Goal: Transaction & Acquisition: Purchase product/service

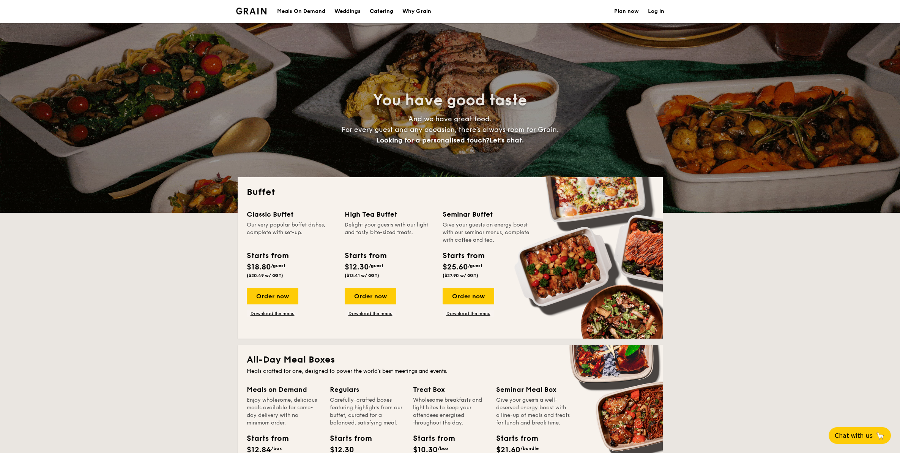
select select
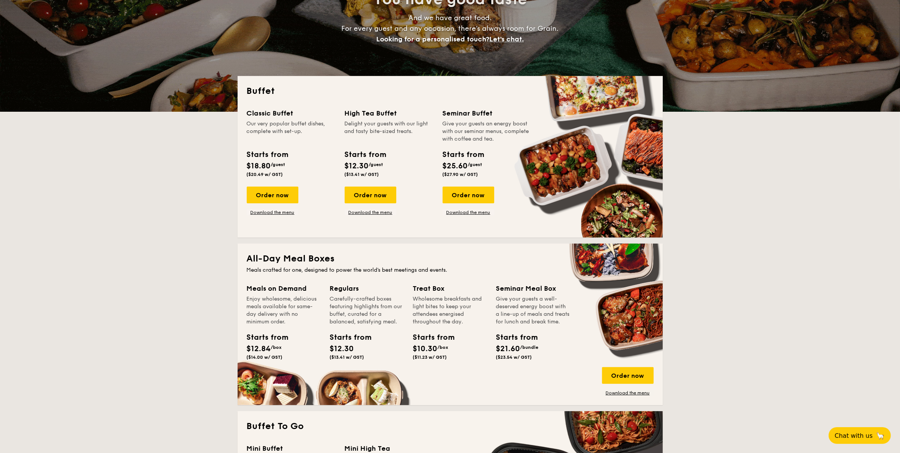
scroll to position [142, 0]
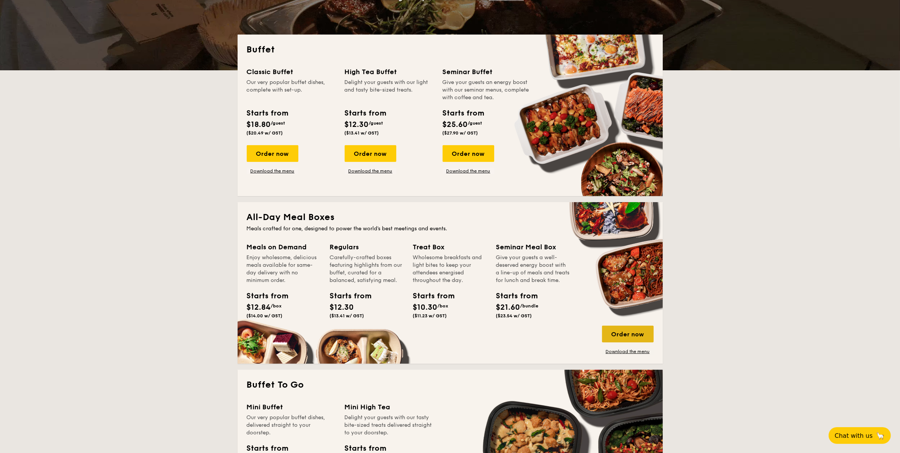
click at [638, 331] on div "Order now" at bounding box center [628, 333] width 52 height 17
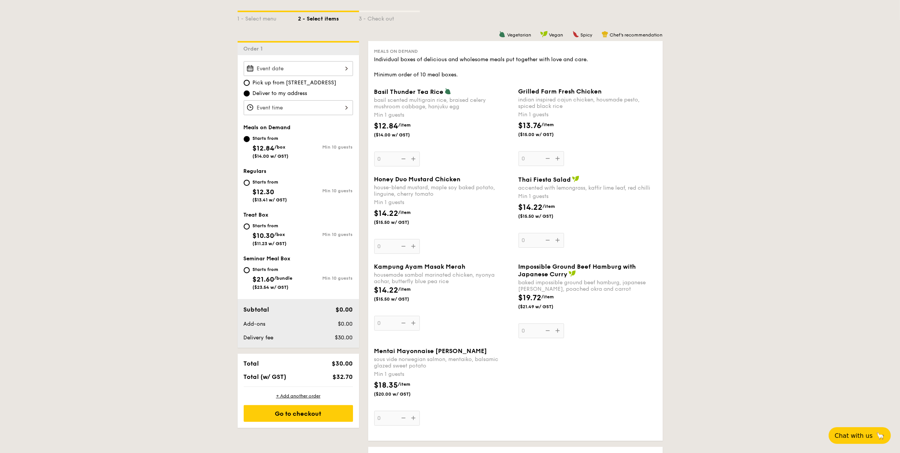
scroll to position [190, 0]
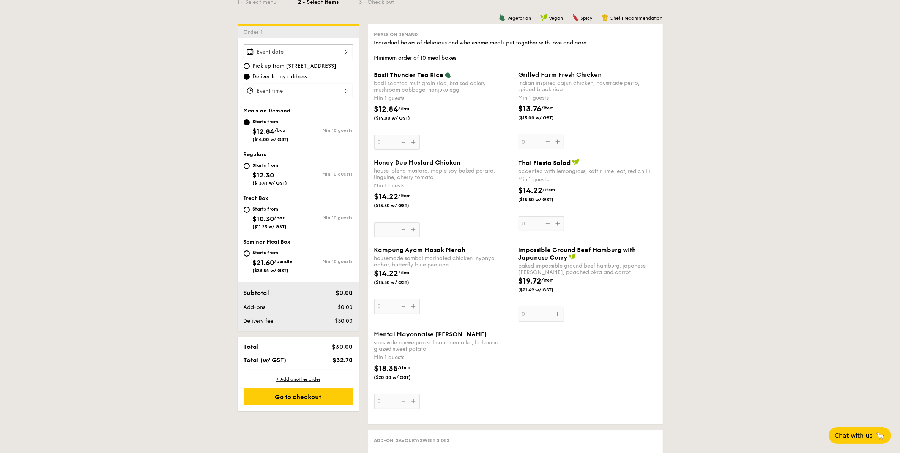
click at [251, 166] on div "Starts from $12.30 ($13.41 w/ GST)" at bounding box center [271, 173] width 55 height 25
click at [250, 166] on input "Starts from $12.30 ($13.41 w/ GST) Min 10 guests" at bounding box center [247, 166] width 6 height 6
radio input "true"
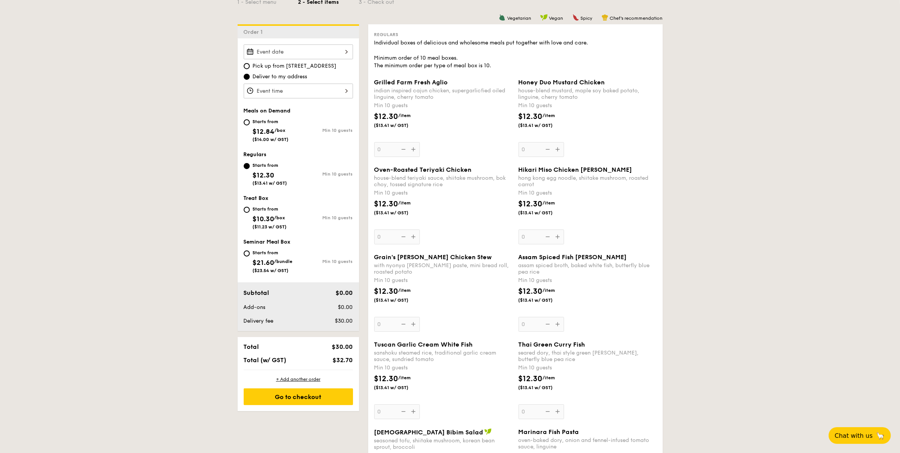
click at [276, 137] on span "($14.00 w/ GST)" at bounding box center [271, 139] width 36 height 5
click at [250, 125] on input "Starts from $12.84 /box ($14.00 w/ GST) Min 10 guests" at bounding box center [247, 122] width 6 height 6
radio input "true"
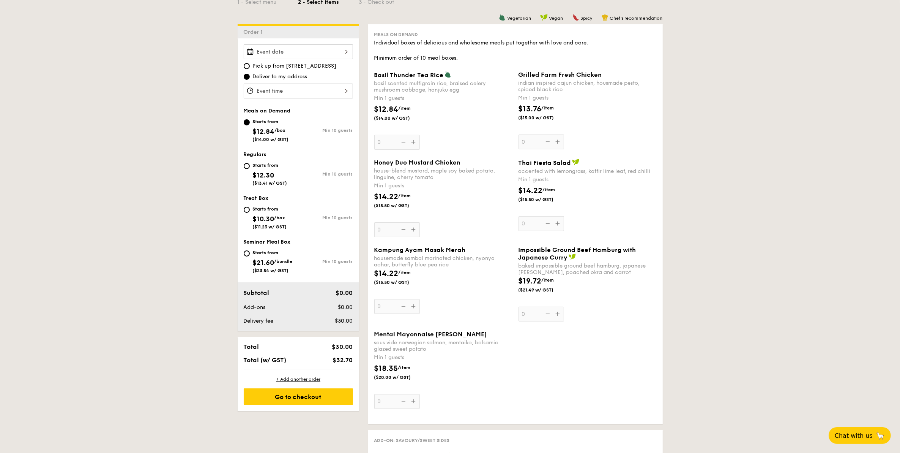
click at [271, 166] on div "Starts from" at bounding box center [270, 165] width 35 height 6
click at [250, 166] on input "Starts from $12.30 ($13.41 w/ GST) Min 10 guests" at bounding box center [247, 166] width 6 height 6
radio input "true"
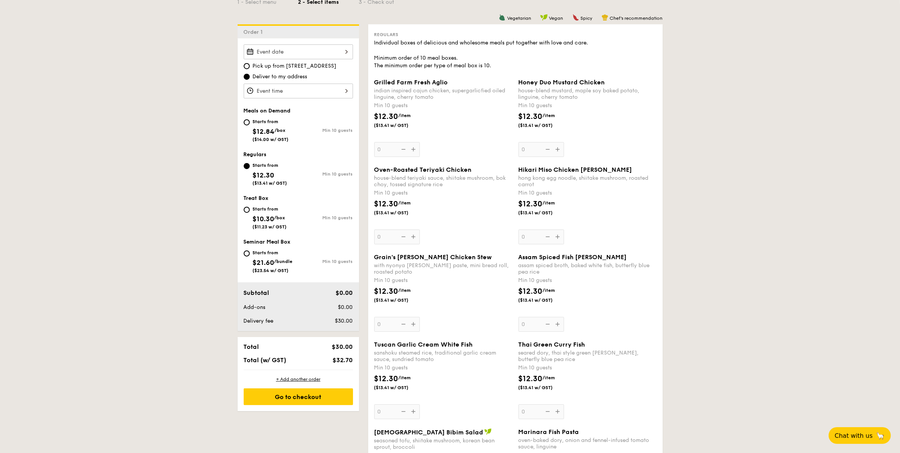
click at [266, 119] on div "Starts from" at bounding box center [271, 121] width 36 height 6
click at [250, 119] on input "Starts from $12.84 /box ($14.00 w/ GST) Min 10 guests" at bounding box center [247, 122] width 6 height 6
radio input "true"
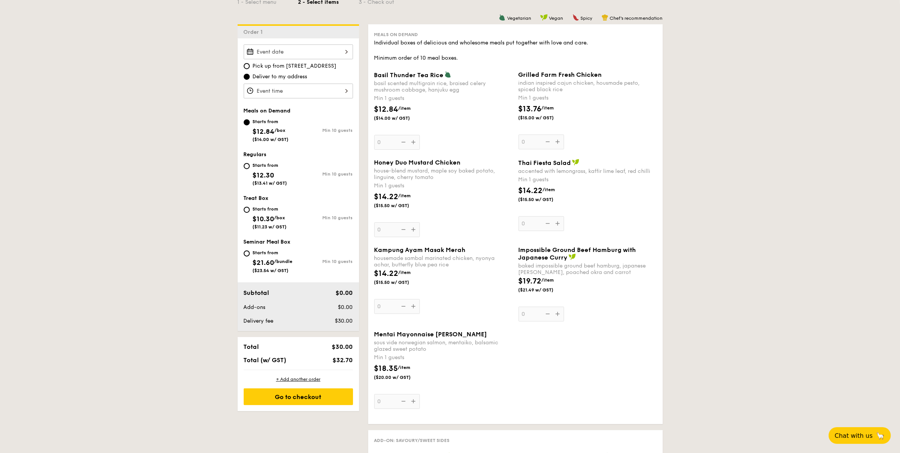
click at [270, 172] on span "$12.30" at bounding box center [264, 175] width 22 height 8
click at [250, 169] on input "Starts from $12.30 ($13.41 w/ GST) Min 10 guests" at bounding box center [247, 166] width 6 height 6
radio input "true"
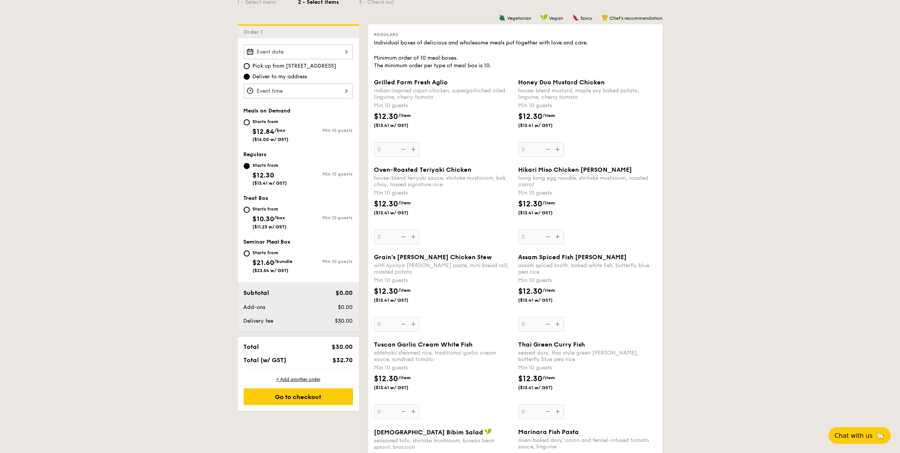
click at [259, 127] on span "$12.84" at bounding box center [264, 131] width 22 height 8
click at [250, 125] on input "Starts from $12.84 /box ($14.00 w/ GST) Min 10 guests" at bounding box center [247, 122] width 6 height 6
radio input "true"
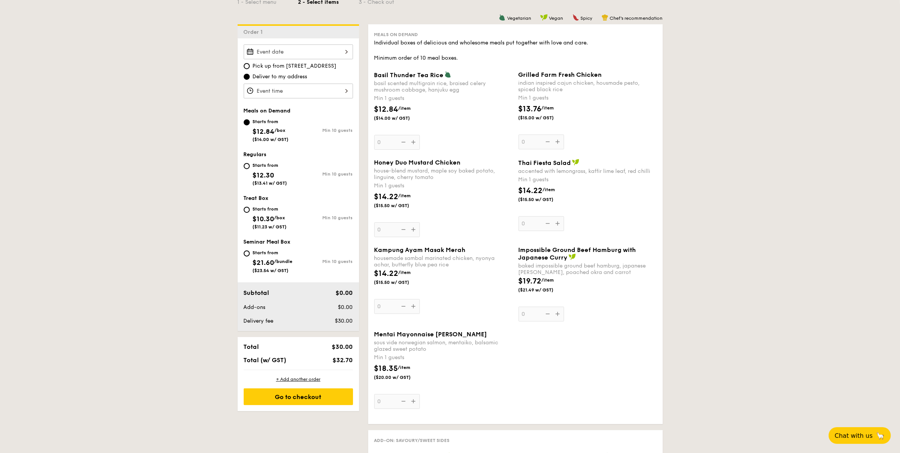
click at [271, 182] on span "($13.41 w/ GST)" at bounding box center [270, 182] width 35 height 5
click at [250, 169] on input "Starts from $12.30 ($13.41 w/ GST) Min 10 guests" at bounding box center [247, 166] width 6 height 6
radio input "true"
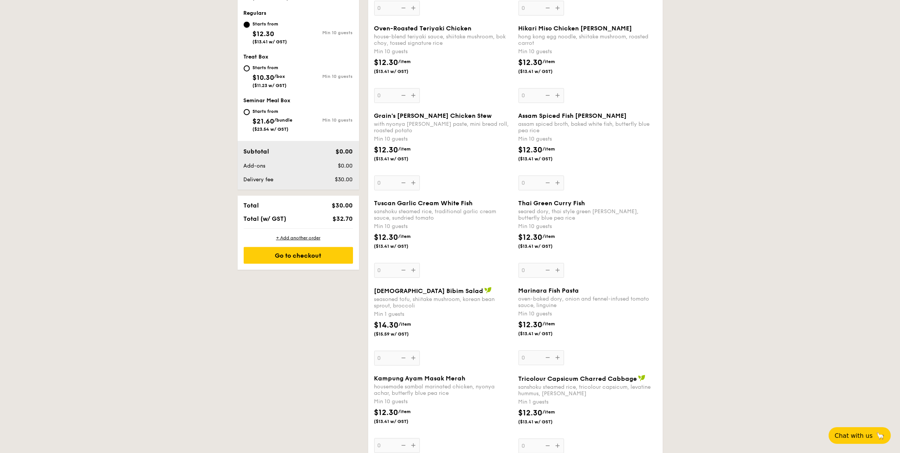
scroll to position [285, 0]
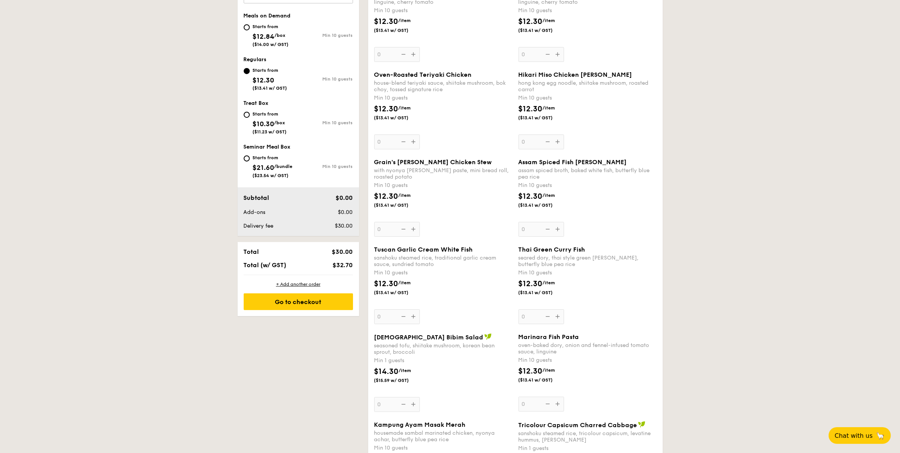
click at [257, 32] on span "$12.84" at bounding box center [264, 36] width 22 height 8
click at [250, 30] on input "Starts from $12.84 /box ($14.00 w/ GST) Min 10 guests" at bounding box center [247, 27] width 6 height 6
radio input "true"
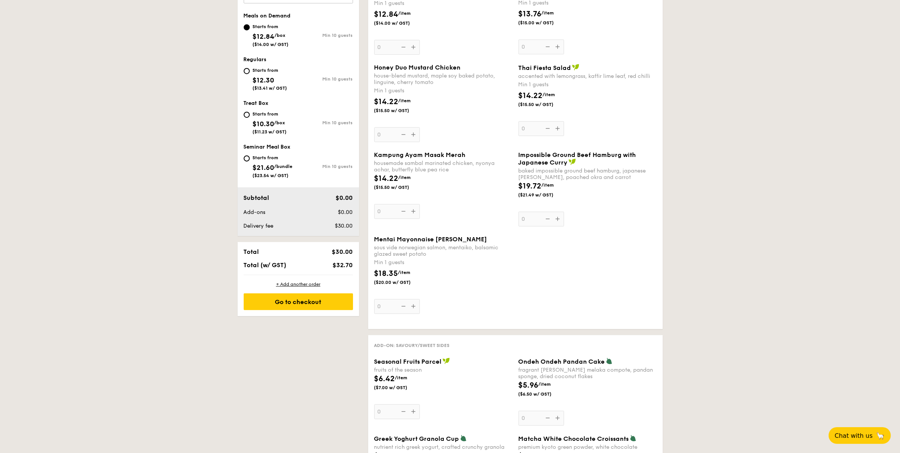
click at [260, 76] on span "$12.30" at bounding box center [264, 80] width 22 height 8
click at [250, 74] on input "Starts from $12.30 ($13.41 w/ GST) Min 10 guests" at bounding box center [247, 71] width 6 height 6
radio input "true"
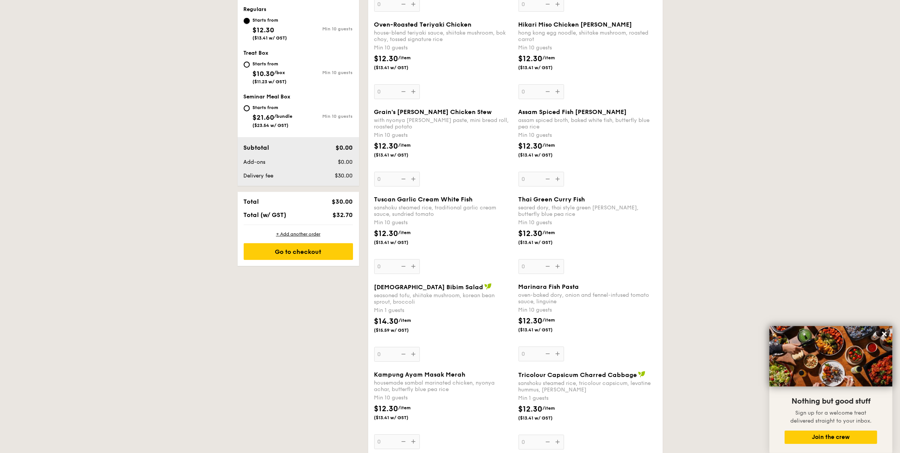
scroll to position [190, 0]
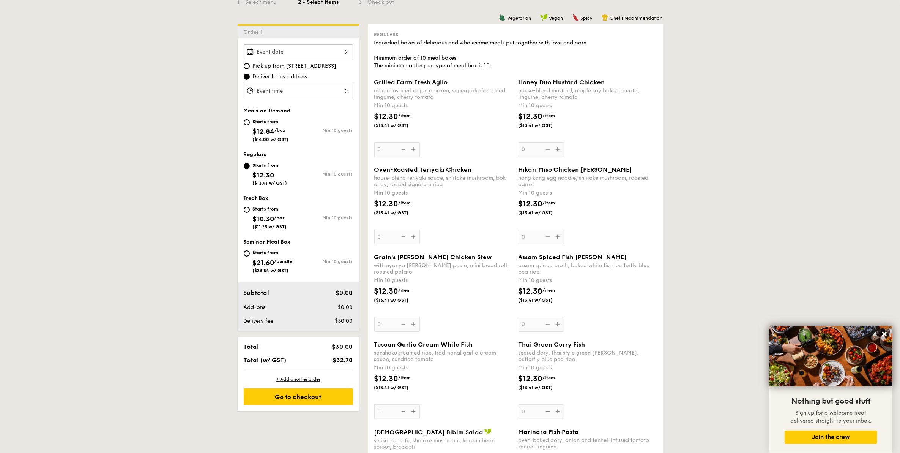
click at [263, 215] on span "$10.30" at bounding box center [264, 219] width 22 height 8
click at [250, 213] on input "Starts from $10.30 /box ($11.23 w/ GST) Min 10 guests" at bounding box center [247, 210] width 6 height 6
radio input "true"
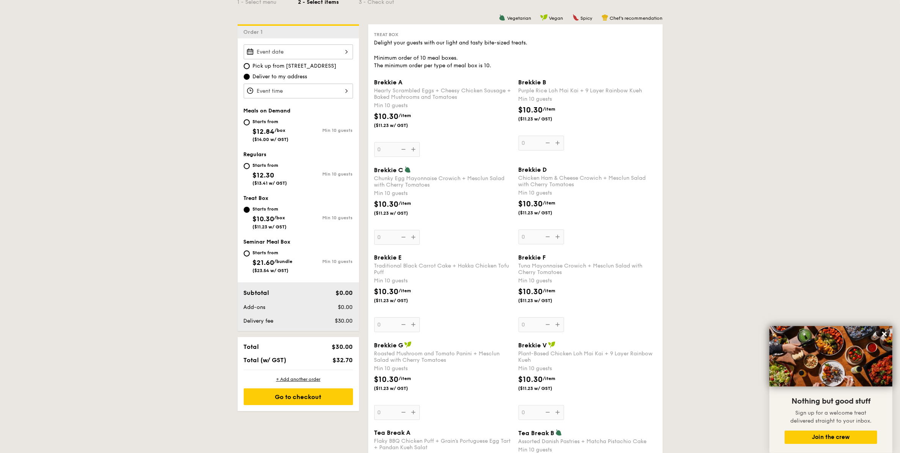
click at [276, 257] on div "Starts from $21.60 /bundle ($23.54 w/ GST)" at bounding box center [273, 260] width 40 height 25
click at [250, 256] on input "Starts from $21.60 /bundle ($23.54 w/ GST) Min 10 guests" at bounding box center [247, 253] width 6 height 6
radio input "true"
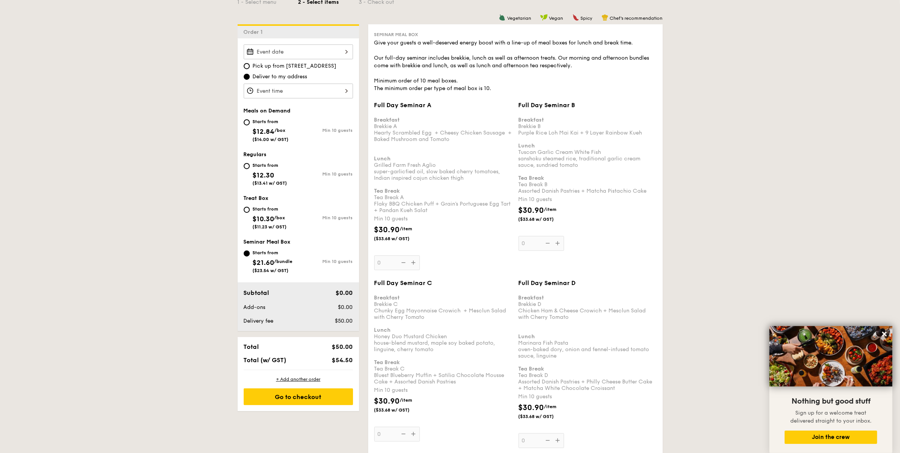
click at [246, 174] on div "Starts from $12.30 ($13.41 w/ GST)" at bounding box center [271, 173] width 55 height 25
click at [246, 169] on input "Starts from $12.30 ($13.41 w/ GST) Min 10 guests" at bounding box center [247, 166] width 6 height 6
radio input "true"
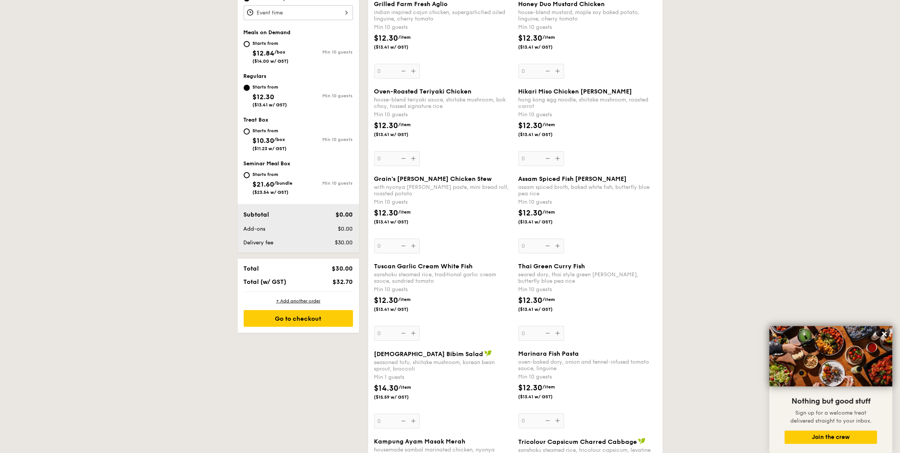
scroll to position [142, 0]
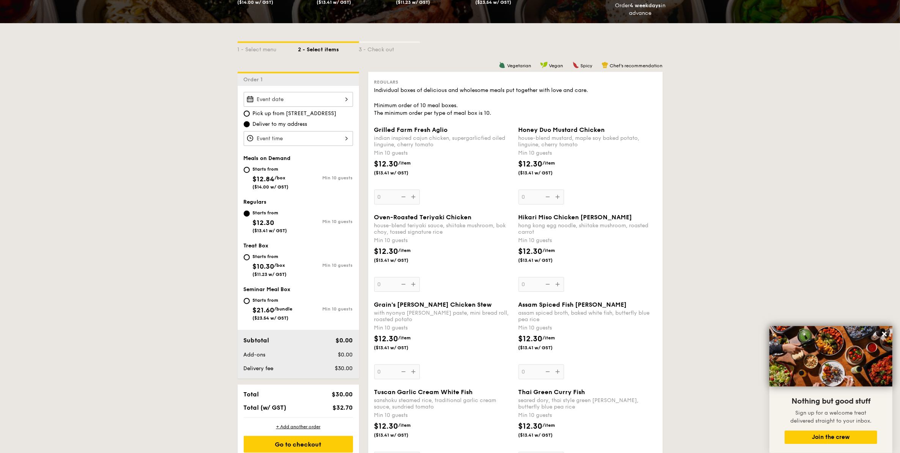
click at [287, 166] on div "Starts from" at bounding box center [271, 169] width 36 height 6
click at [250, 167] on input "Starts from $12.84 /box ($14.00 w/ GST) Min 10 guests" at bounding box center [247, 170] width 6 height 6
radio input "true"
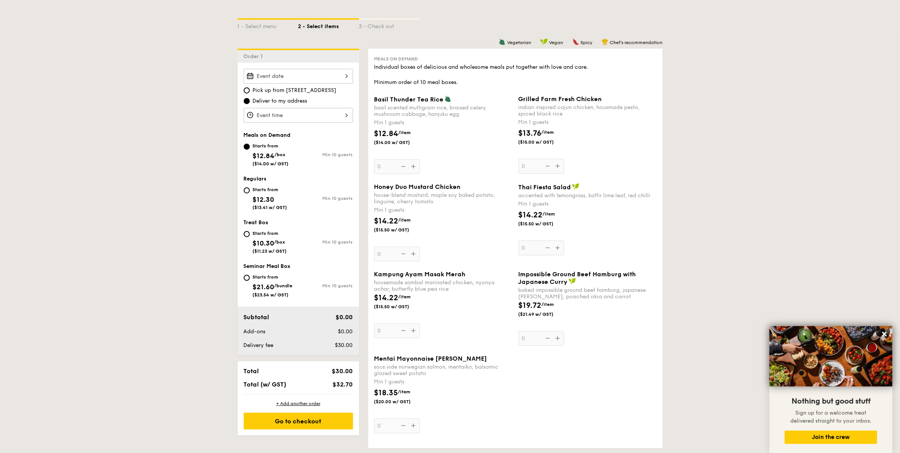
scroll to position [237, 0]
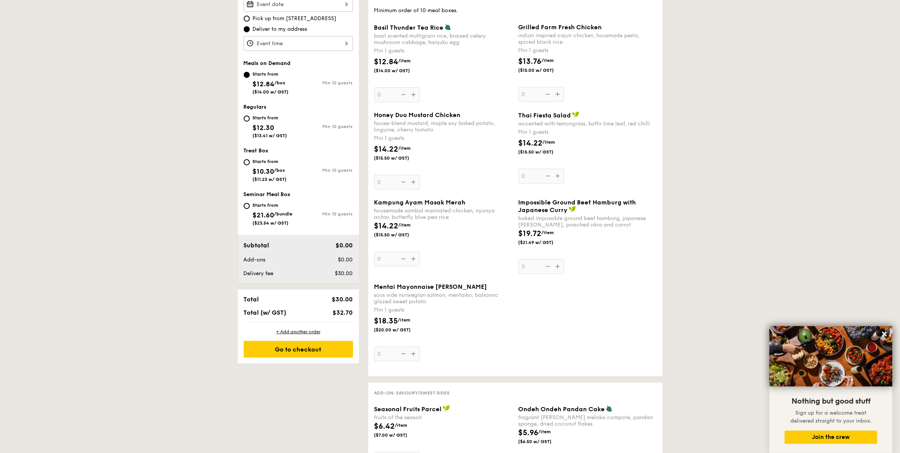
click at [284, 133] on span "($13.41 w/ GST)" at bounding box center [270, 135] width 35 height 5
click at [250, 121] on input "Starts from $12.30 ($13.41 w/ GST) Min 10 guests" at bounding box center [247, 118] width 6 height 6
radio input "true"
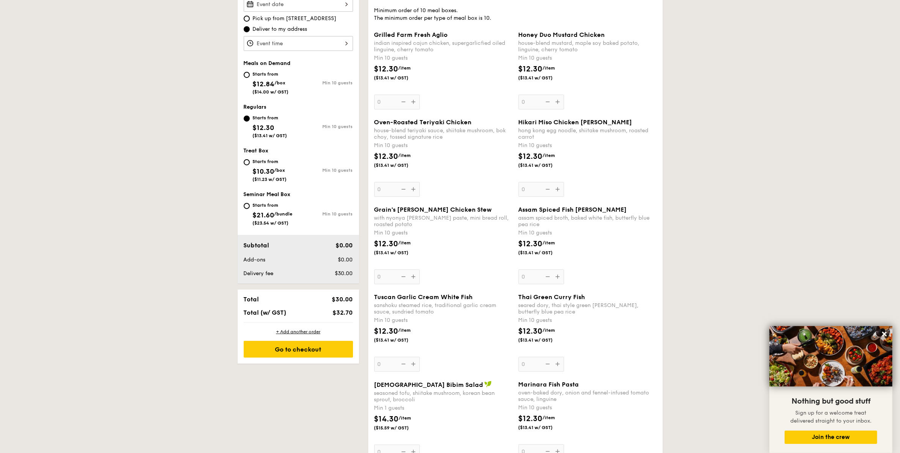
click at [388, 187] on div "Oven-Roasted Teriyaki Chicken house-blend teriyaki sauce, shiitake mushroom, bo…" at bounding box center [443, 157] width 138 height 78
click at [388, 187] on input "0" at bounding box center [397, 189] width 46 height 15
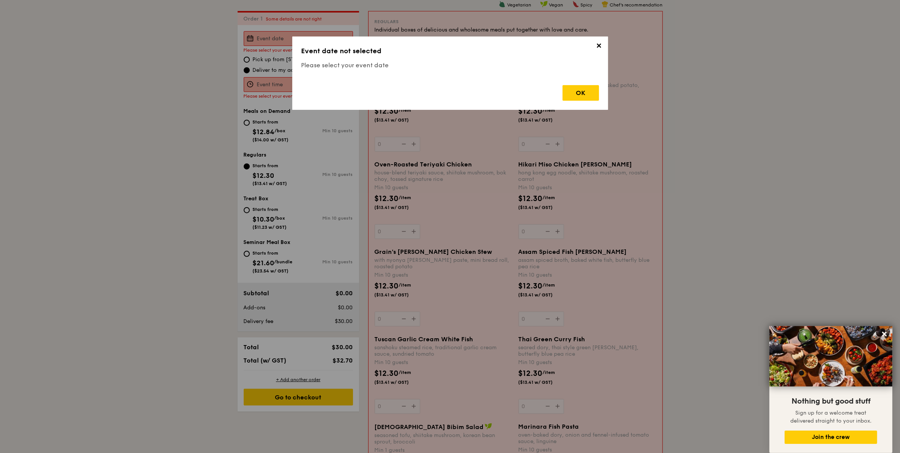
scroll to position [202, 0]
click at [604, 46] on div "✕ Event date not selected Please select your event date OK" at bounding box center [450, 72] width 316 height 73
click at [596, 46] on span "✕" at bounding box center [599, 47] width 11 height 11
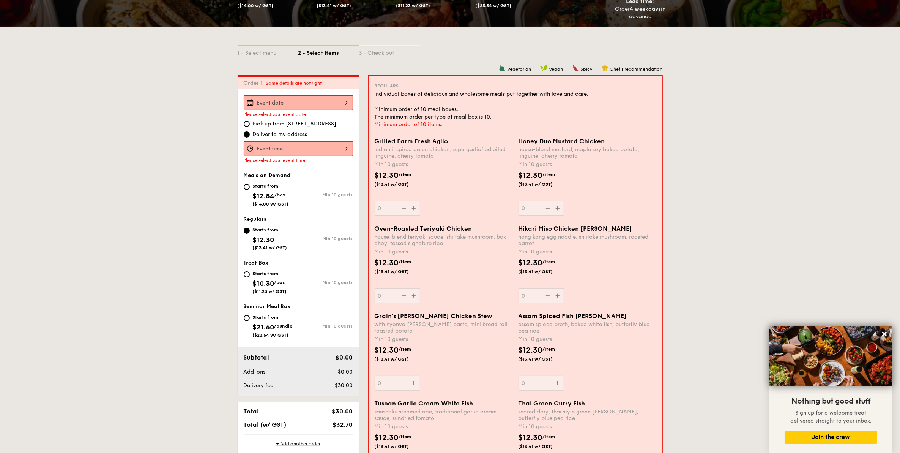
scroll to position [155, 0]
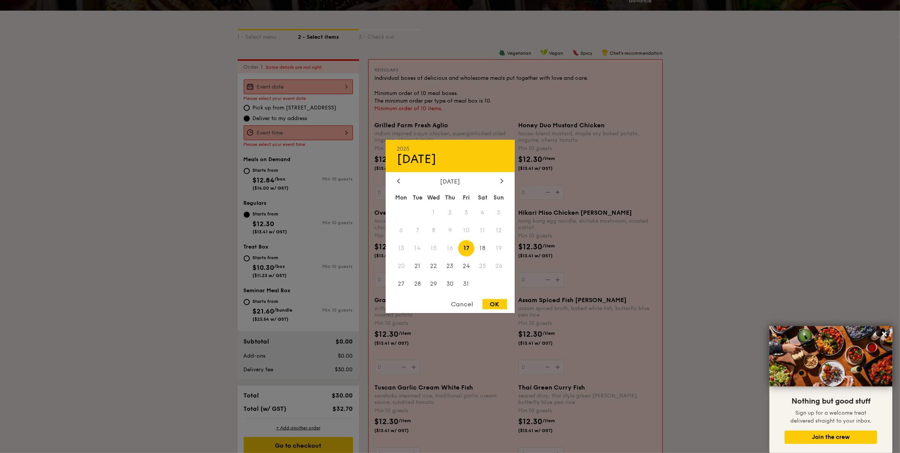
click at [335, 84] on div "2025 Oct [DATE] Tue Wed Thu Fri Sat Sun 1 2 3 4 5 6 7 8 9 10 11 12 13 14 15 16 …" at bounding box center [298, 86] width 109 height 15
click at [446, 285] on span "30" at bounding box center [450, 283] width 16 height 16
drag, startPoint x: 487, startPoint y: 302, endPoint x: 481, endPoint y: 297, distance: 8.3
click at [488, 302] on div "OK" at bounding box center [495, 304] width 25 height 10
type input "[DATE]"
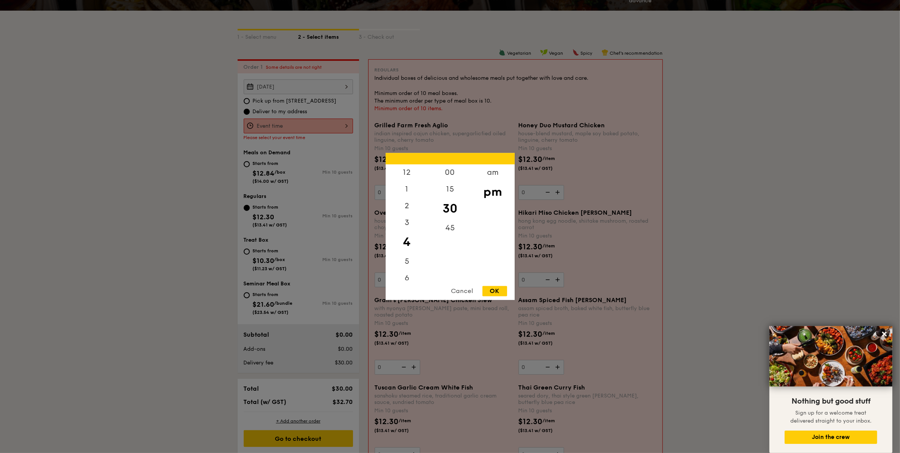
click at [293, 120] on div "12 1 2 3 4 5 6 7 8 9 10 11 00 15 30 45 am pm Cancel OK" at bounding box center [298, 125] width 109 height 15
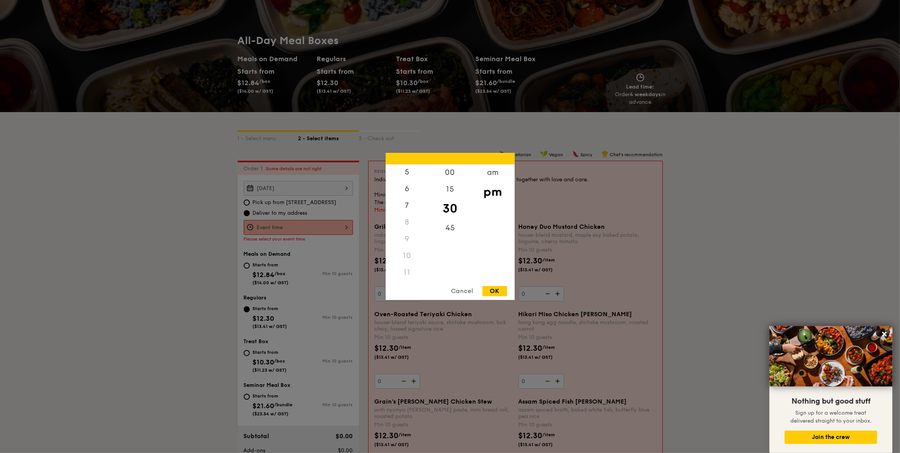
scroll to position [107, 0]
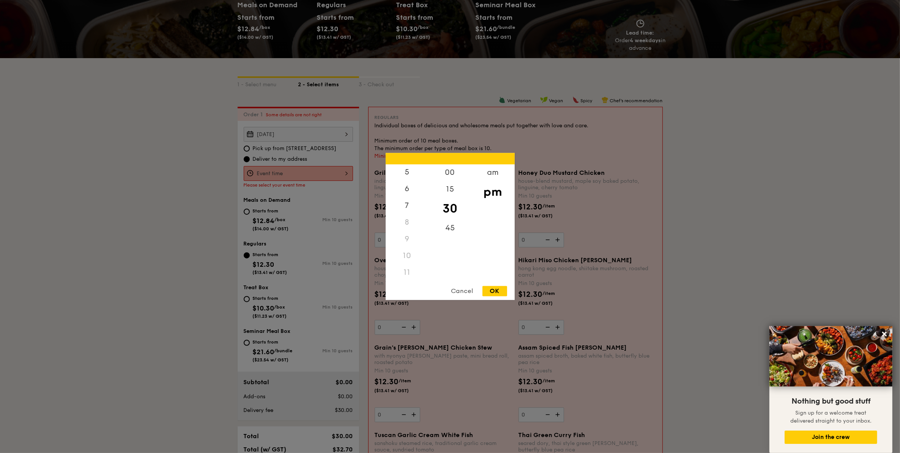
click at [409, 251] on div "10" at bounding box center [407, 256] width 43 height 17
click at [491, 170] on div "am" at bounding box center [493, 175] width 43 height 22
click at [408, 255] on div "10" at bounding box center [407, 258] width 43 height 22
click at [490, 288] on div "OK" at bounding box center [495, 291] width 25 height 10
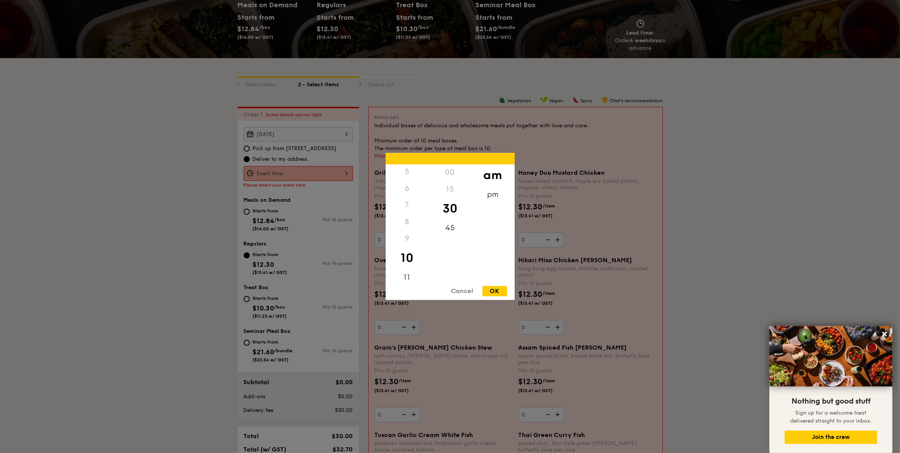
type input "10:30AM"
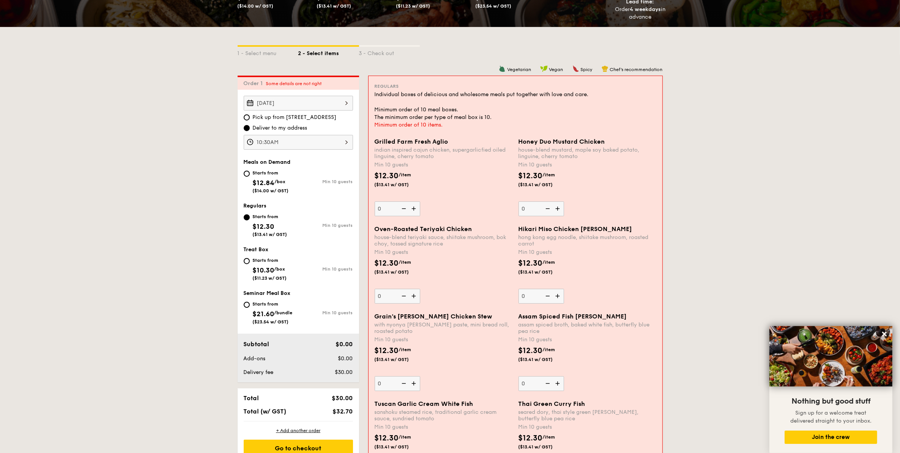
scroll to position [155, 0]
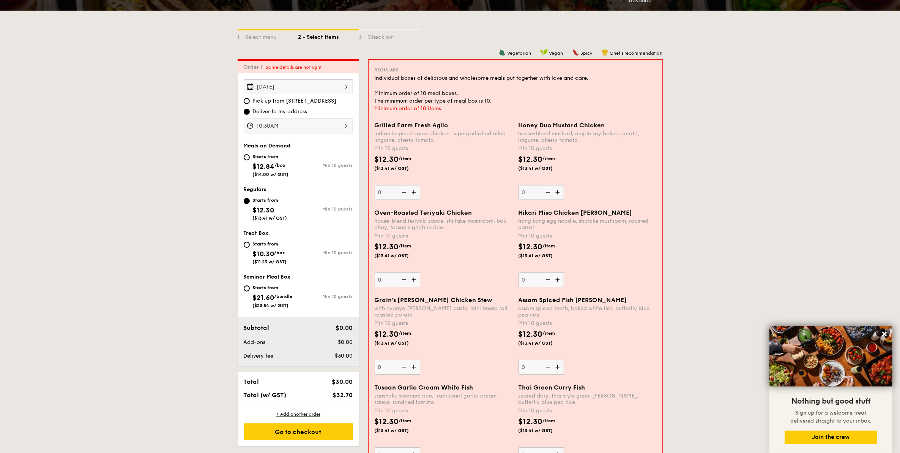
click at [285, 168] on div "Starts from $12.84 /box ($14.00 w/ GST)" at bounding box center [271, 164] width 36 height 25
click at [250, 160] on input "Starts from $12.84 /box ($14.00 w/ GST) Min 10 guests" at bounding box center [247, 157] width 6 height 6
radio input "true"
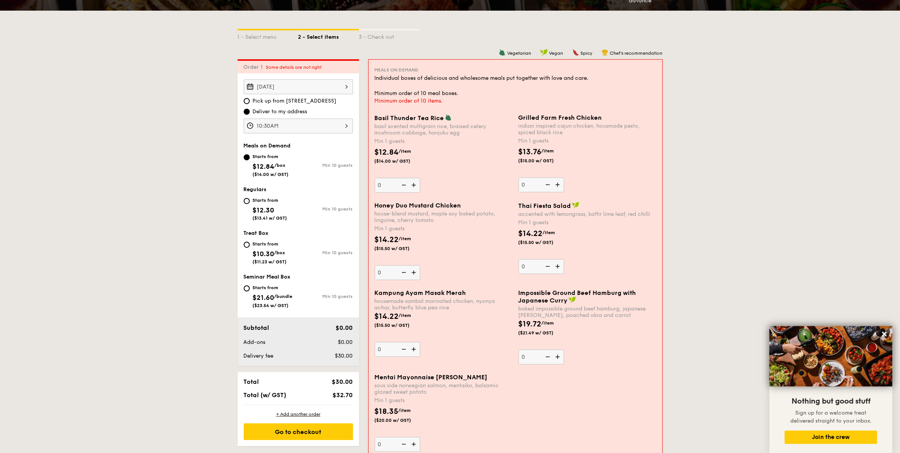
click at [410, 188] on img at bounding box center [414, 185] width 11 height 14
click at [410, 188] on input "0" at bounding box center [398, 185] width 46 height 15
type input "1"
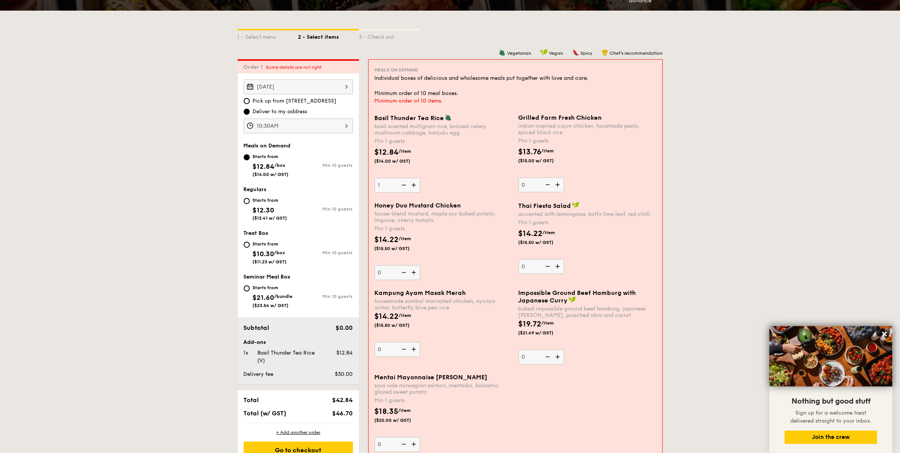
click at [554, 183] on img at bounding box center [558, 184] width 11 height 14
click at [554, 183] on input "0" at bounding box center [542, 184] width 46 height 15
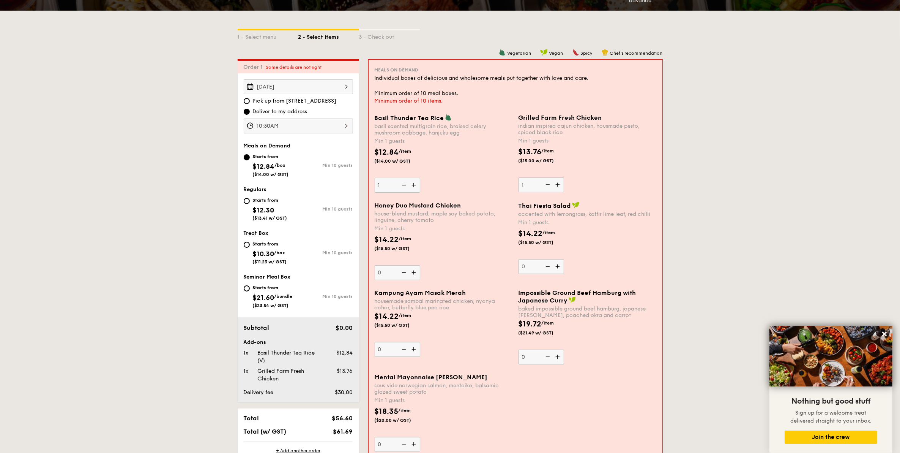
click at [554, 183] on img at bounding box center [558, 184] width 11 height 14
click at [554, 183] on input "1" at bounding box center [542, 184] width 46 height 15
click at [554, 183] on img at bounding box center [558, 184] width 11 height 14
click at [554, 183] on input "2" at bounding box center [542, 184] width 46 height 15
type input "3"
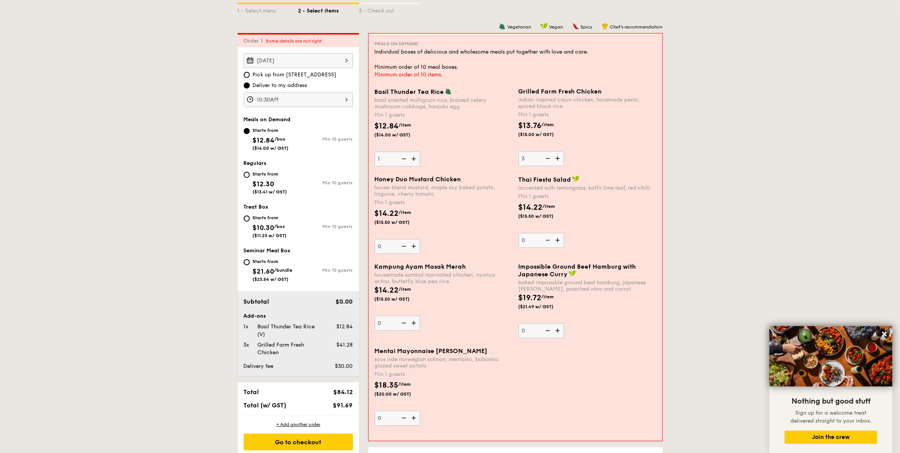
scroll to position [202, 0]
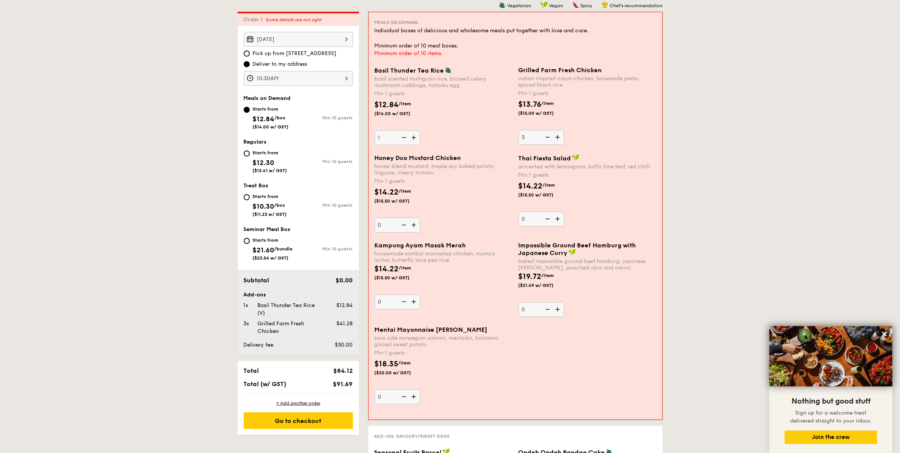
click at [417, 399] on img at bounding box center [414, 396] width 11 height 14
click at [417, 399] on input "0" at bounding box center [398, 396] width 46 height 15
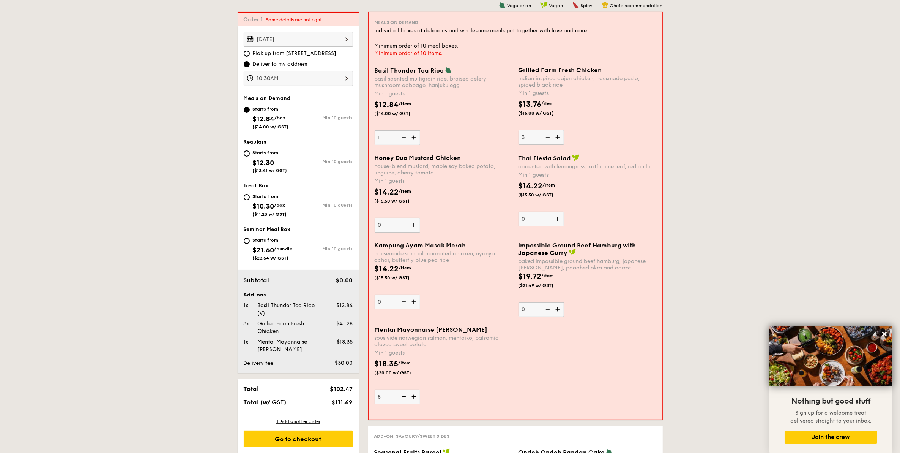
type input "8"
drag, startPoint x: 639, startPoint y: 208, endPoint x: 647, endPoint y: 204, distance: 8.7
click at [640, 207] on div "Thai Fiesta Salad accented with lemongrass, kaffir lime leaf, red chilli Min 1 …" at bounding box center [588, 190] width 138 height 72
click at [564, 211] on input "0" at bounding box center [542, 218] width 46 height 15
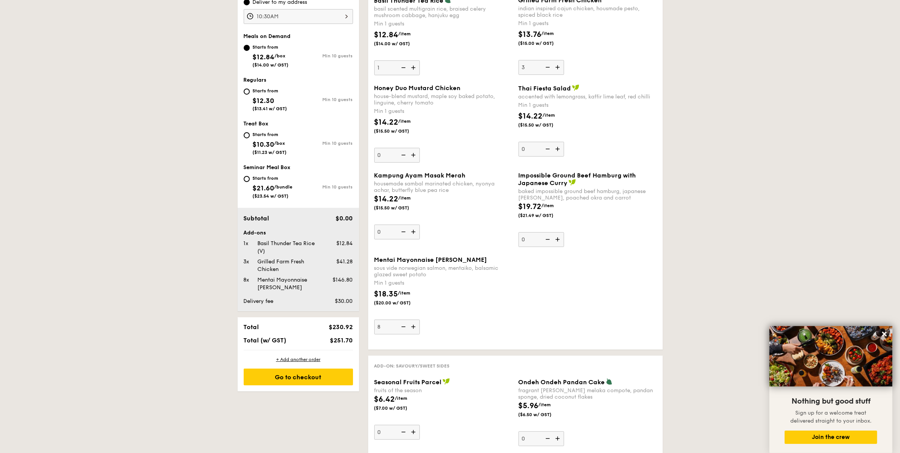
scroll to position [250, 0]
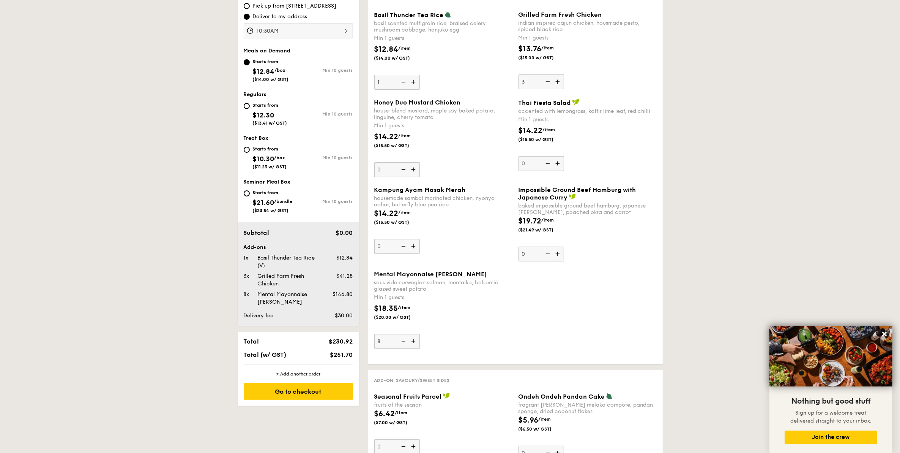
click at [259, 112] on span "$12.30" at bounding box center [264, 115] width 22 height 8
click at [250, 109] on input "Starts from $12.30 ($13.41 w/ GST) Min 10 guests" at bounding box center [247, 106] width 6 height 6
radio input "true"
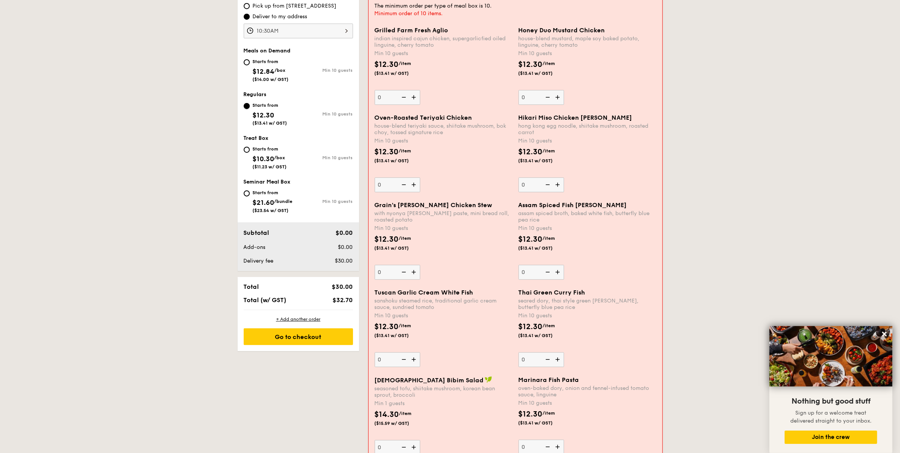
scroll to position [202, 0]
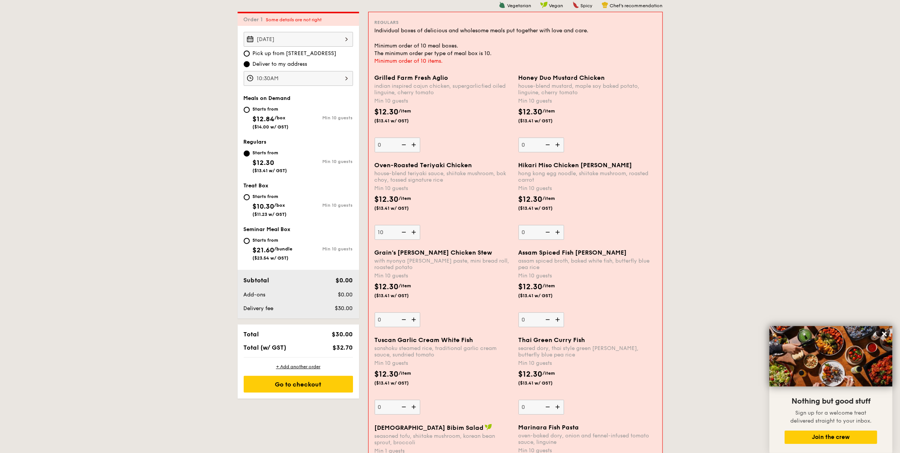
type input "10"
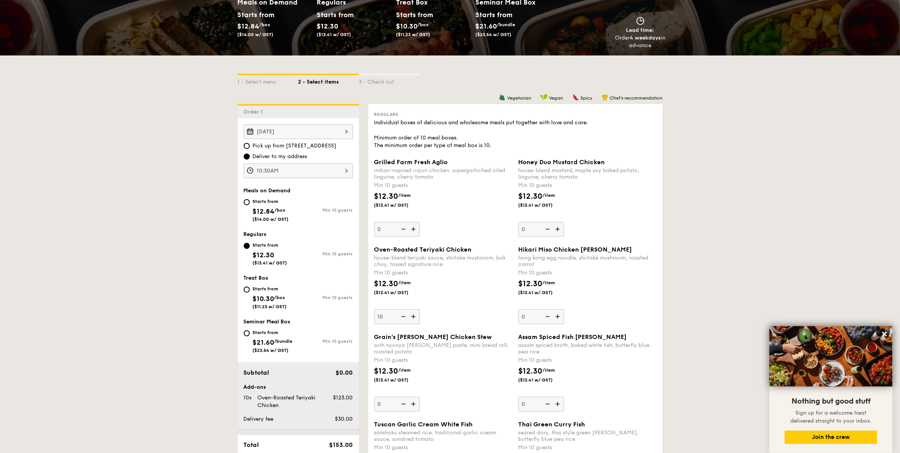
scroll to position [107, 0]
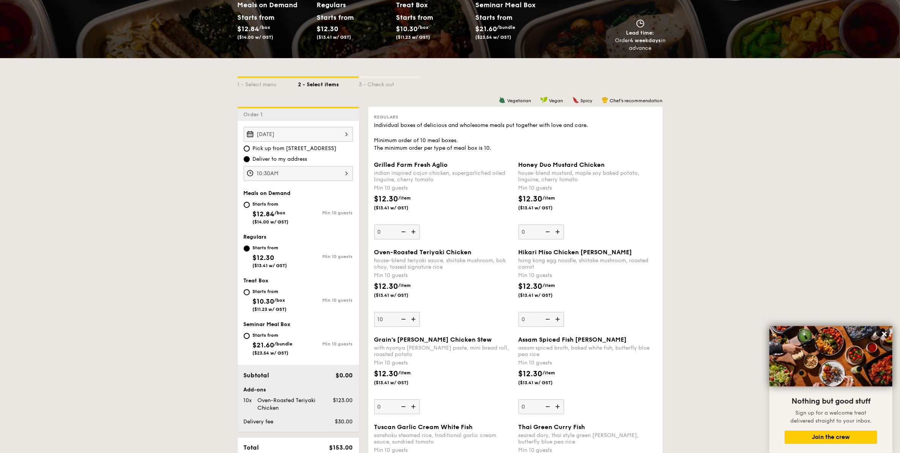
click at [277, 205] on div "Starts from" at bounding box center [271, 204] width 36 height 6
click at [250, 205] on input "Starts from $12.84 /box ($14.00 w/ GST) Min 10 guests" at bounding box center [247, 205] width 6 height 6
radio input "true"
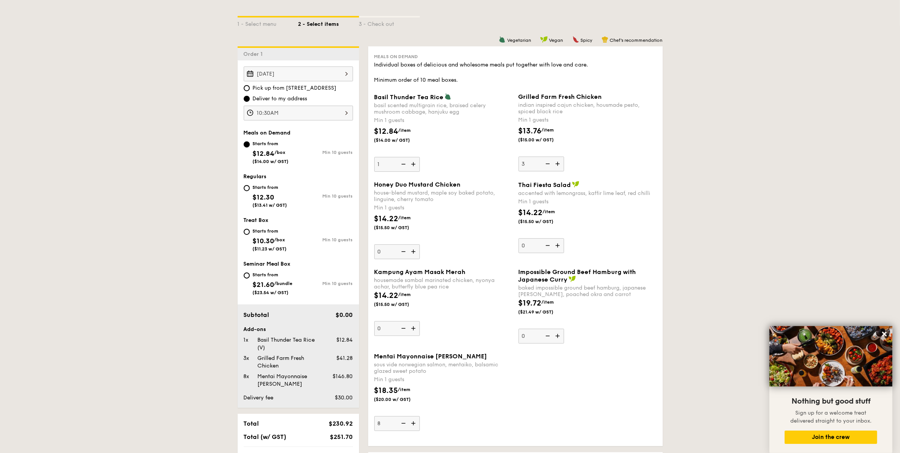
scroll to position [297, 0]
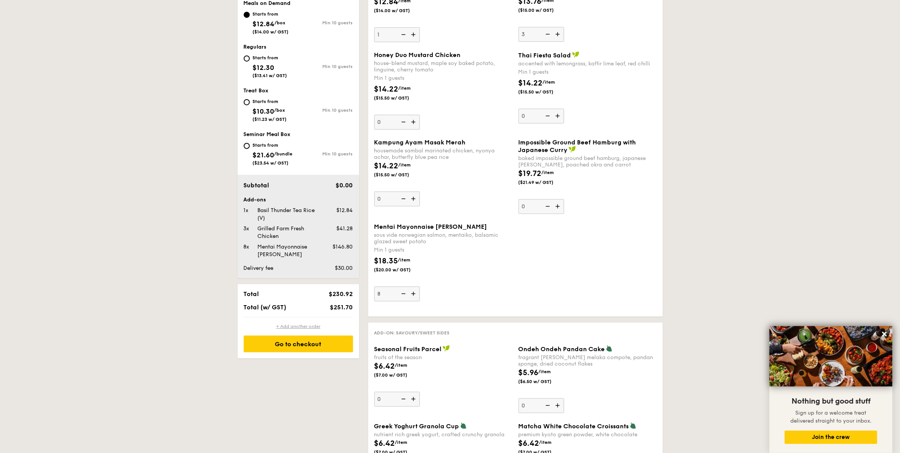
click at [296, 325] on div "+ Add another order" at bounding box center [298, 326] width 109 height 6
type input "0"
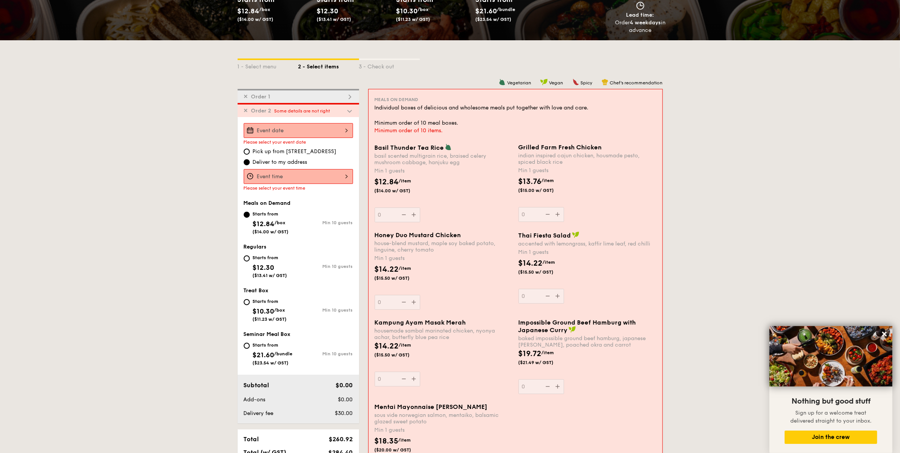
scroll to position [121, 0]
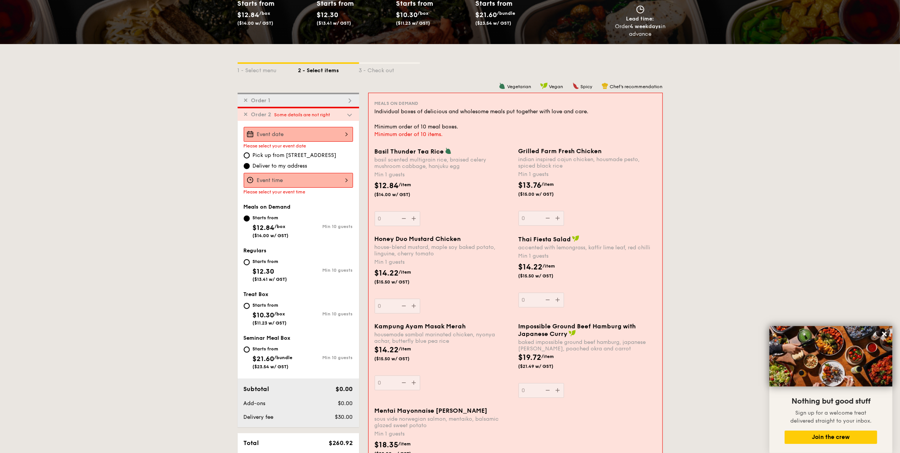
click at [248, 114] on span "Order 2" at bounding box center [261, 114] width 26 height 6
click at [247, 113] on span "✕" at bounding box center [246, 114] width 5 height 6
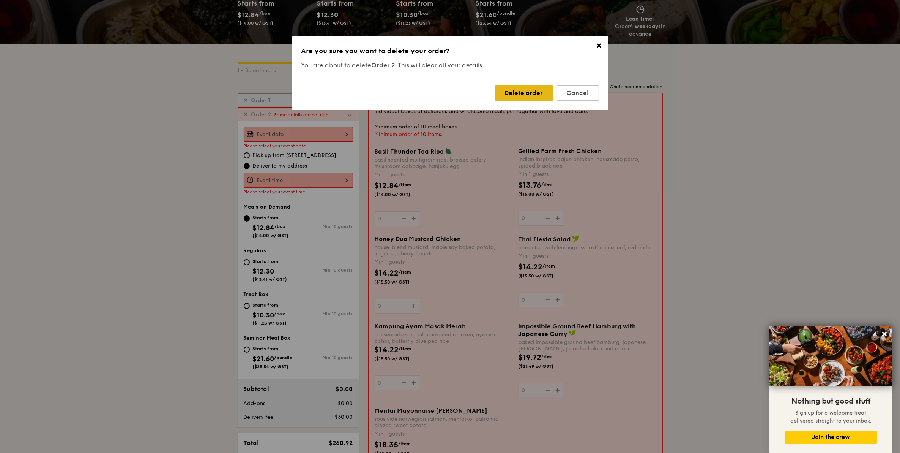
click at [529, 95] on div "Delete order" at bounding box center [524, 93] width 58 height 16
type input "1"
type input "3"
type input "8"
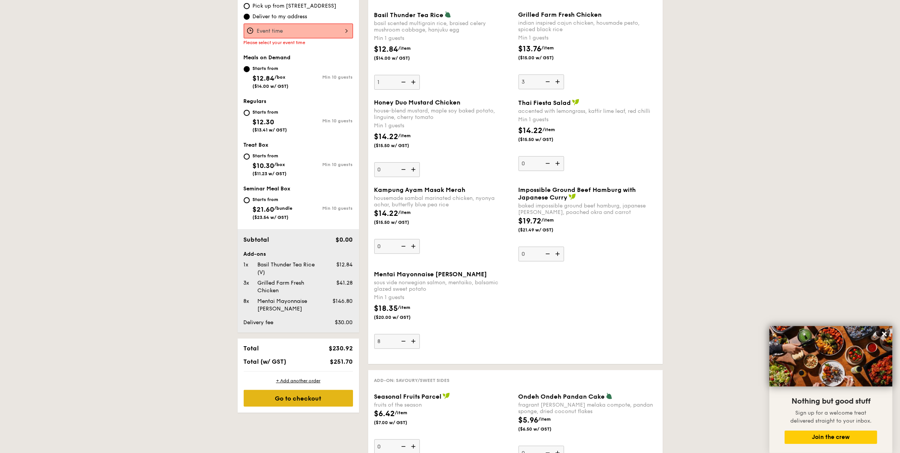
scroll to position [264, 0]
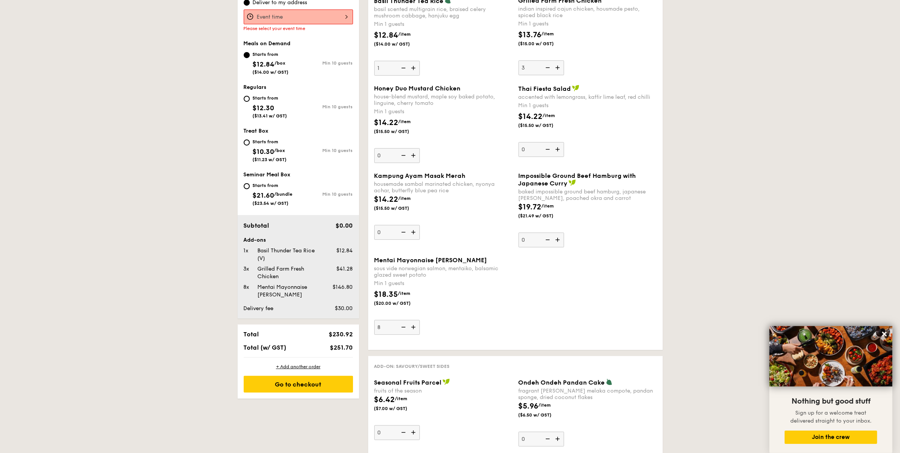
click at [259, 105] on span "$12.30" at bounding box center [264, 108] width 22 height 8
click at [250, 102] on input "Starts from $12.30 ($13.41 w/ GST) Min 10 guests" at bounding box center [247, 99] width 6 height 6
radio input "true"
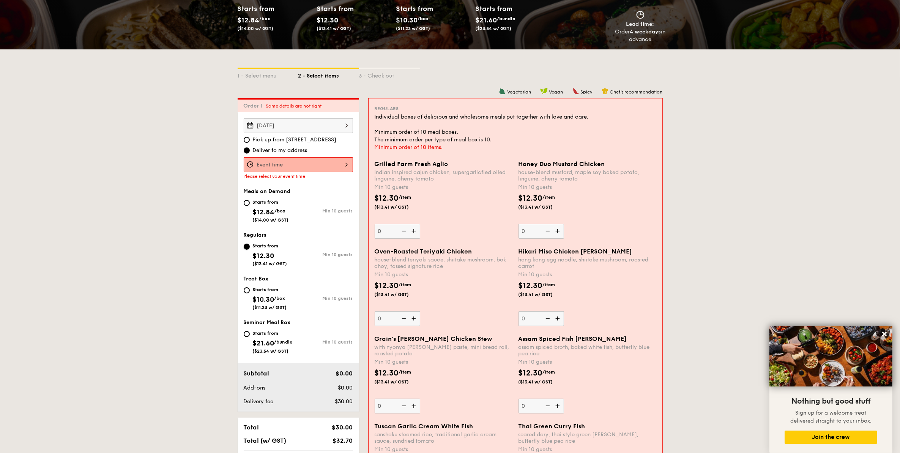
scroll to position [74, 0]
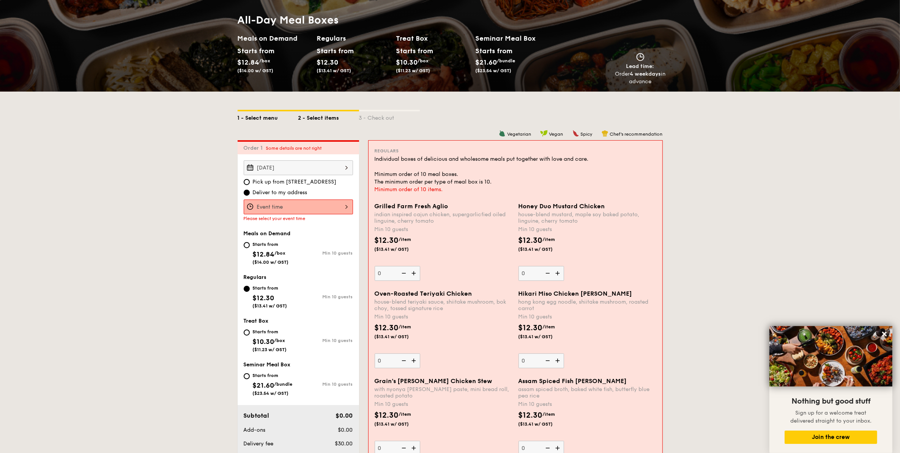
click at [259, 118] on div "1 - Select menu" at bounding box center [268, 116] width 61 height 11
select select
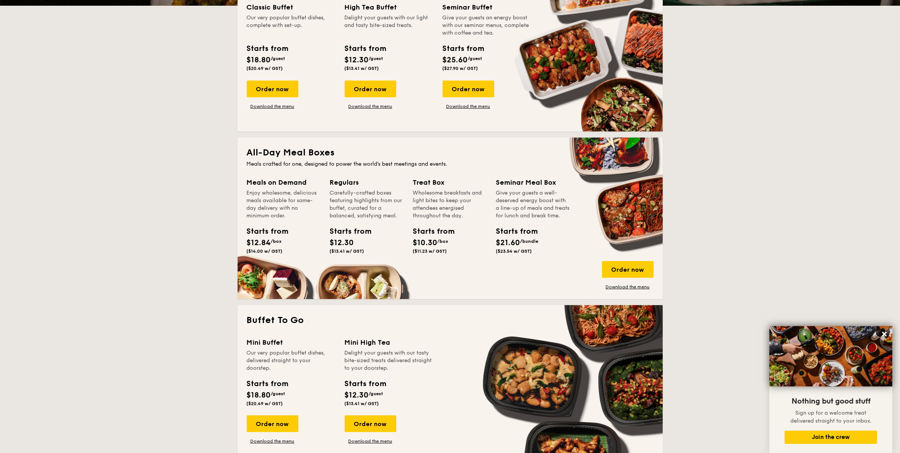
scroll to position [216, 0]
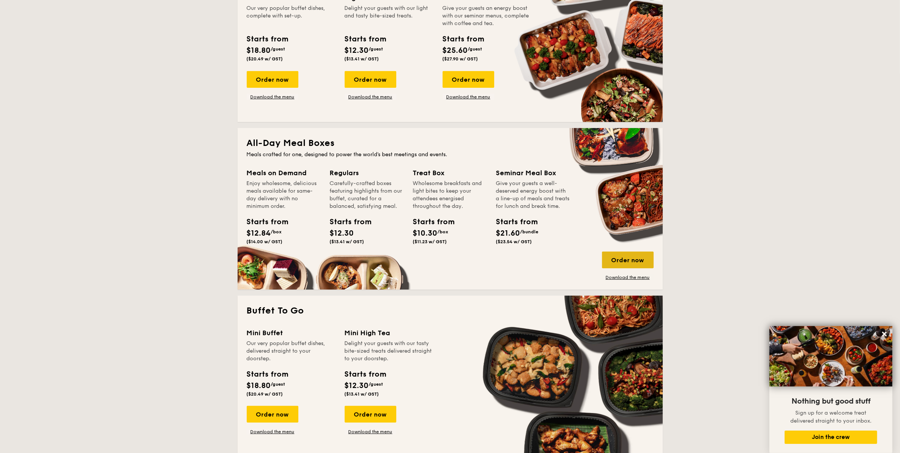
click at [644, 260] on div "Order now" at bounding box center [628, 259] width 52 height 17
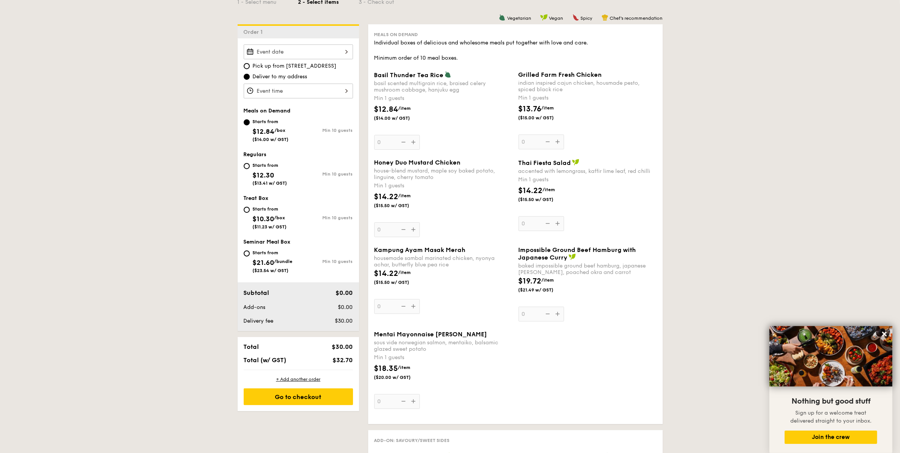
scroll to position [142, 0]
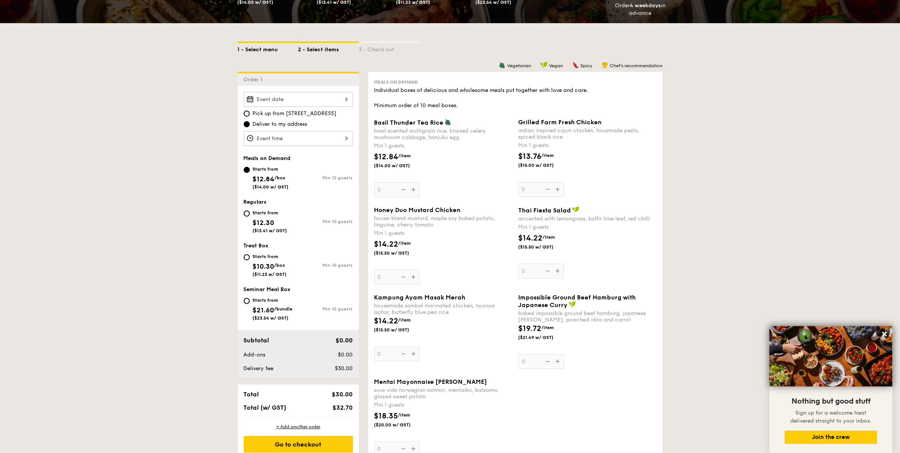
click at [266, 44] on div "1 - Select menu" at bounding box center [268, 48] width 61 height 11
select select
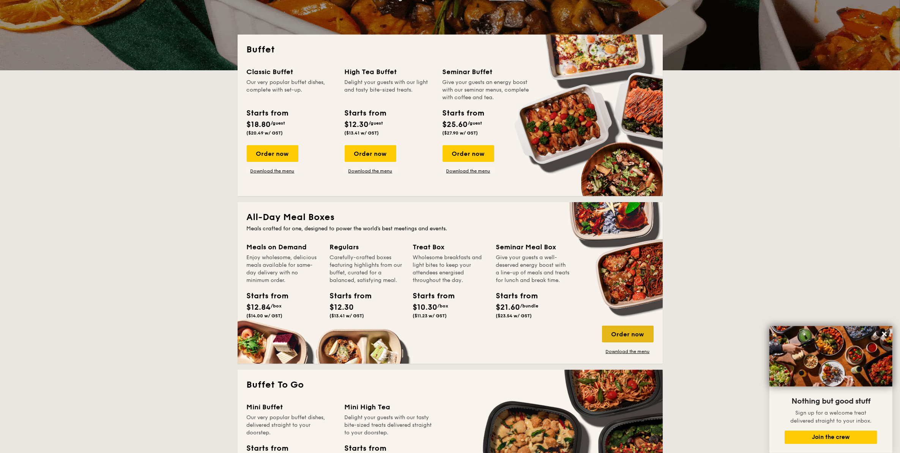
click at [633, 335] on div "Order now" at bounding box center [628, 333] width 52 height 17
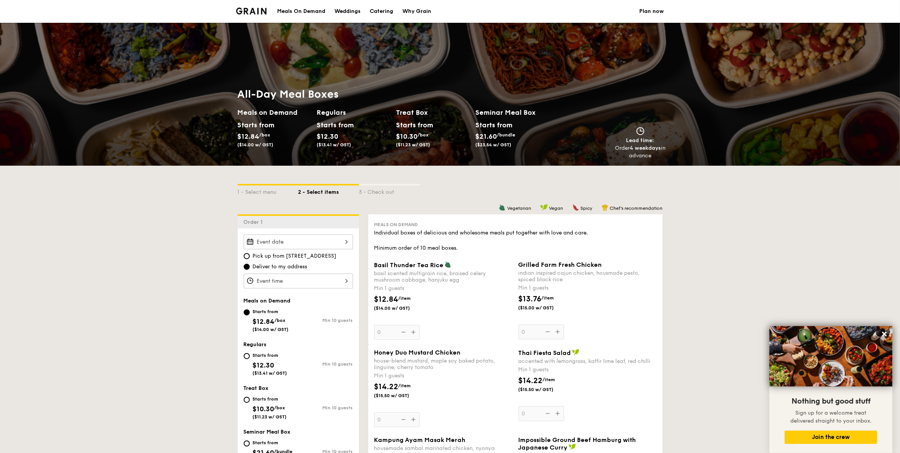
click at [301, 242] on div at bounding box center [298, 241] width 109 height 15
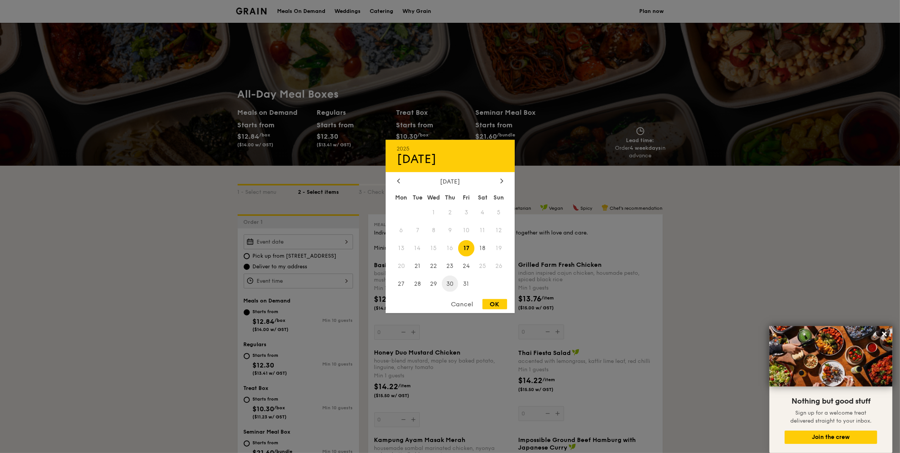
click at [447, 279] on span "30" at bounding box center [450, 283] width 16 height 16
click at [493, 306] on div "OK" at bounding box center [495, 304] width 25 height 10
type input "[DATE]"
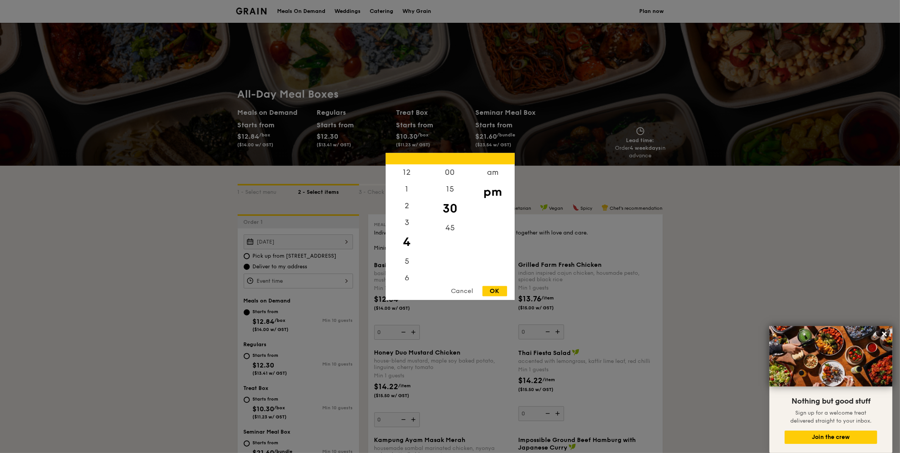
click at [319, 279] on div "12 1 2 3 4 5 6 7 8 9 10 11 00 15 30 45 am pm Cancel OK" at bounding box center [298, 280] width 109 height 15
click at [409, 250] on div "10" at bounding box center [407, 256] width 43 height 17
click at [407, 255] on div "10" at bounding box center [407, 256] width 43 height 17
click at [496, 178] on div "am" at bounding box center [493, 175] width 43 height 22
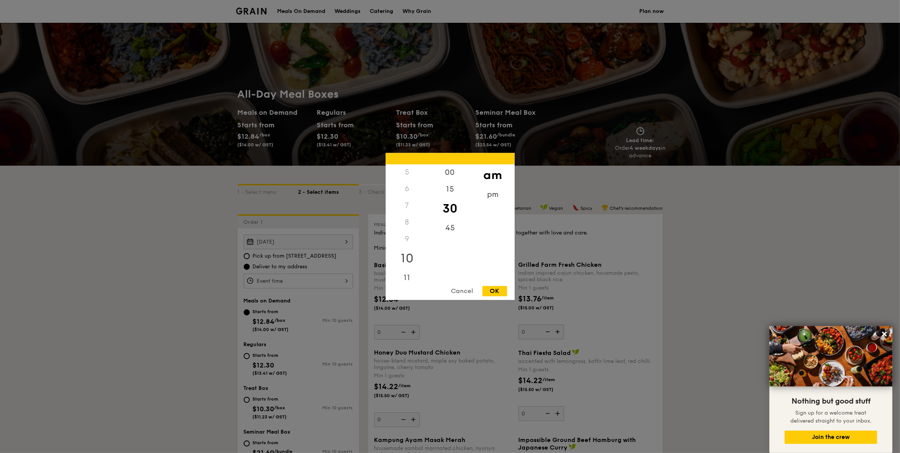
scroll to position [84, 0]
click at [410, 260] on div "10" at bounding box center [407, 259] width 43 height 22
click at [485, 290] on div "OK" at bounding box center [495, 291] width 25 height 10
type input "10:30AM"
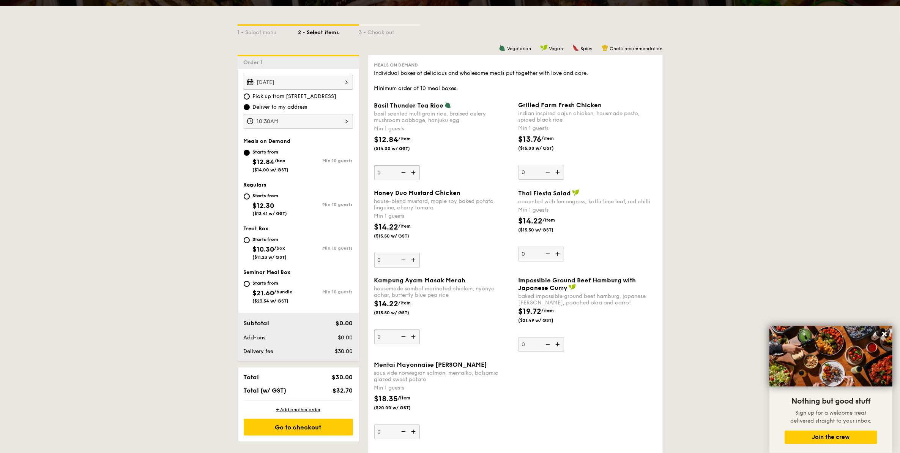
scroll to position [142, 0]
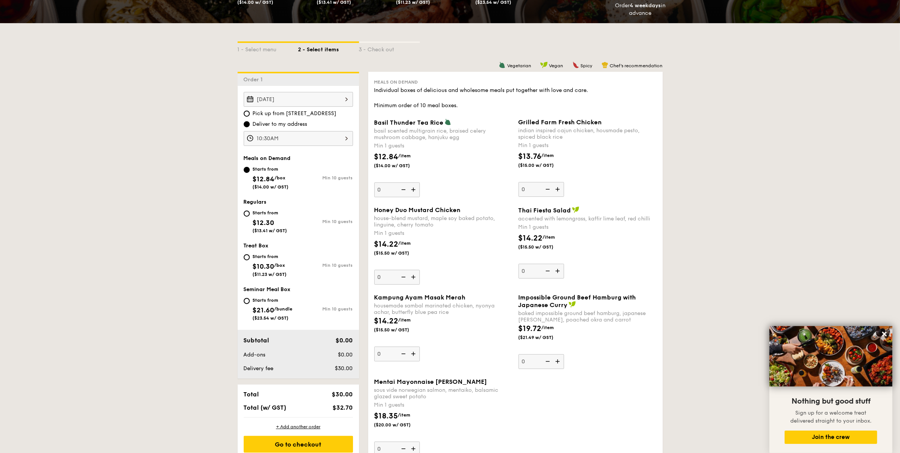
click at [255, 221] on span "$12.30" at bounding box center [264, 222] width 22 height 8
click at [250, 216] on input "Starts from $12.30 ($13.41 w/ GST) Min 10 guests" at bounding box center [247, 213] width 6 height 6
radio input "true"
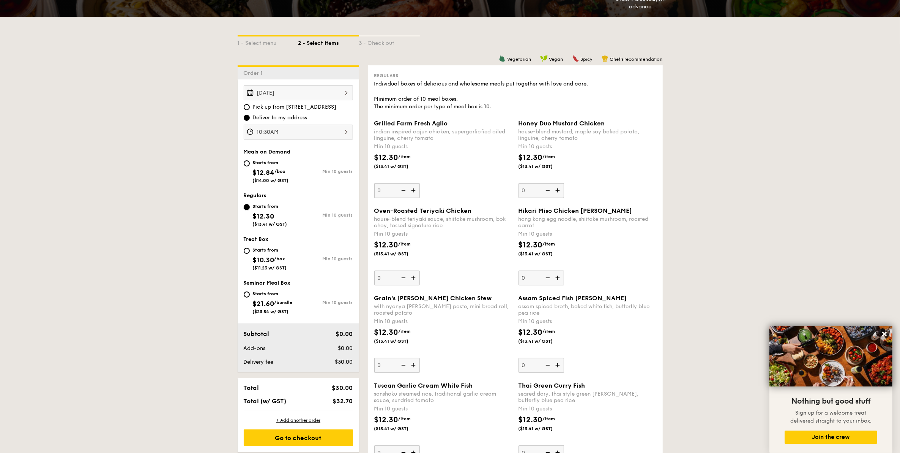
scroll to position [95, 0]
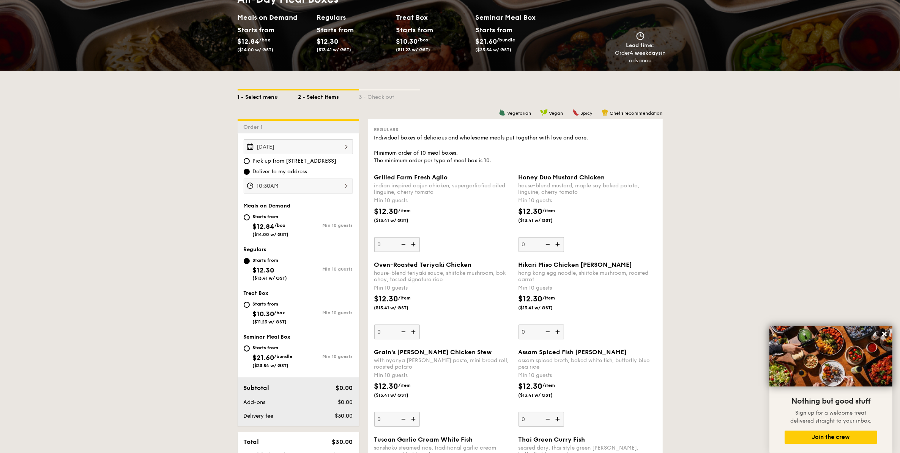
click at [262, 93] on div "1 - Select menu" at bounding box center [268, 95] width 61 height 11
select select
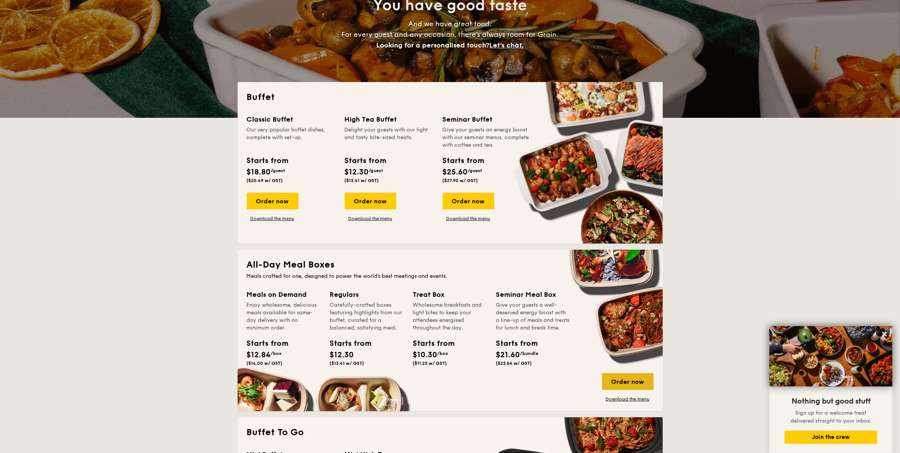
click at [629, 382] on div "Order now" at bounding box center [628, 381] width 52 height 17
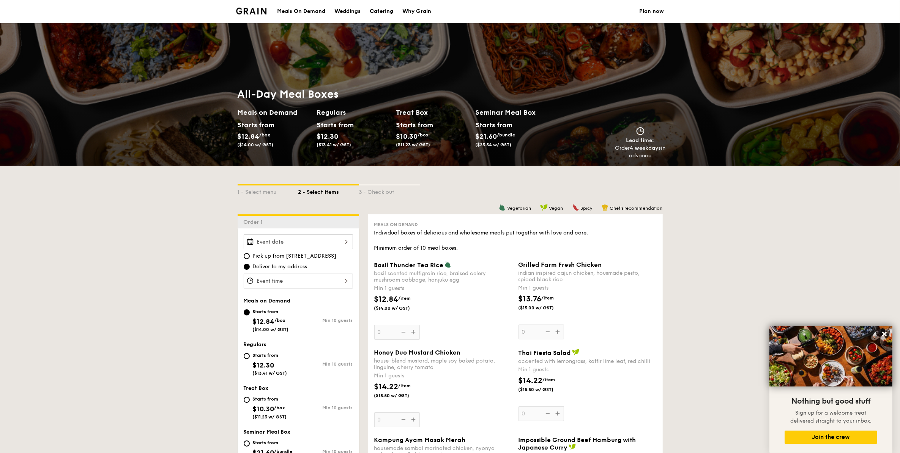
click at [323, 243] on div at bounding box center [298, 241] width 109 height 15
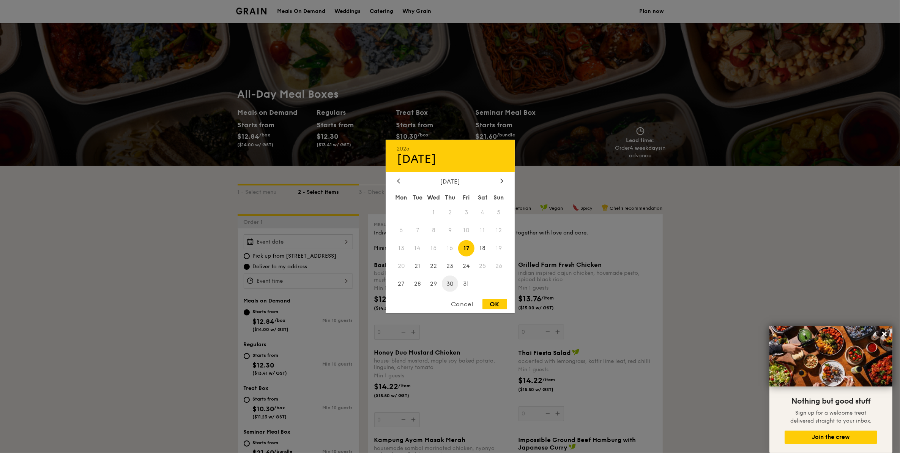
click at [451, 280] on span "30" at bounding box center [450, 283] width 16 height 16
click at [489, 303] on div "OK" at bounding box center [495, 304] width 25 height 10
type input "[DATE]"
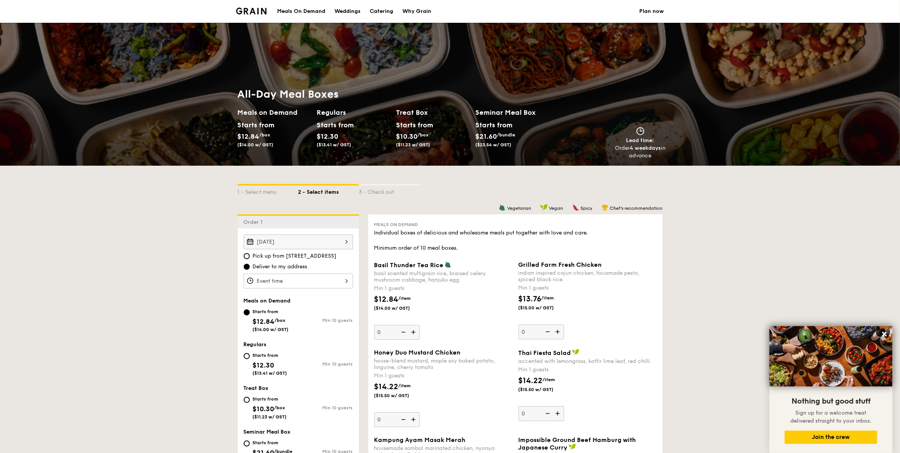
click at [300, 276] on div at bounding box center [298, 280] width 109 height 15
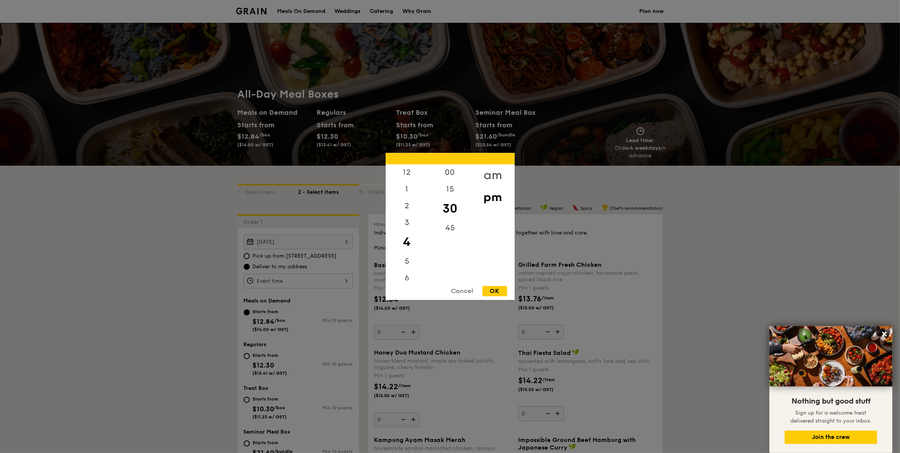
click at [488, 175] on div "am" at bounding box center [493, 175] width 43 height 22
click at [412, 258] on div "10" at bounding box center [407, 259] width 43 height 22
click at [493, 293] on div "OK" at bounding box center [495, 291] width 25 height 10
type input "10:30AM"
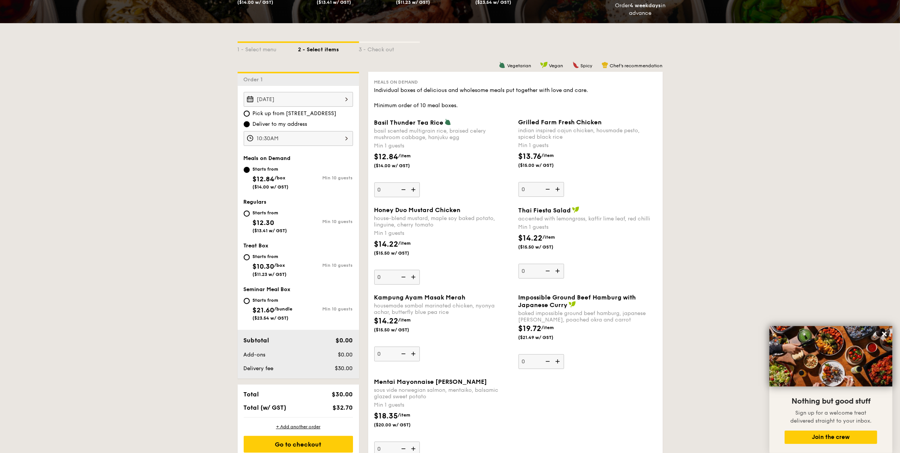
scroll to position [190, 0]
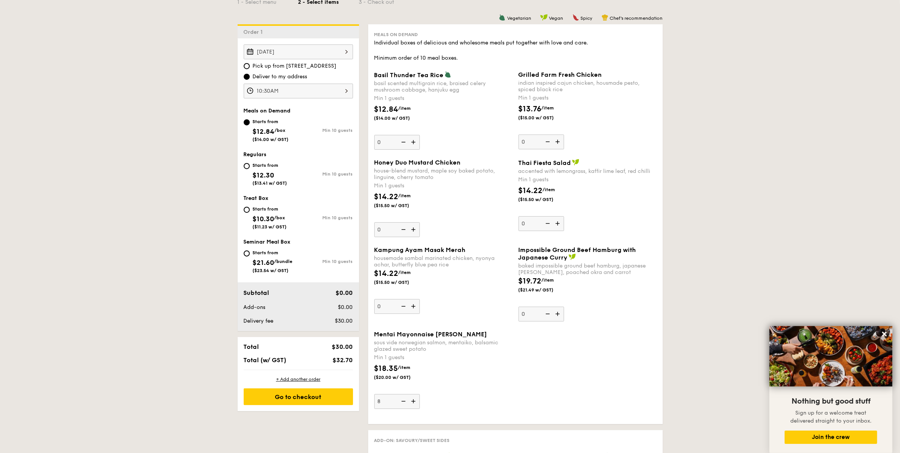
type input "8"
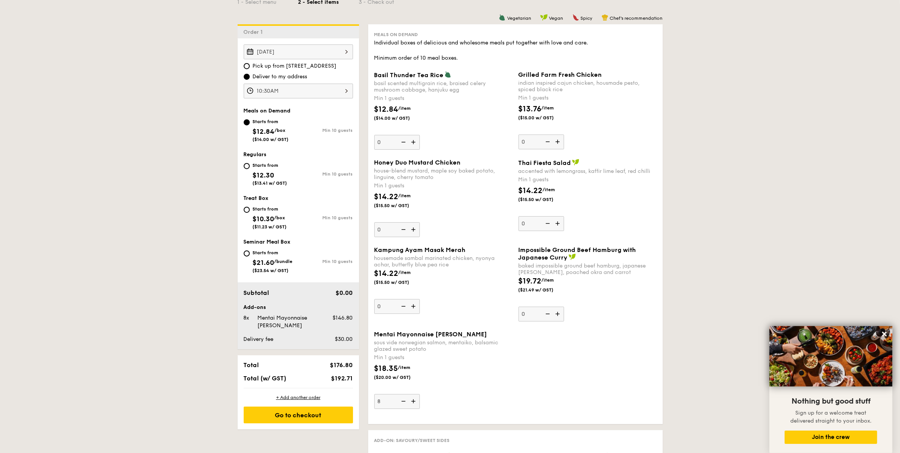
click at [634, 349] on div "Mentai Mayonnaise Aburi Salmon sous vide norwegian salmon, mentaiko, balsamic g…" at bounding box center [515, 373] width 289 height 87
click at [409, 141] on img at bounding box center [414, 142] width 11 height 14
click at [409, 141] on input "0" at bounding box center [397, 142] width 46 height 15
type input "1"
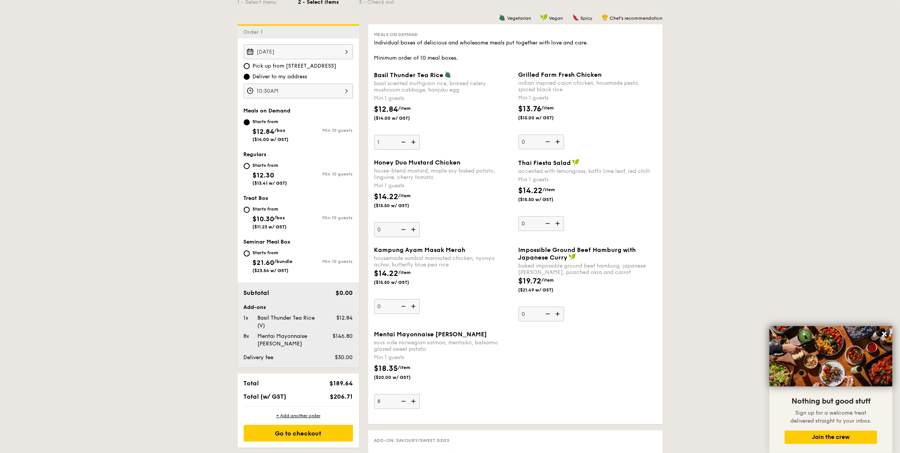
click at [557, 145] on img at bounding box center [558, 141] width 11 height 14
click at [557, 145] on input "0" at bounding box center [542, 141] width 46 height 15
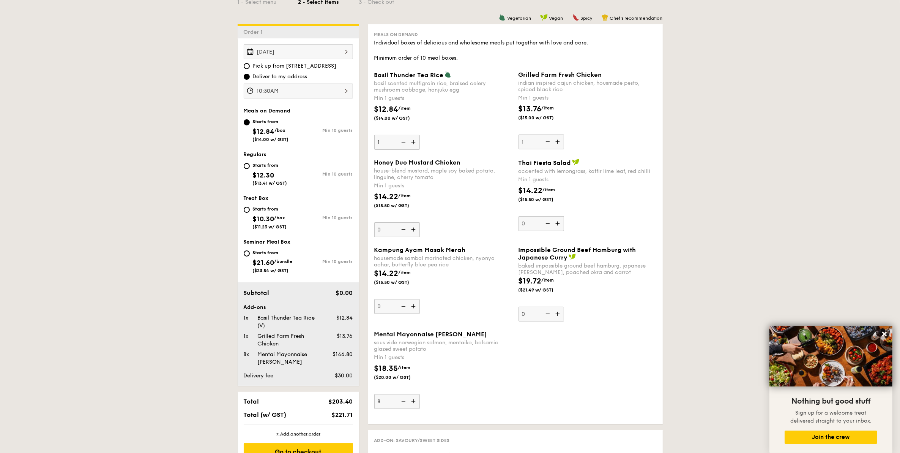
click at [557, 145] on img at bounding box center [558, 141] width 11 height 14
click at [557, 145] on input "1" at bounding box center [542, 141] width 46 height 15
click at [557, 145] on img at bounding box center [558, 141] width 11 height 14
click at [557, 145] on input "2" at bounding box center [542, 141] width 46 height 15
type input "3"
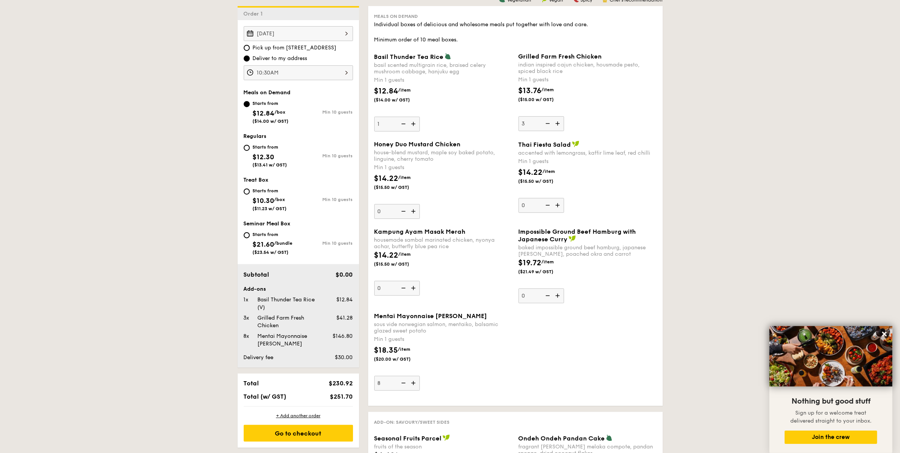
scroll to position [237, 0]
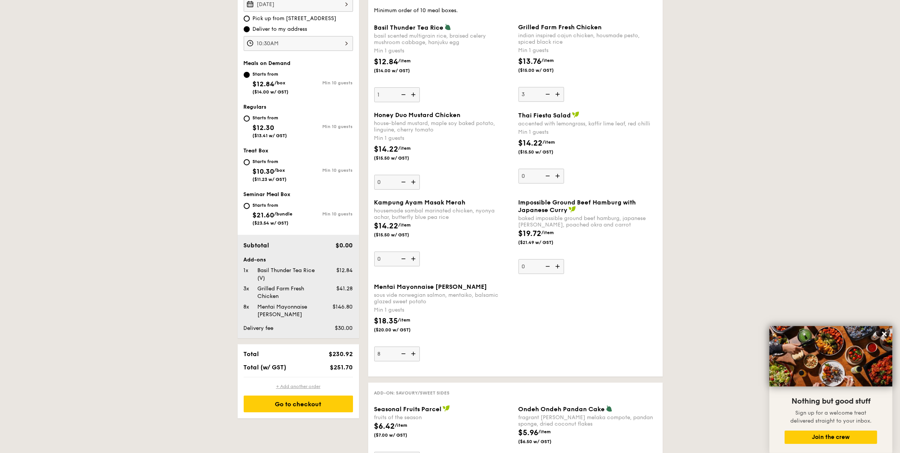
click at [310, 389] on div "+ Add another order" at bounding box center [298, 386] width 109 height 6
type input "0"
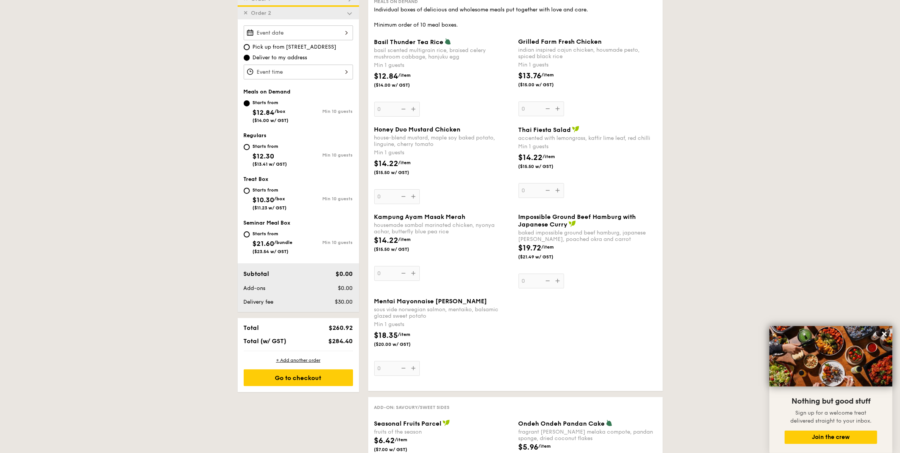
scroll to position [216, 0]
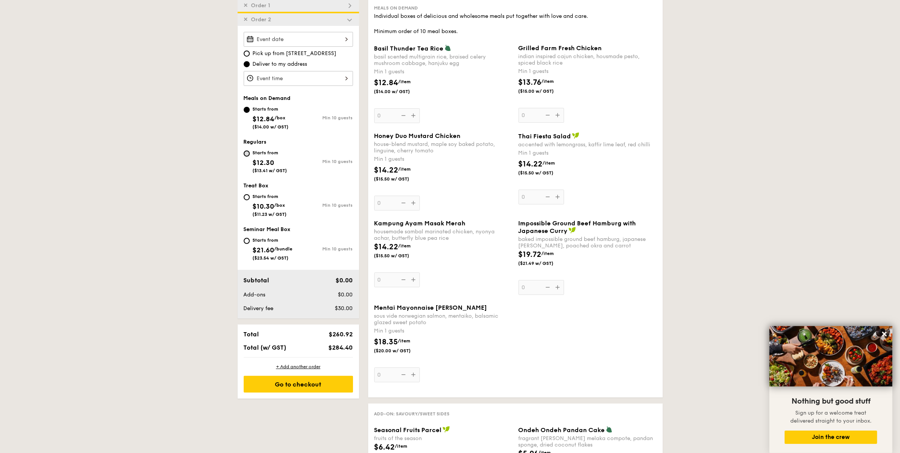
click at [249, 151] on input "Starts from $12.30 ($13.41 w/ GST) Min 10 guests" at bounding box center [247, 153] width 6 height 6
radio input "true"
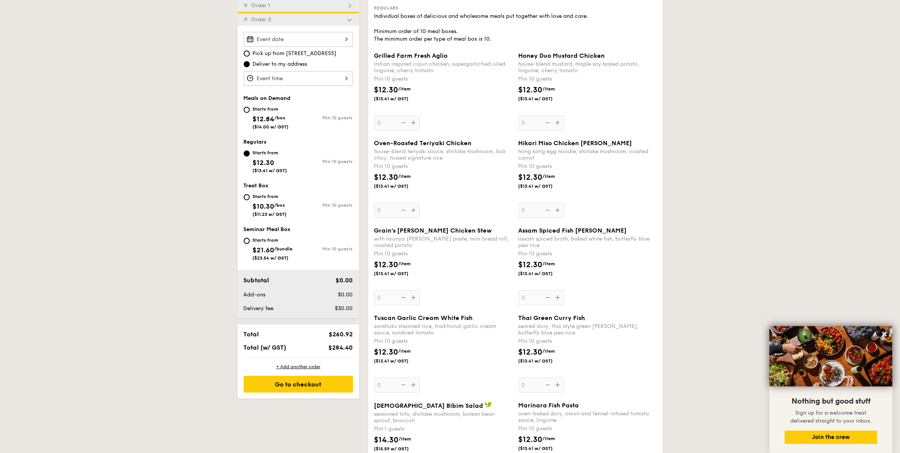
click at [257, 118] on span "$12.84" at bounding box center [264, 119] width 22 height 8
click at [250, 113] on input "Starts from $12.84 /box ($14.00 w/ GST) Min 10 guests" at bounding box center [247, 110] width 6 height 6
radio input "true"
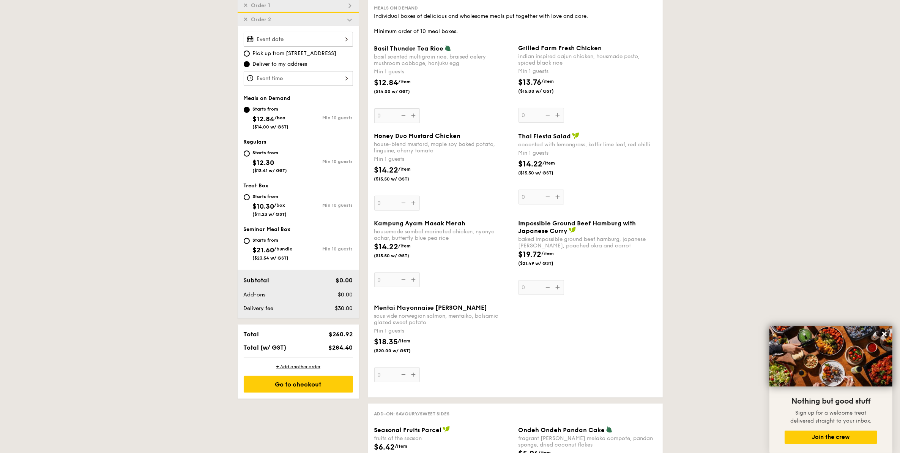
click at [257, 140] on span "Regulars" at bounding box center [255, 142] width 23 height 6
click at [260, 161] on span "$12.30" at bounding box center [264, 162] width 22 height 8
click at [250, 156] on input "Starts from $12.30 ($13.41 w/ GST) Min 10 guests" at bounding box center [247, 153] width 6 height 6
radio input "true"
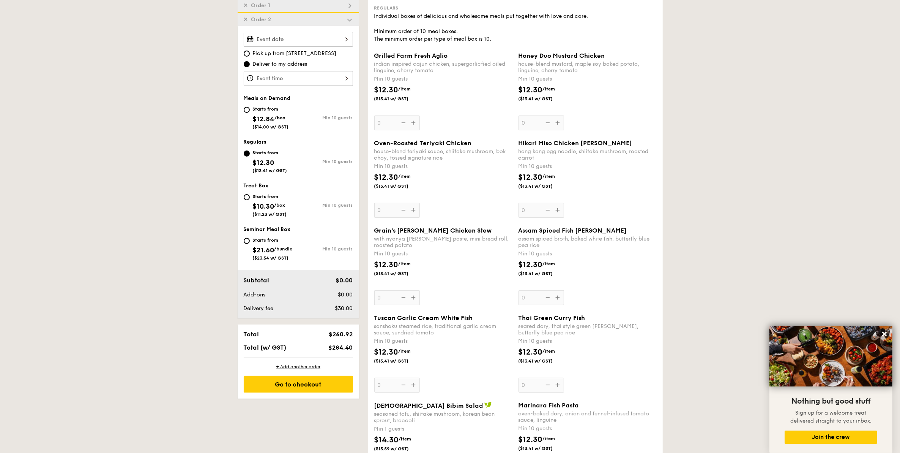
click at [386, 209] on div "Oven-Roasted Teriyaki Chicken house-blend teriyaki sauce, shiitake mushroom, bo…" at bounding box center [443, 178] width 138 height 78
click at [386, 209] on input "0" at bounding box center [397, 210] width 46 height 15
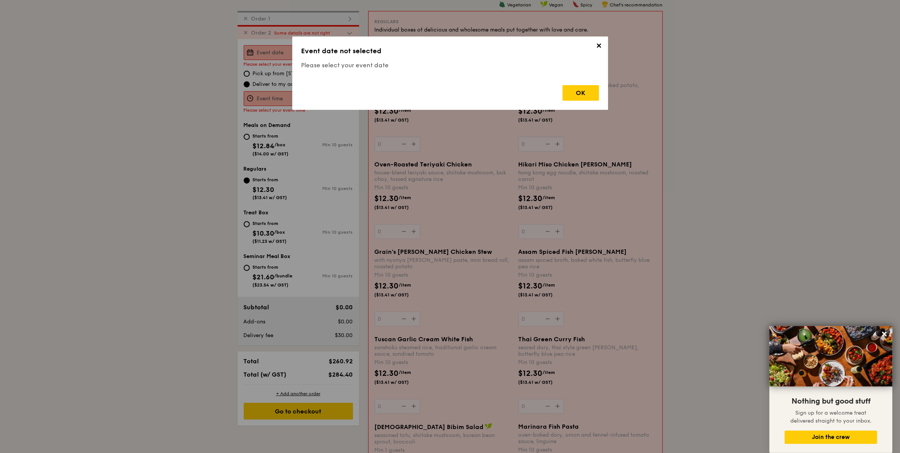
scroll to position [202, 0]
click at [597, 47] on span "✕" at bounding box center [599, 47] width 11 height 11
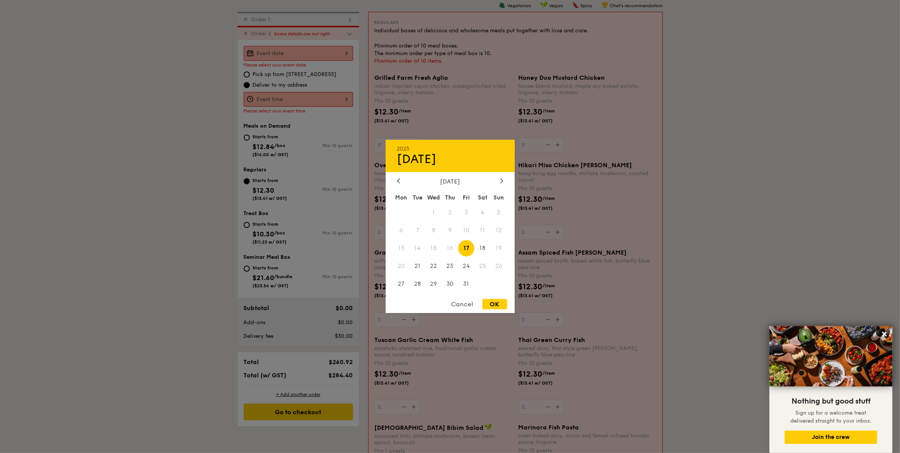
click at [352, 50] on div "2025 Oct [DATE] Tue Wed Thu Fri Sat Sun 1 2 3 4 5 6 7 8 9 10 11 12 13 14 15 16 …" at bounding box center [298, 53] width 109 height 15
click at [450, 284] on span "30" at bounding box center [450, 283] width 16 height 16
click at [494, 305] on div "OK" at bounding box center [495, 304] width 25 height 10
type input "[DATE]"
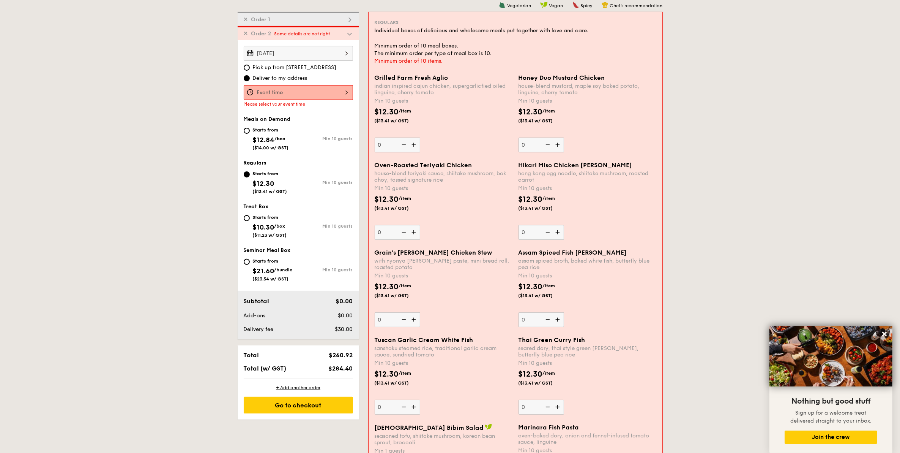
click at [335, 92] on div at bounding box center [298, 92] width 109 height 15
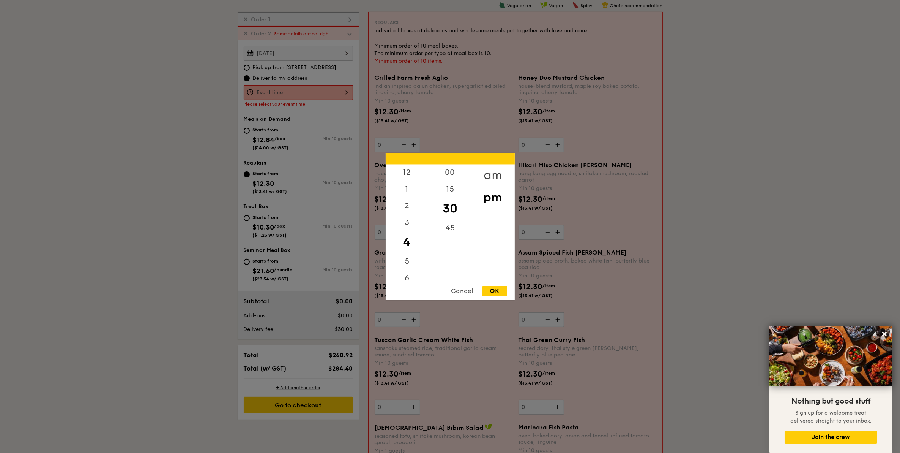
click at [485, 175] on div "am" at bounding box center [493, 175] width 43 height 22
click at [409, 259] on div "10" at bounding box center [407, 259] width 43 height 22
click at [492, 287] on div "OK" at bounding box center [495, 291] width 25 height 10
type input "10:30AM"
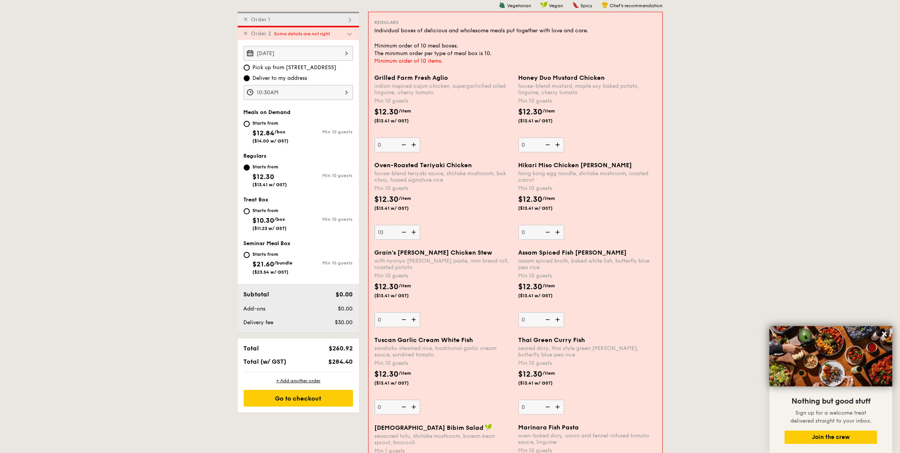
type input "10"
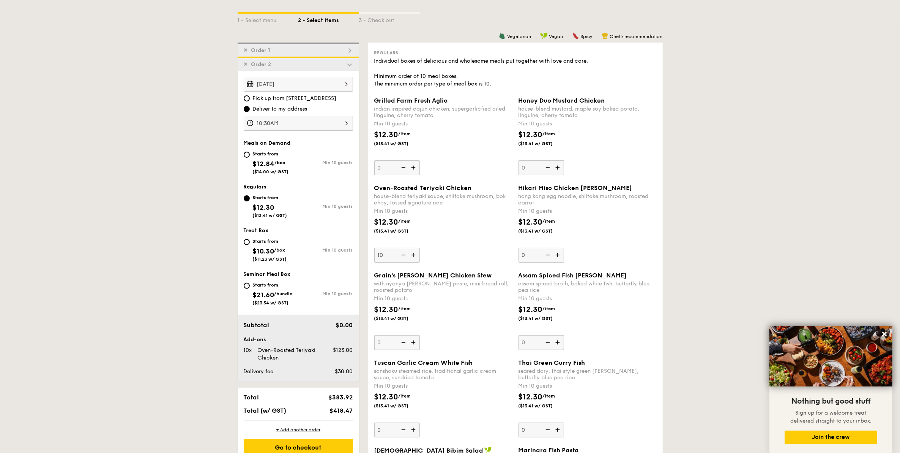
scroll to position [155, 0]
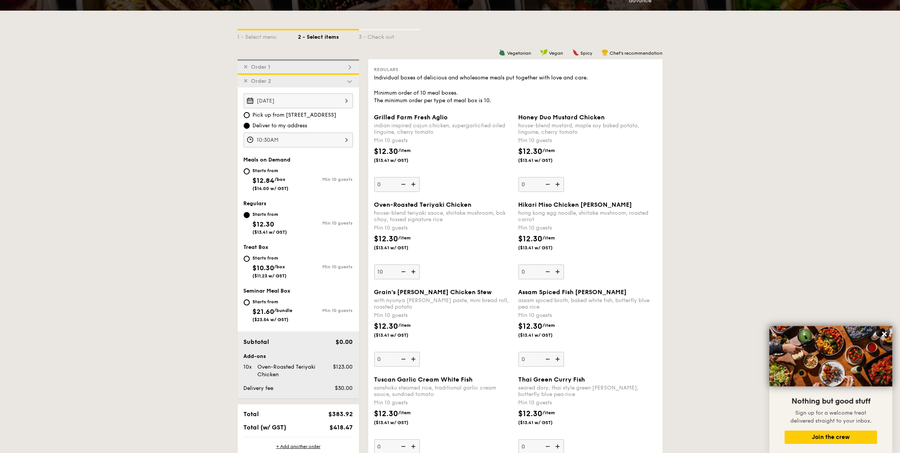
click at [308, 137] on div "10:30AM" at bounding box center [298, 140] width 109 height 15
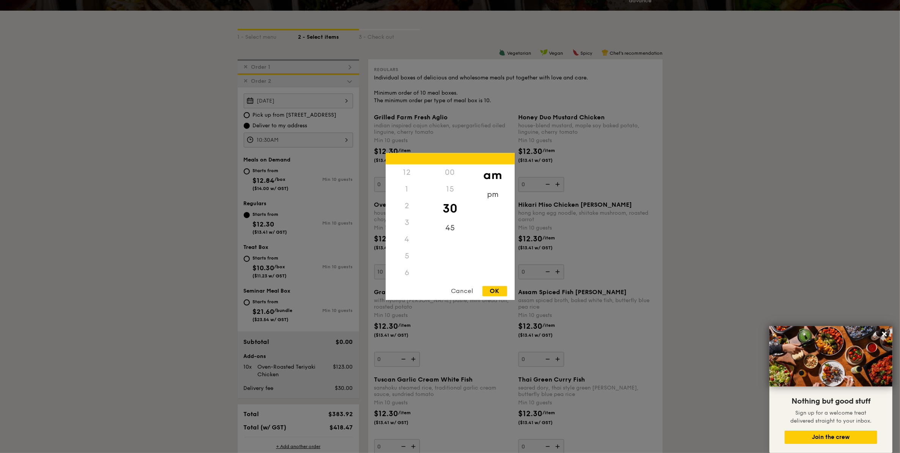
scroll to position [82, 0]
click at [492, 290] on div "OK" at bounding box center [495, 291] width 25 height 10
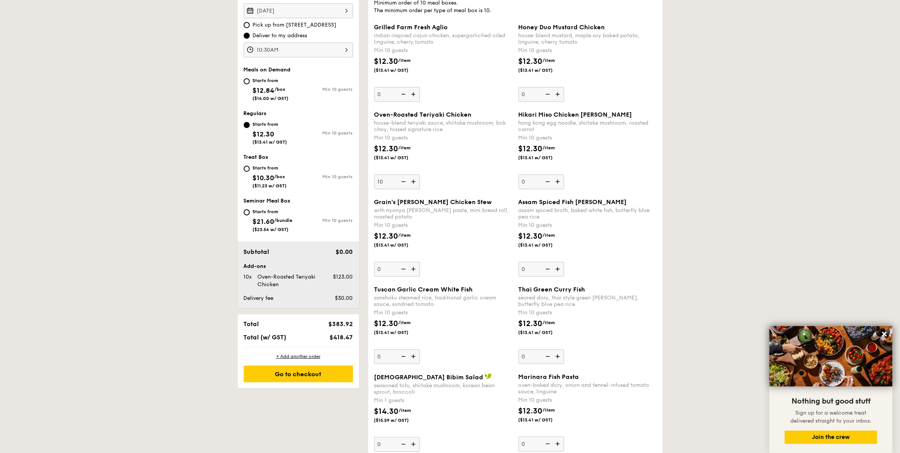
scroll to position [250, 0]
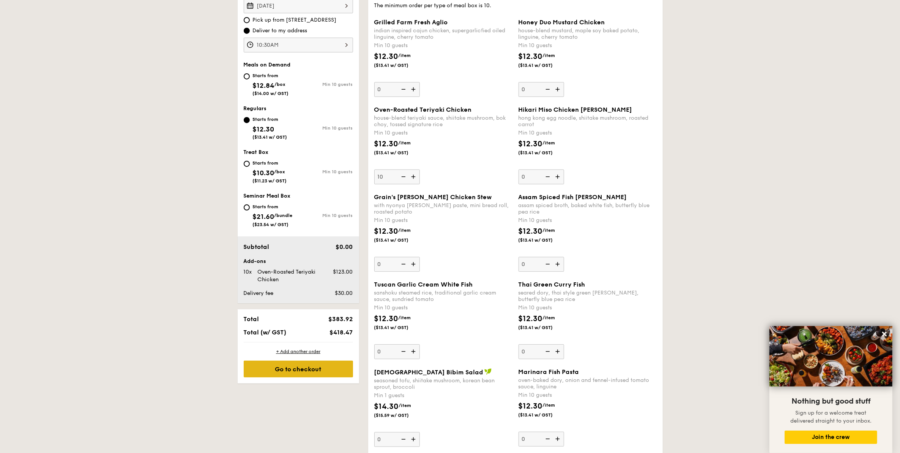
click at [322, 372] on div "Go to checkout" at bounding box center [298, 368] width 109 height 17
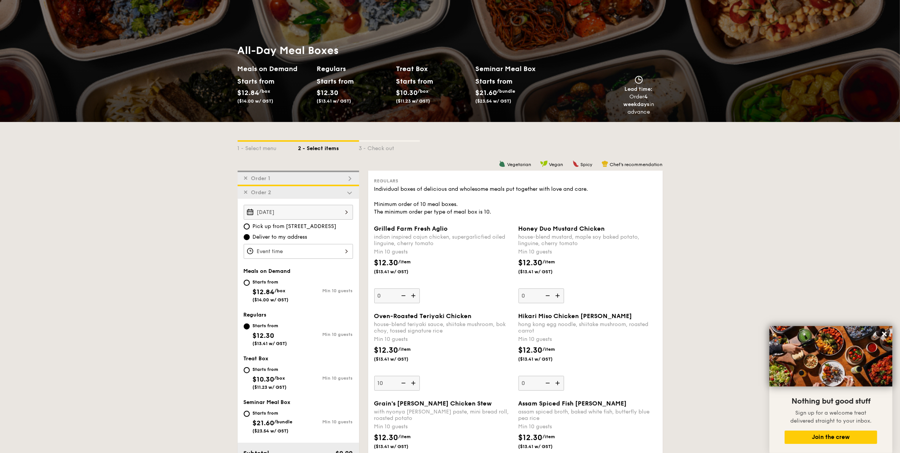
scroll to position [142, 0]
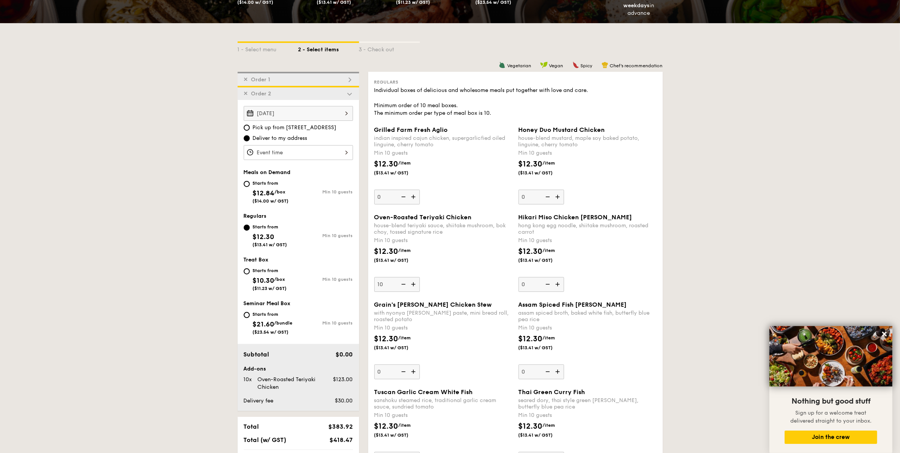
click at [276, 93] on div "✕ Order 2" at bounding box center [298, 93] width 121 height 14
click at [347, 92] on img at bounding box center [349, 93] width 7 height 7
click at [349, 92] on img at bounding box center [349, 93] width 7 height 7
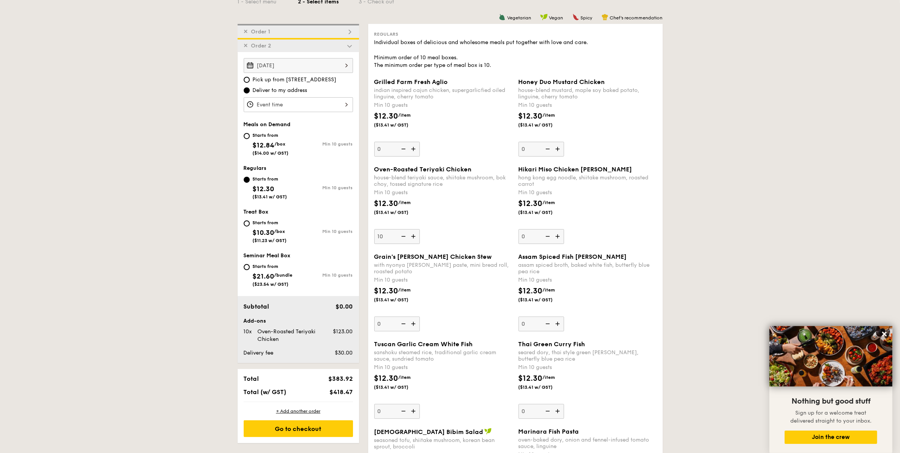
scroll to position [190, 0]
click at [267, 32] on span "Order 1" at bounding box center [260, 32] width 25 height 6
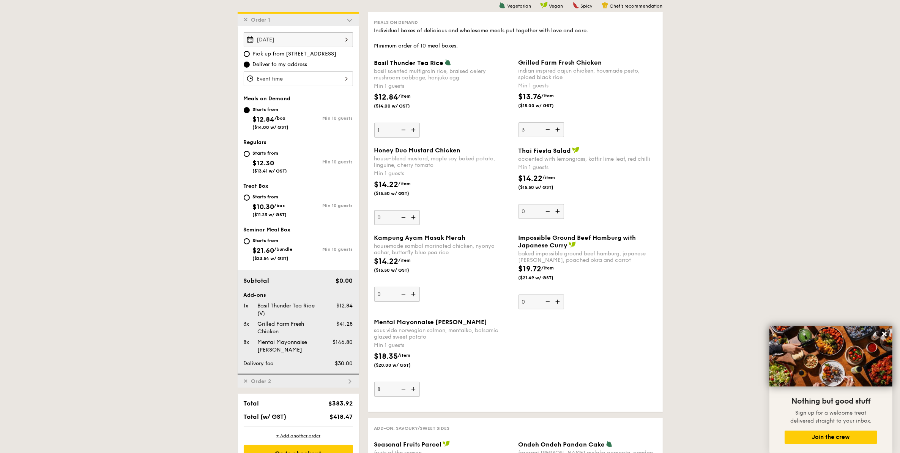
scroll to position [202, 0]
click at [542, 126] on img at bounding box center [546, 129] width 11 height 14
click at [542, 126] on input "3" at bounding box center [542, 129] width 46 height 15
click at [544, 128] on img at bounding box center [546, 129] width 11 height 14
click at [544, 128] on input "2" at bounding box center [542, 129] width 46 height 15
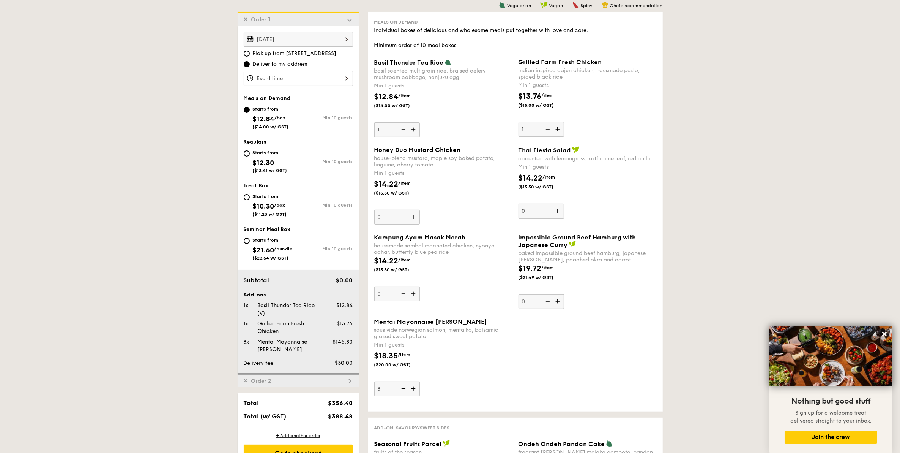
click at [544, 128] on img at bounding box center [546, 129] width 11 height 14
click at [544, 128] on input "1" at bounding box center [542, 129] width 46 height 15
type input "0"
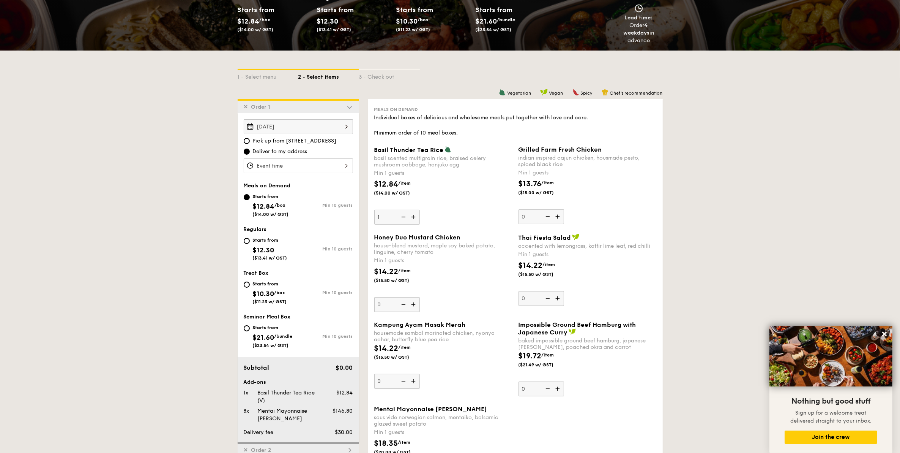
scroll to position [107, 0]
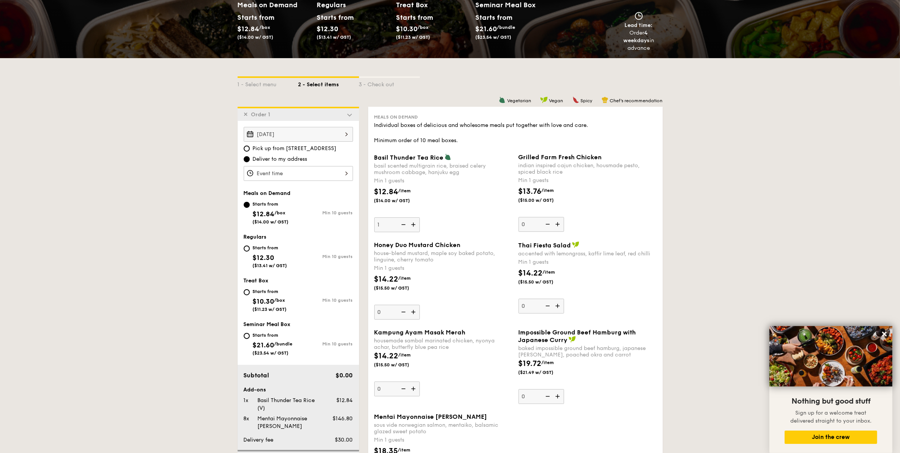
click at [402, 221] on img at bounding box center [402, 224] width 11 height 14
click at [402, 221] on input "1" at bounding box center [397, 224] width 46 height 15
type input "0"
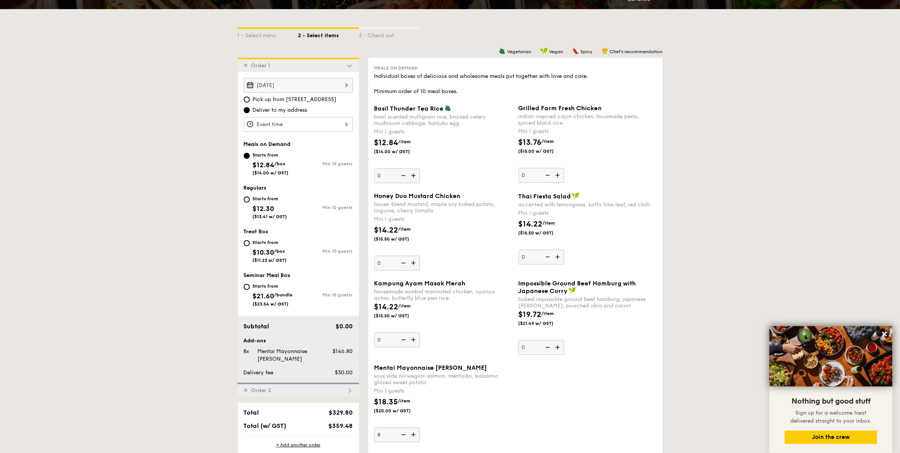
scroll to position [155, 0]
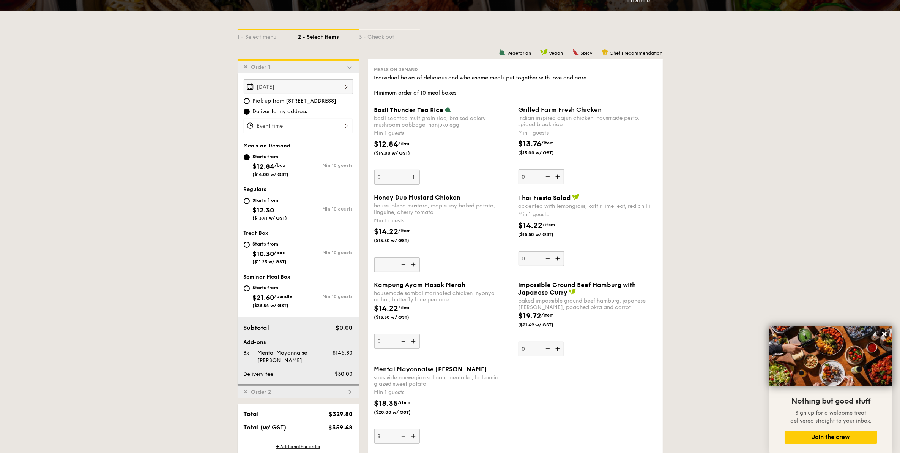
click at [271, 389] on span "Order 2" at bounding box center [261, 391] width 26 height 6
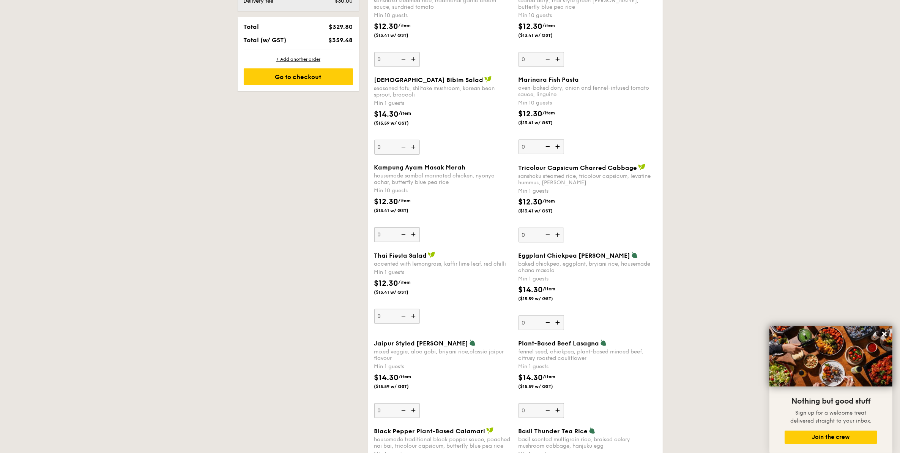
scroll to position [549, 0]
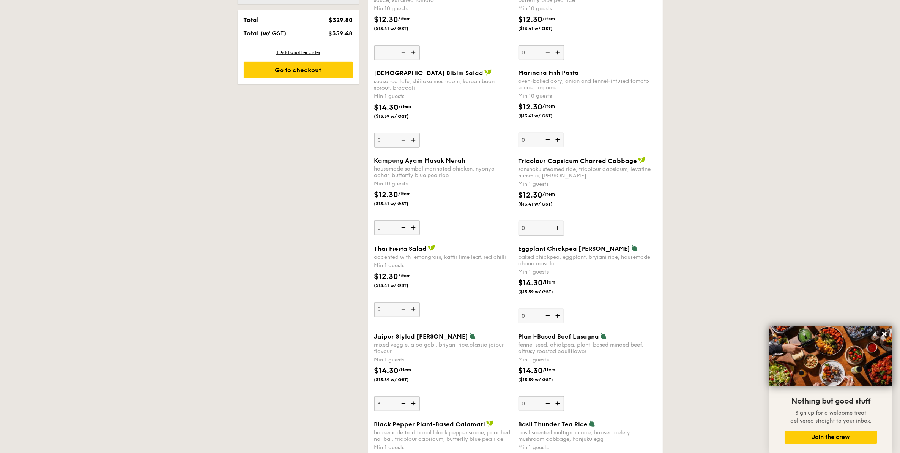
type input "3"
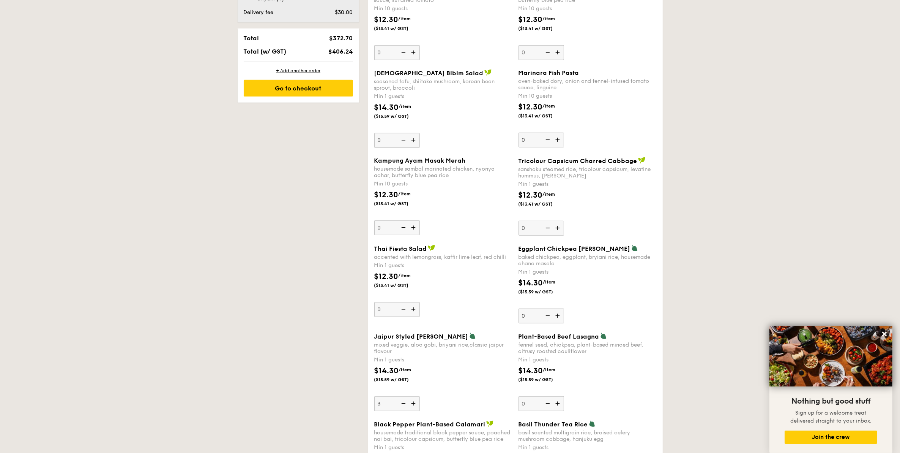
click at [660, 382] on div "$14.30 /item ($15.59 w/ GST)" at bounding box center [588, 378] width 144 height 27
click at [564, 396] on input "0" at bounding box center [542, 403] width 46 height 15
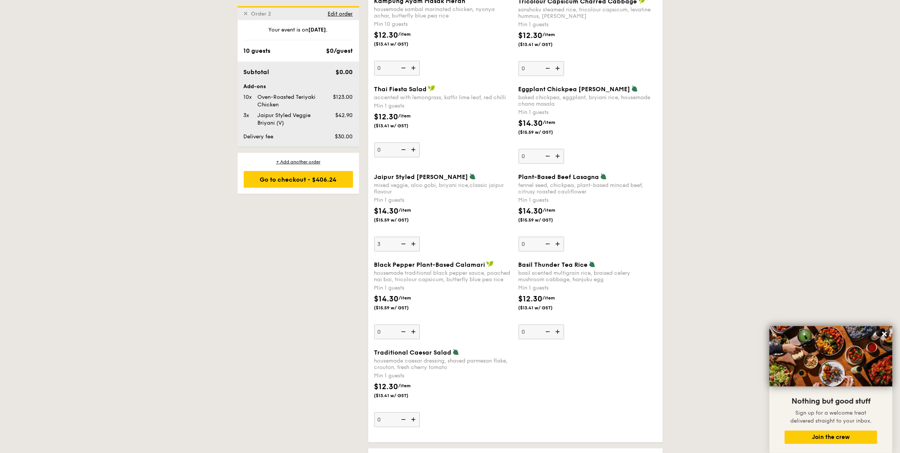
scroll to position [691, 0]
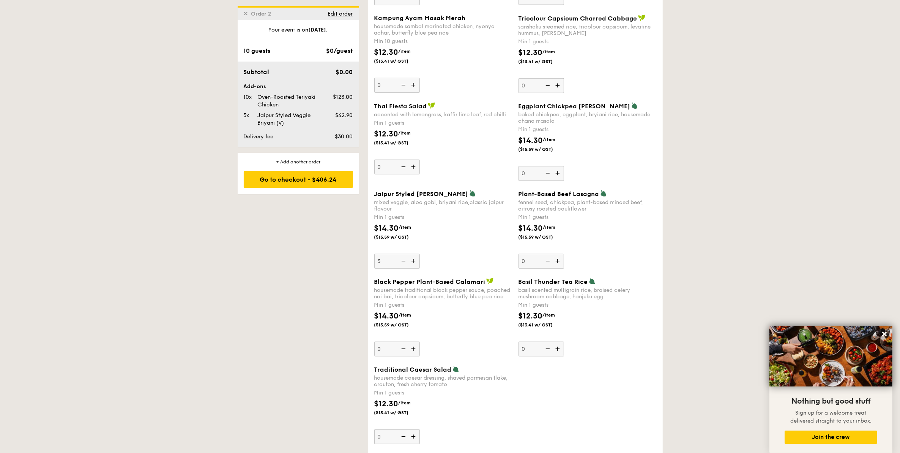
drag, startPoint x: 520, startPoint y: 340, endPoint x: 526, endPoint y: 344, distance: 7.4
type input "1"
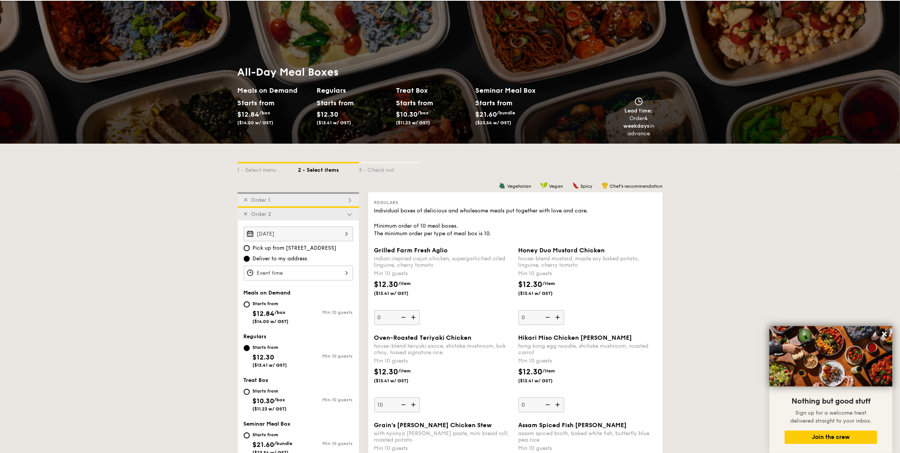
scroll to position [0, 0]
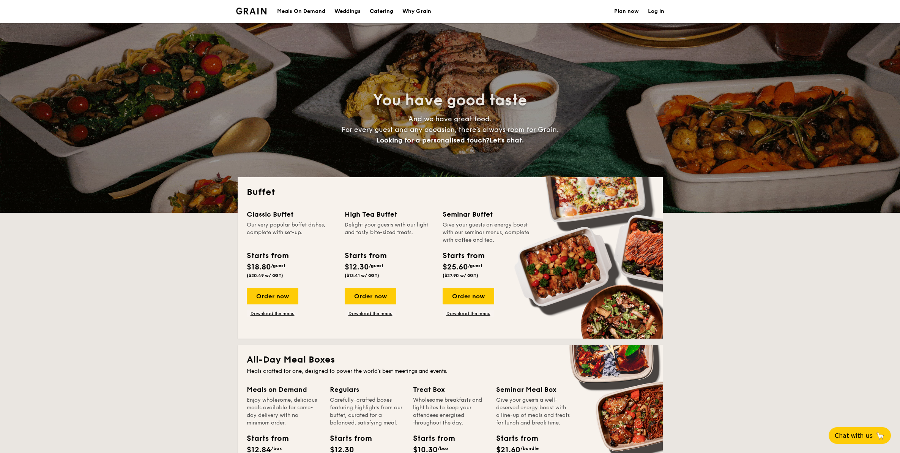
select select
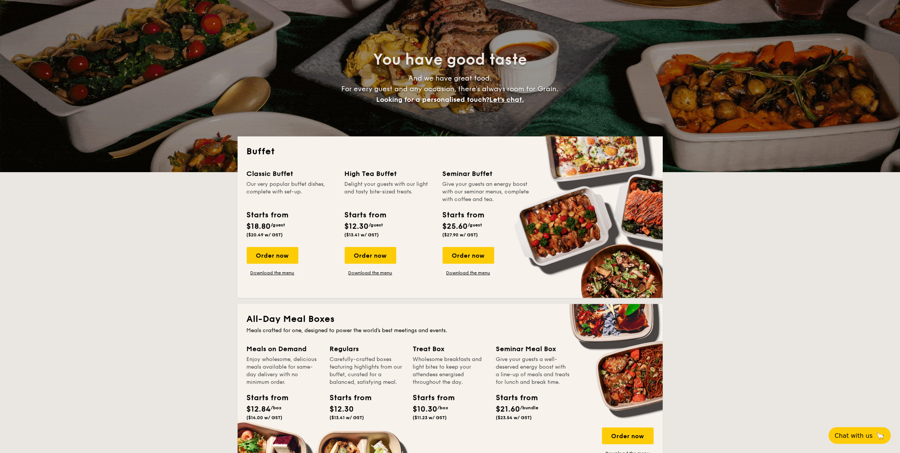
scroll to position [95, 0]
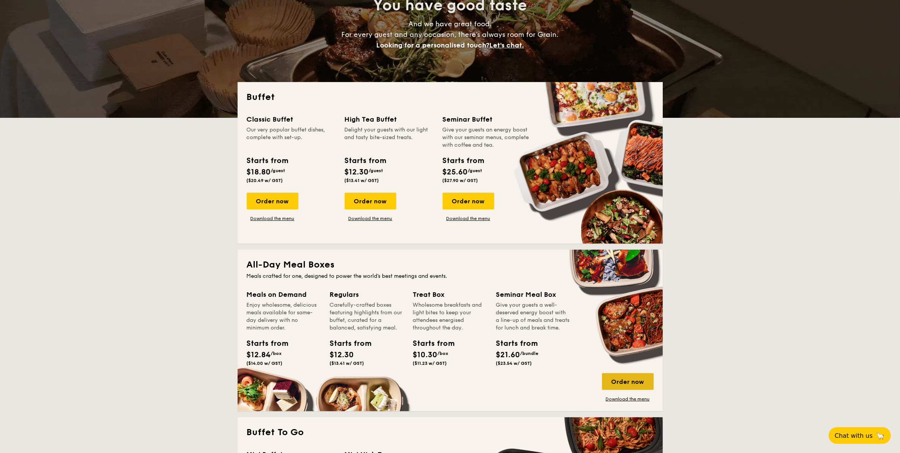
click at [627, 385] on div "Order now" at bounding box center [628, 381] width 52 height 17
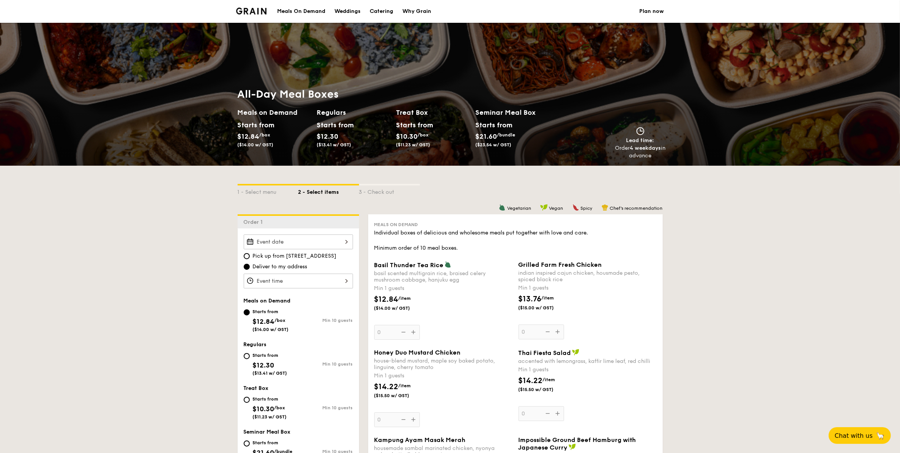
click at [292, 242] on div at bounding box center [298, 241] width 109 height 15
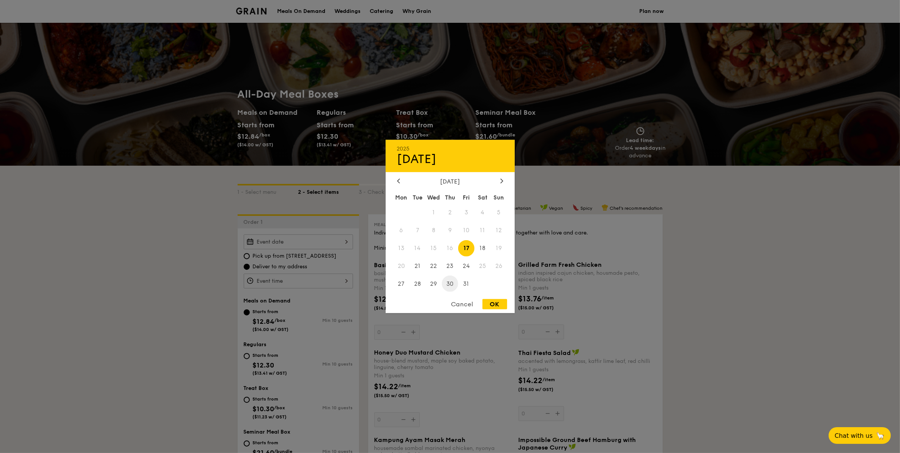
click at [449, 283] on span "30" at bounding box center [450, 283] width 16 height 16
drag, startPoint x: 503, startPoint y: 302, endPoint x: 446, endPoint y: 297, distance: 57.2
click at [497, 302] on div "OK" at bounding box center [495, 304] width 25 height 10
type input "[DATE]"
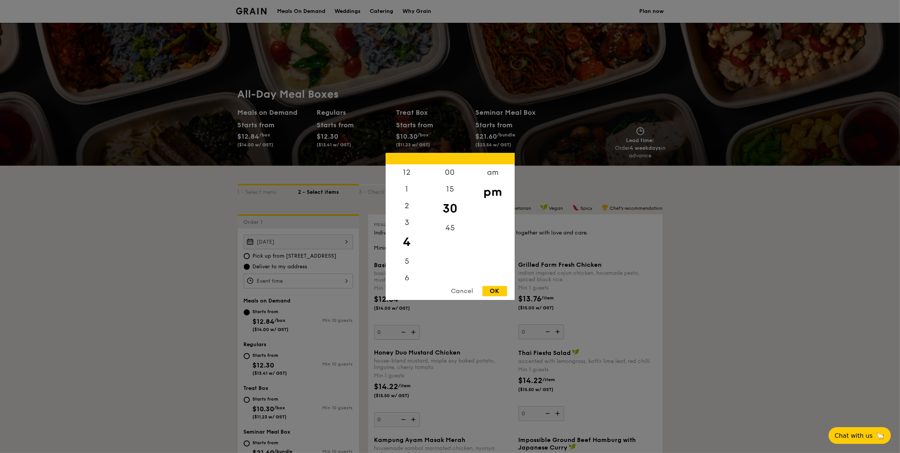
click at [322, 279] on div "12 1 2 3 4 5 6 7 8 9 10 11 00 15 30 45 am pm Cancel OK" at bounding box center [298, 280] width 109 height 15
click at [490, 170] on div "am" at bounding box center [493, 175] width 43 height 22
click at [410, 257] on div "10" at bounding box center [407, 259] width 43 height 22
click at [501, 293] on div "OK" at bounding box center [495, 291] width 25 height 10
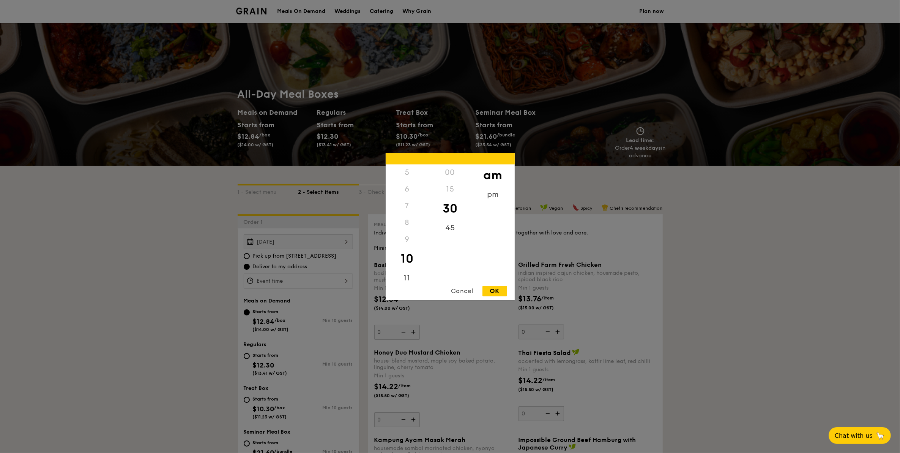
type input "10:30AM"
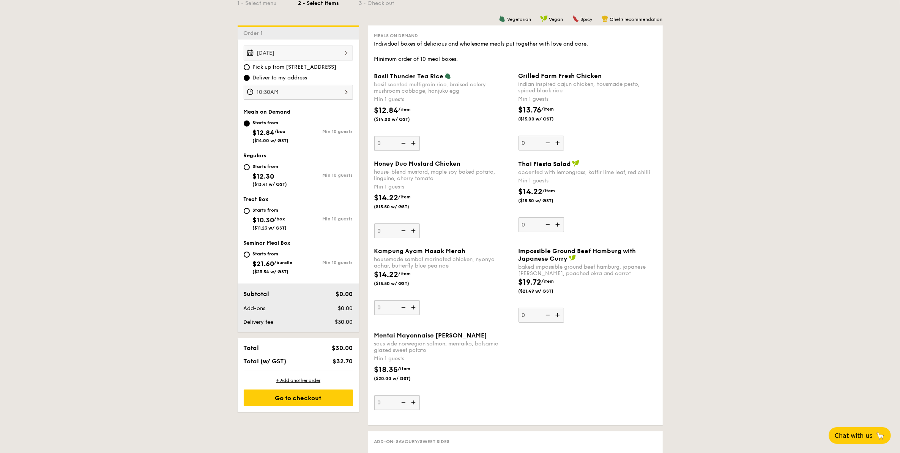
scroll to position [190, 0]
click at [260, 162] on div "Starts from" at bounding box center [270, 165] width 35 height 6
click at [250, 163] on input "Starts from $12.30 ($13.41 w/ GST) Min 10 guests" at bounding box center [247, 166] width 6 height 6
radio input "true"
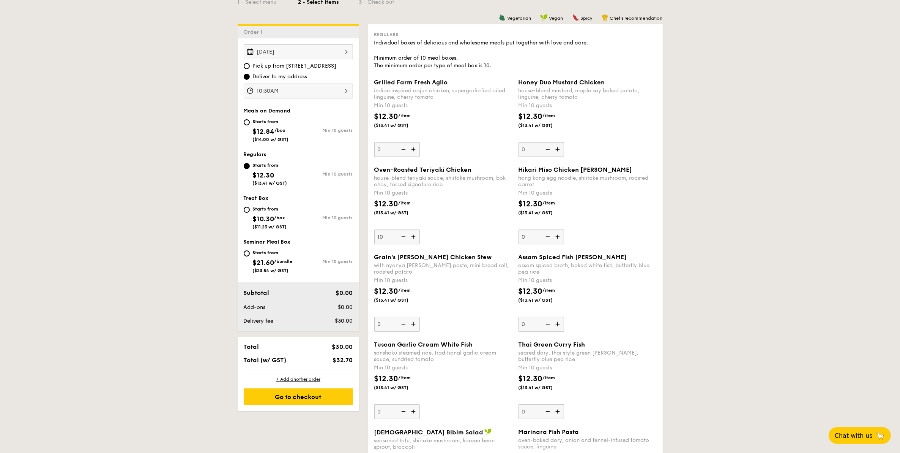
type input "10"
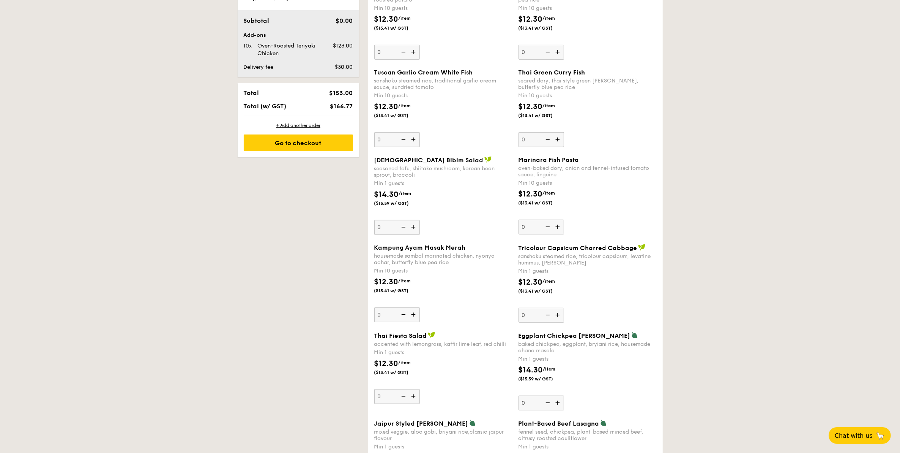
scroll to position [522, 0]
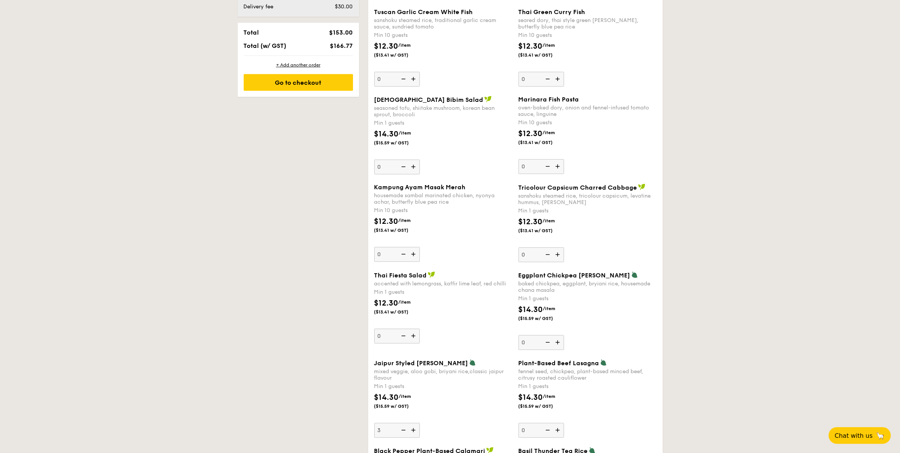
type input "3"
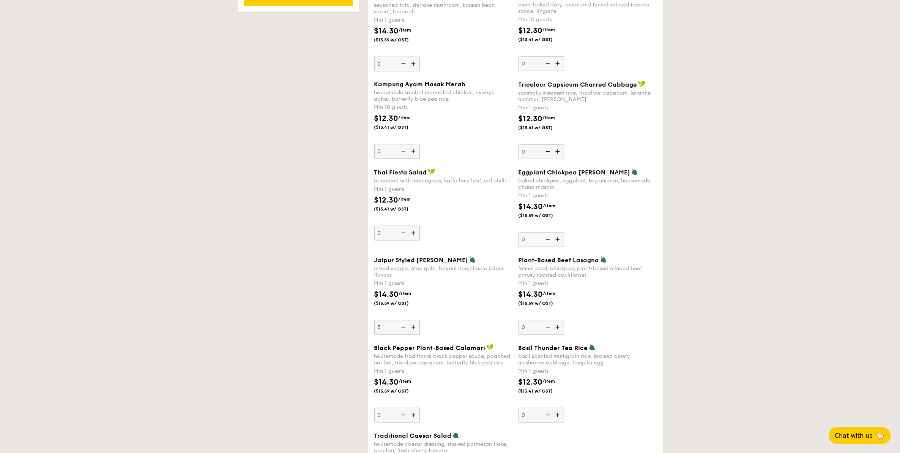
scroll to position [682, 0]
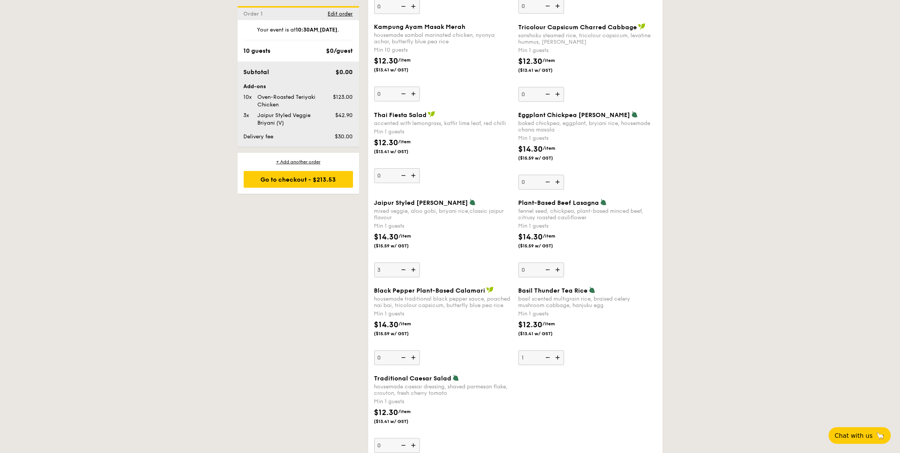
type input "1"
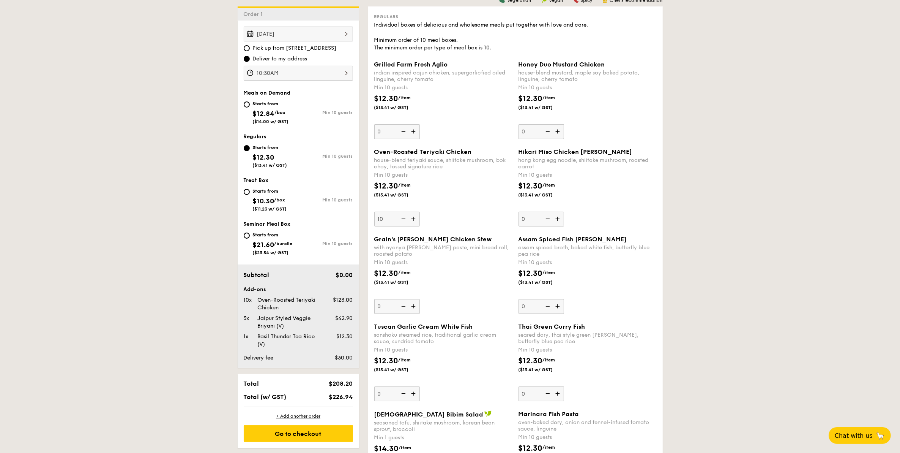
scroll to position [255, 0]
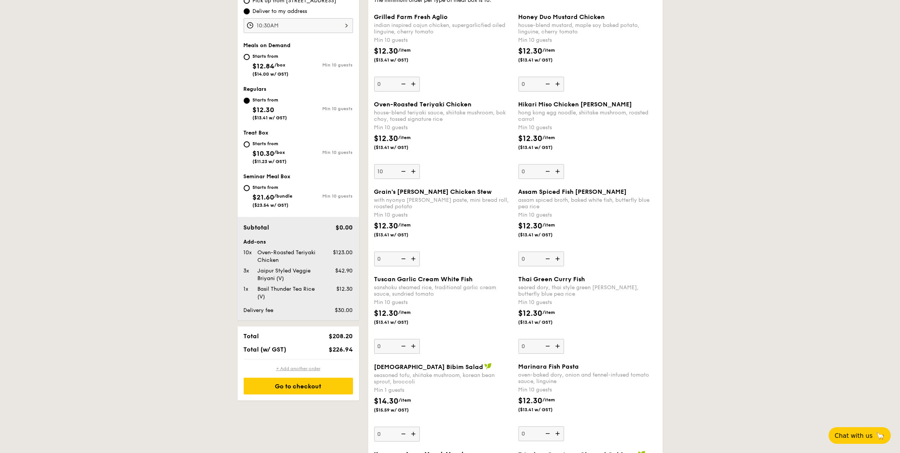
click at [306, 367] on div "+ Add another order" at bounding box center [298, 368] width 109 height 6
type input "0"
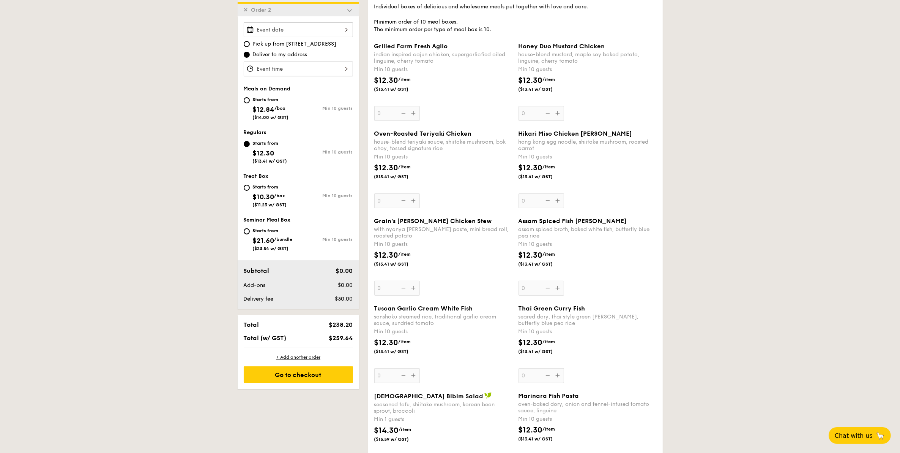
scroll to position [216, 0]
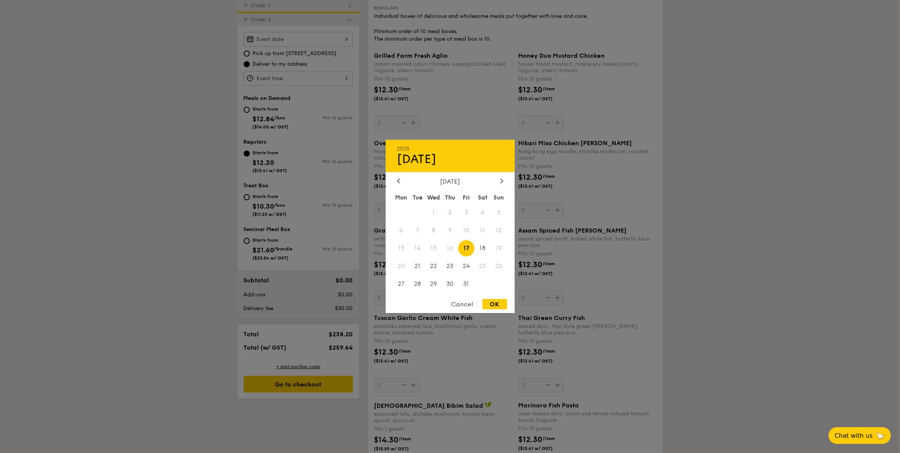
click at [305, 36] on div "2025 Oct [DATE] Tue Wed Thu Fri Sat Sun 1 2 3 4 5 6 7 8 9 10 11 12 13 14 15 16 …" at bounding box center [298, 39] width 109 height 15
click at [456, 284] on span "30" at bounding box center [450, 283] width 16 height 16
click at [488, 299] on div "2025 Oct 30 October 2025 Mon Tue Wed Thu Fri Sat Sun 1 2 3 4 5 6 7 8 9 10 11 12…" at bounding box center [450, 226] width 129 height 173
drag, startPoint x: 491, startPoint y: 302, endPoint x: 483, endPoint y: 292, distance: 12.7
click at [492, 301] on div "OK" at bounding box center [495, 304] width 25 height 10
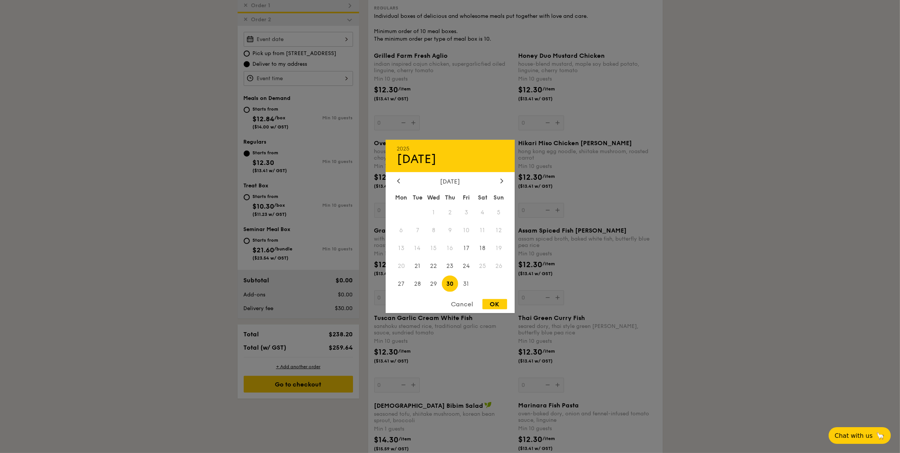
type input "[DATE]"
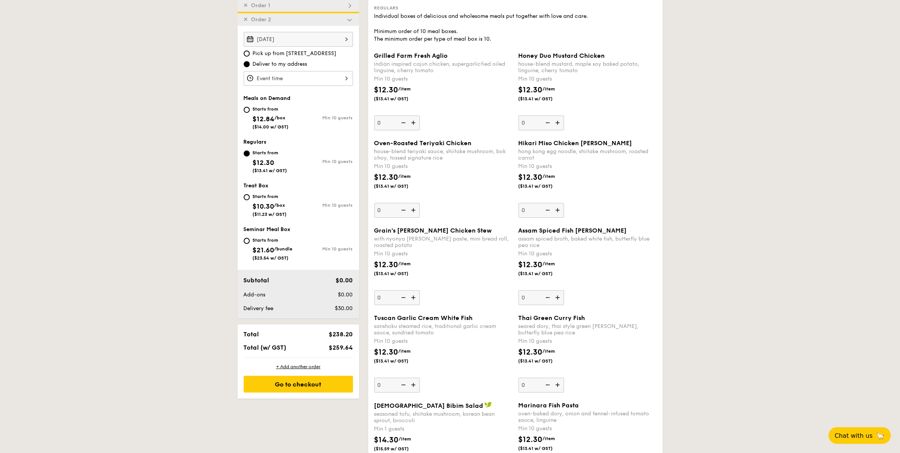
click at [277, 77] on div at bounding box center [298, 78] width 109 height 15
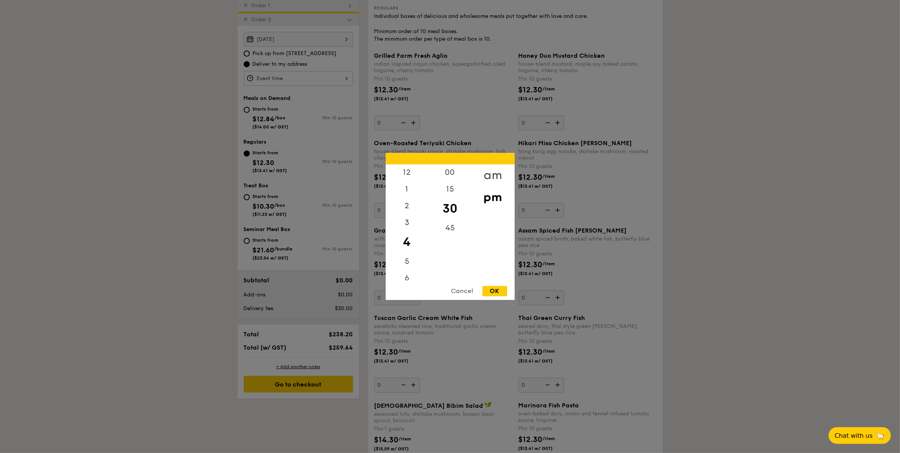
click at [488, 172] on div "am" at bounding box center [493, 175] width 43 height 22
click at [416, 255] on div "10" at bounding box center [407, 259] width 43 height 22
click at [496, 289] on div "OK" at bounding box center [495, 291] width 25 height 10
type input "10:30AM"
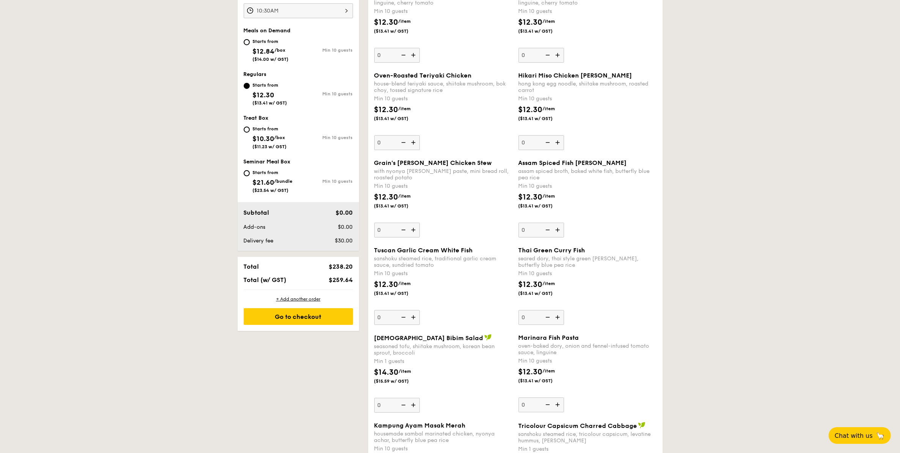
scroll to position [264, 0]
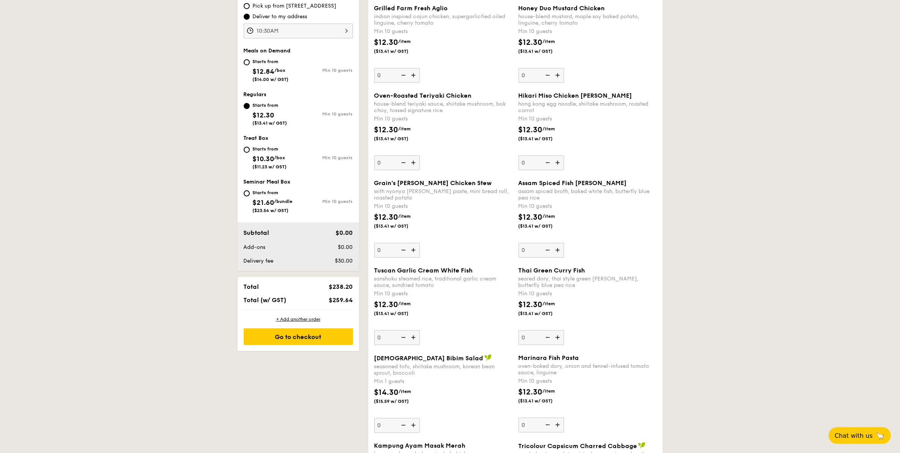
click at [256, 61] on div "Starts from" at bounding box center [271, 61] width 36 height 6
click at [250, 61] on input "Starts from $12.84 /box ($14.00 w/ GST) Min 10 guests" at bounding box center [247, 62] width 6 height 6
radio input "true"
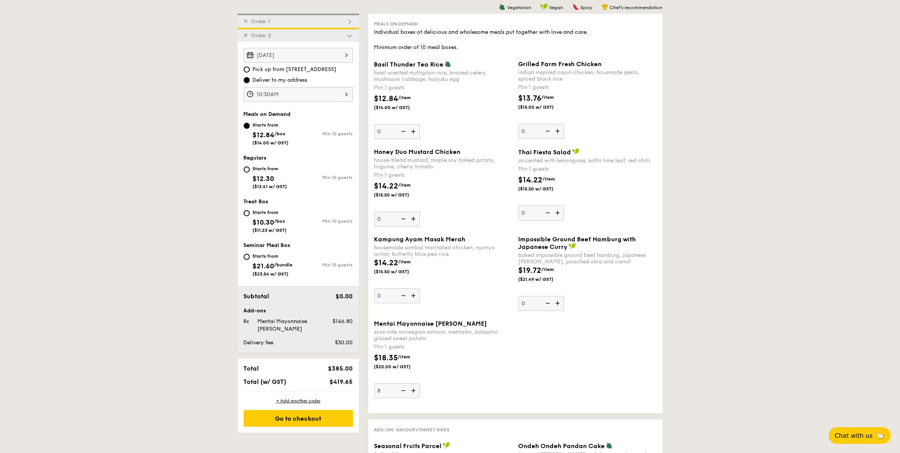
scroll to position [216, 0]
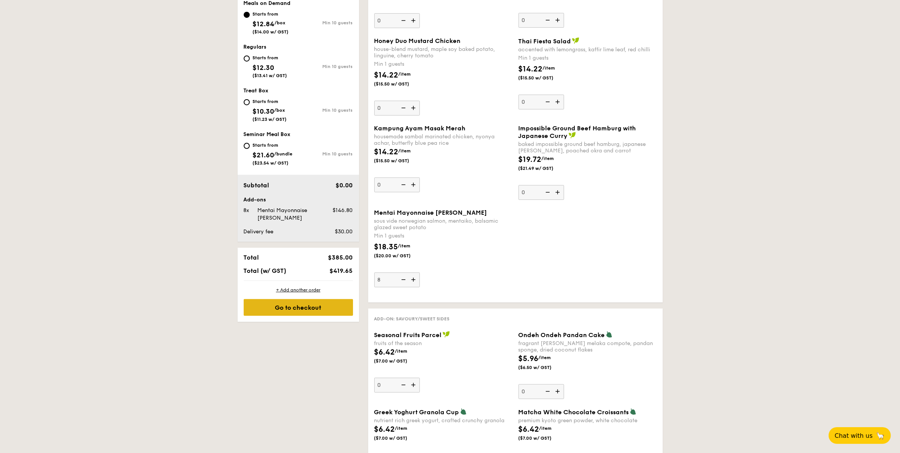
click at [314, 306] on div "Go to checkout" at bounding box center [298, 307] width 109 height 17
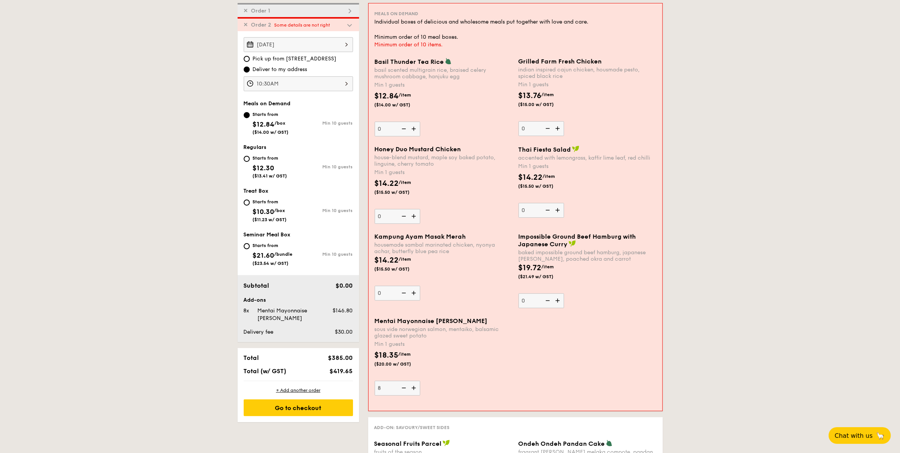
scroll to position [202, 0]
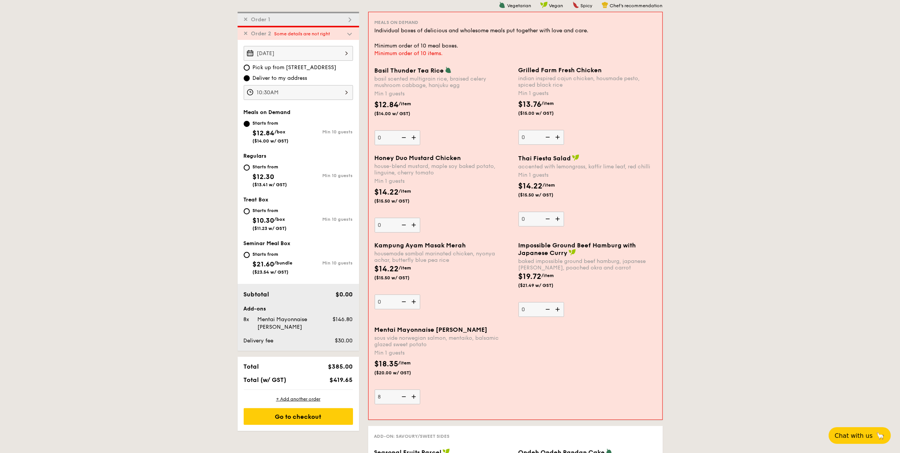
click at [412, 399] on img at bounding box center [414, 396] width 11 height 14
click at [412, 399] on input "8" at bounding box center [398, 396] width 46 height 15
click at [412, 399] on img at bounding box center [414, 396] width 11 height 14
click at [412, 399] on input "9" at bounding box center [398, 396] width 46 height 15
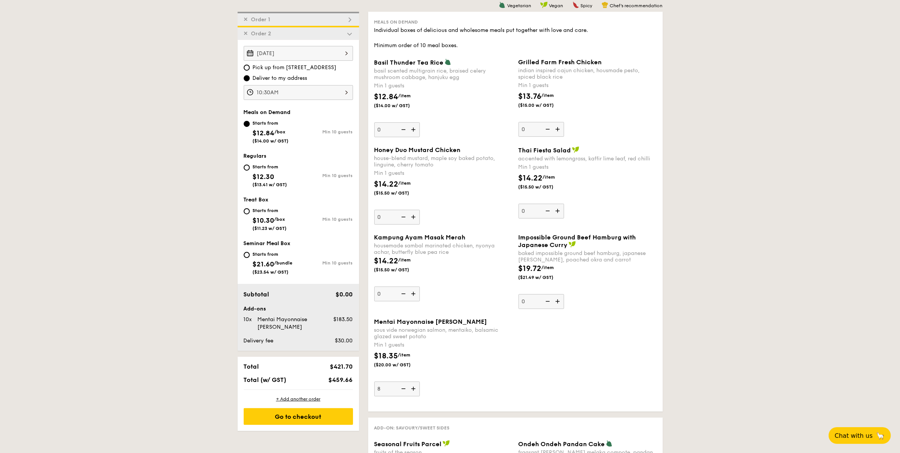
type input "8"
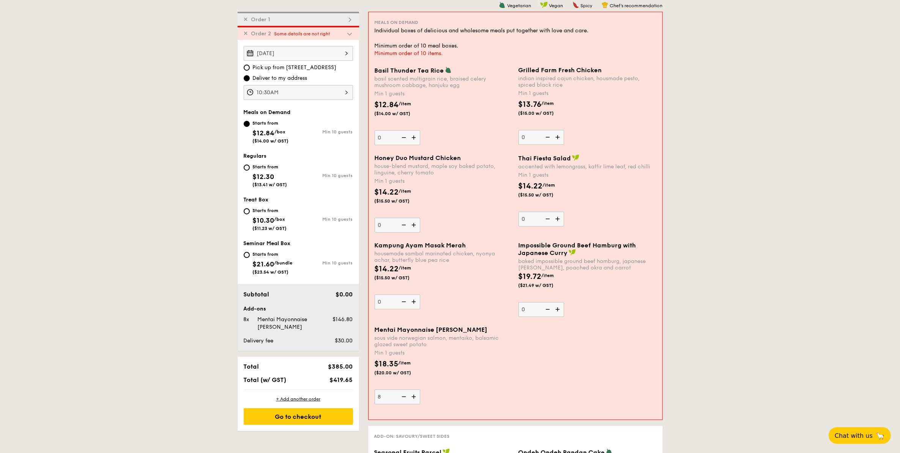
click at [411, 130] on img at bounding box center [414, 137] width 11 height 14
click at [411, 130] on input "0" at bounding box center [398, 137] width 46 height 15
type input "1"
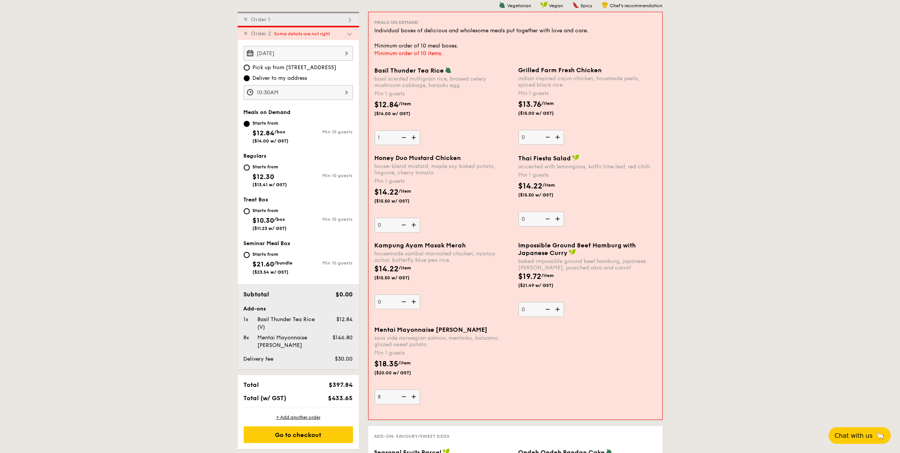
click at [415, 396] on img at bounding box center [414, 396] width 11 height 14
click at [415, 396] on input "8" at bounding box center [398, 396] width 46 height 15
type input "9"
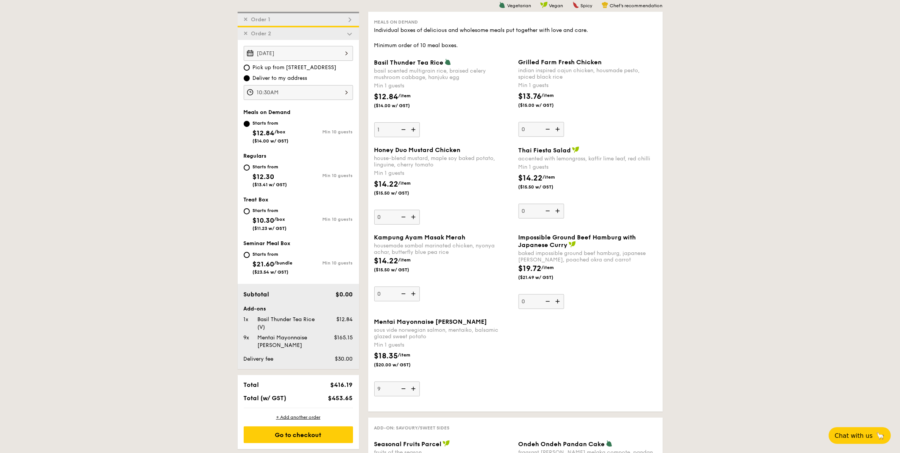
click at [294, 430] on div "Go to checkout" at bounding box center [298, 434] width 109 height 17
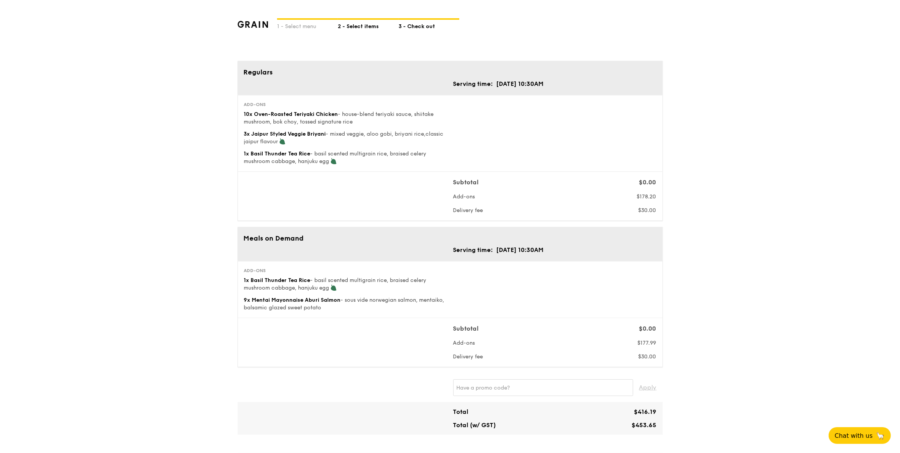
click at [348, 22] on div "2 - Select items" at bounding box center [368, 25] width 61 height 11
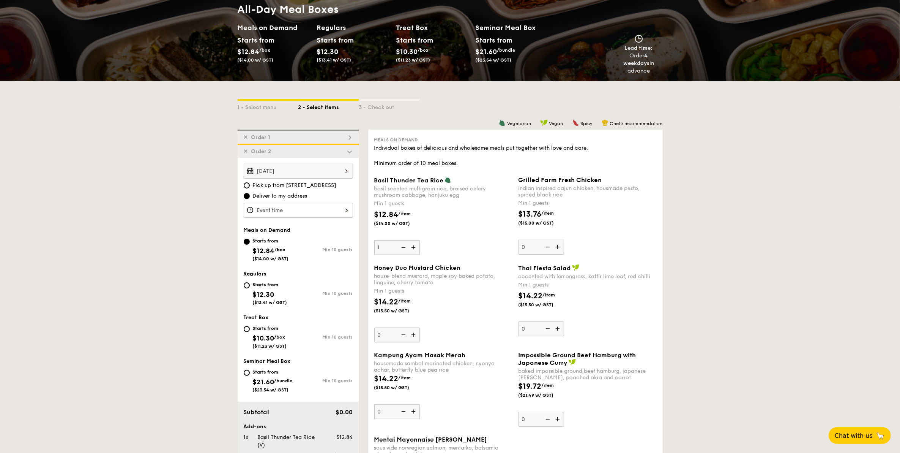
scroll to position [95, 0]
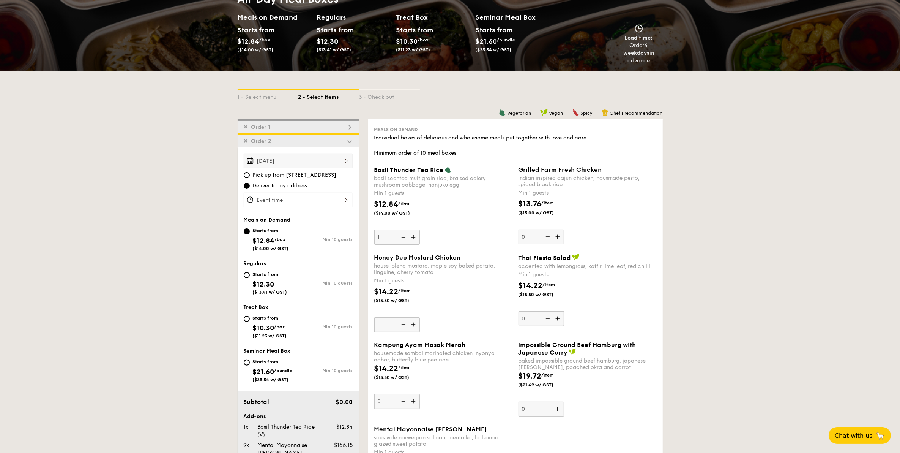
click at [403, 237] on img at bounding box center [402, 237] width 11 height 14
click at [403, 237] on input "1" at bounding box center [397, 237] width 46 height 15
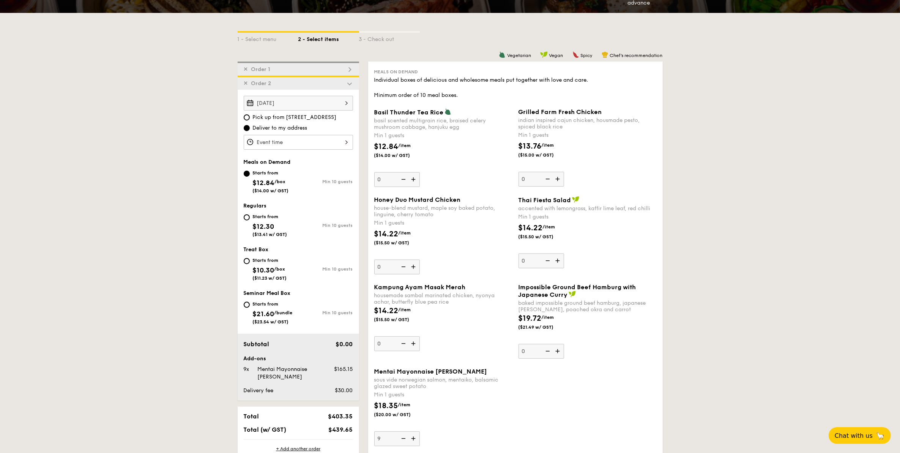
scroll to position [142, 0]
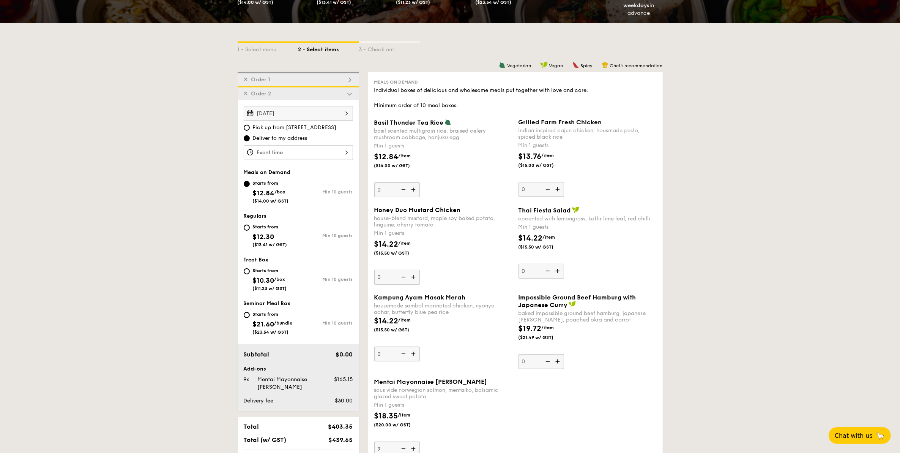
click at [414, 186] on img at bounding box center [414, 189] width 11 height 14
click at [414, 186] on input "0" at bounding box center [397, 189] width 46 height 15
type input "1"
click at [299, 80] on div "✕ Order 1" at bounding box center [298, 79] width 121 height 14
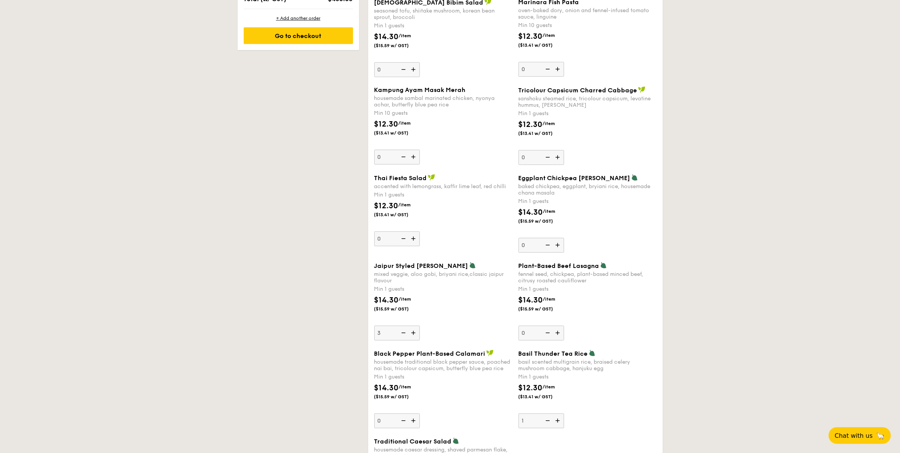
scroll to position [677, 0]
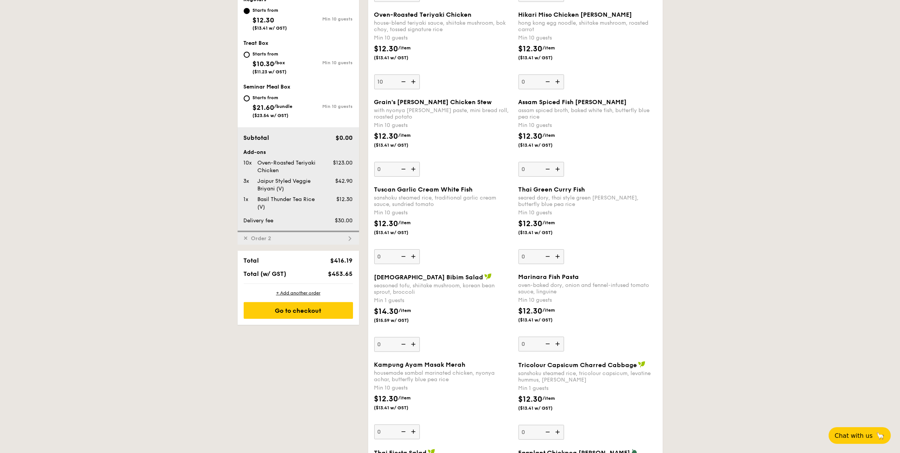
click at [255, 235] on span "Order 2" at bounding box center [261, 238] width 26 height 6
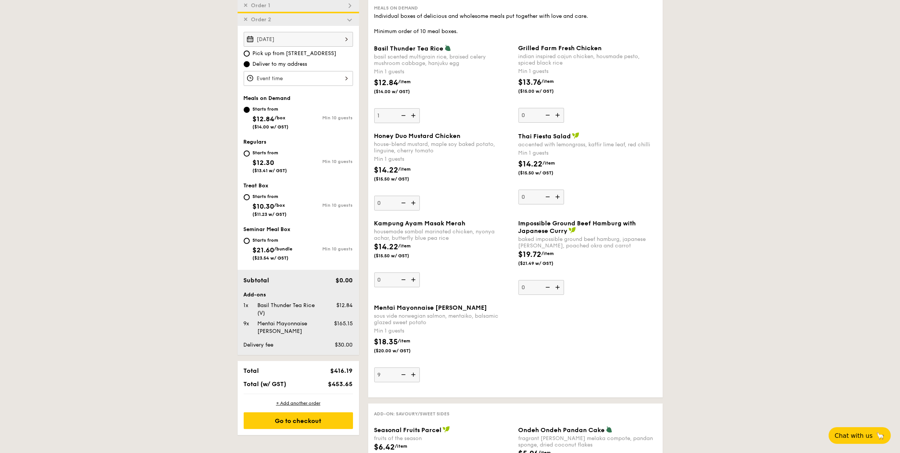
scroll to position [169, 0]
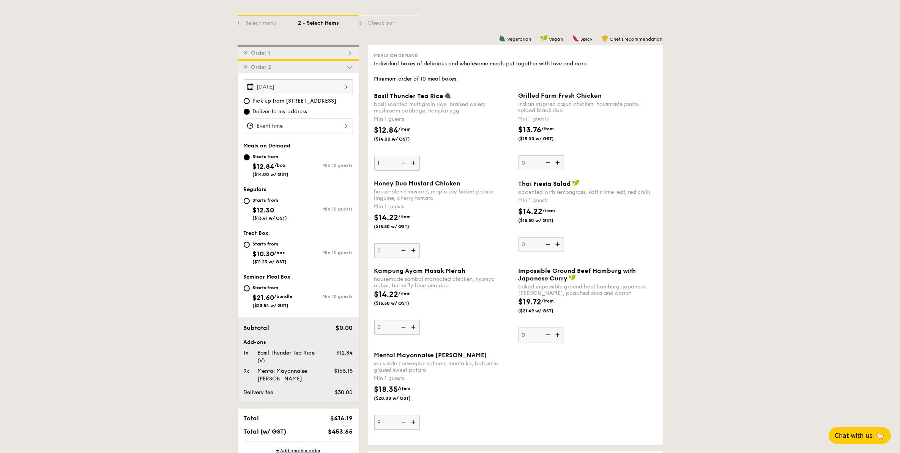
click at [310, 54] on div "✕ Order 1" at bounding box center [298, 52] width 121 height 14
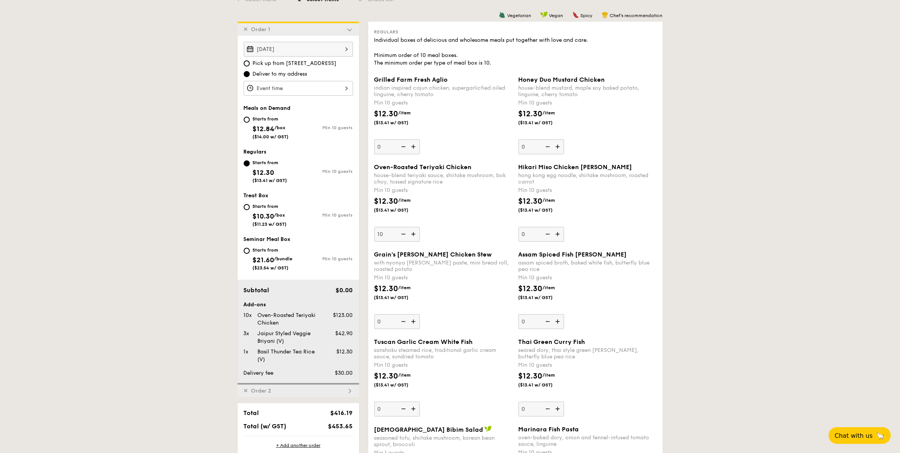
scroll to position [297, 0]
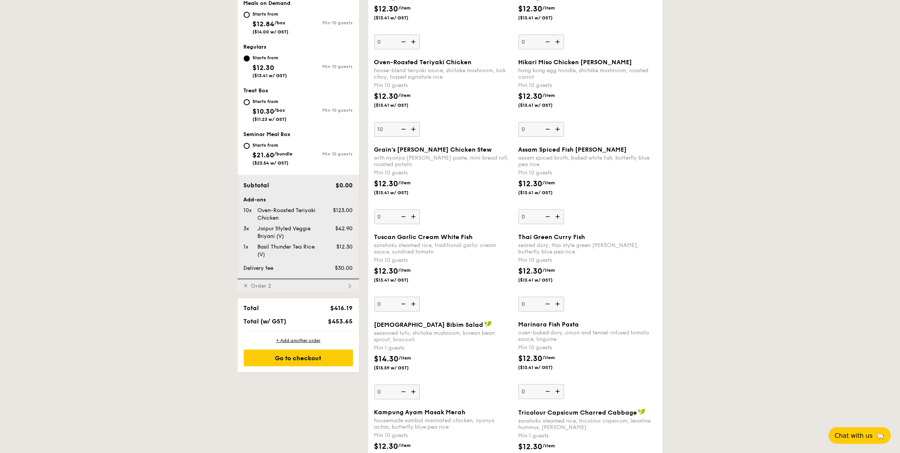
click at [300, 280] on div "✕ Order 2" at bounding box center [298, 285] width 121 height 14
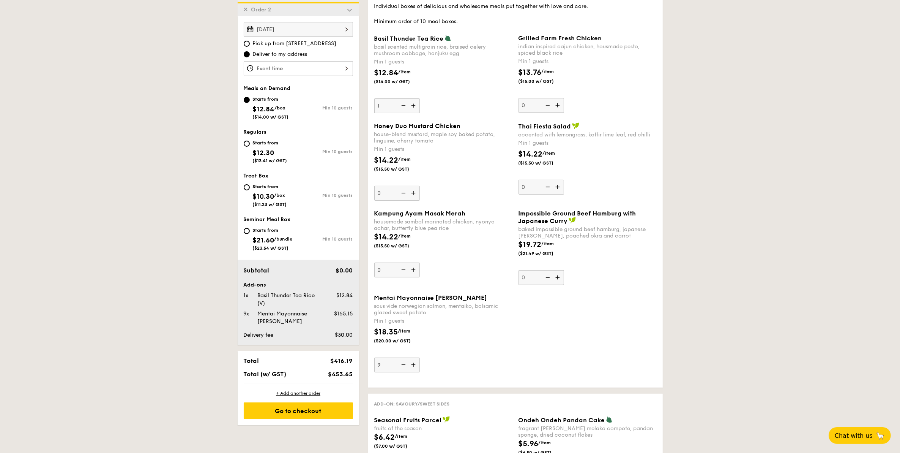
scroll to position [216, 0]
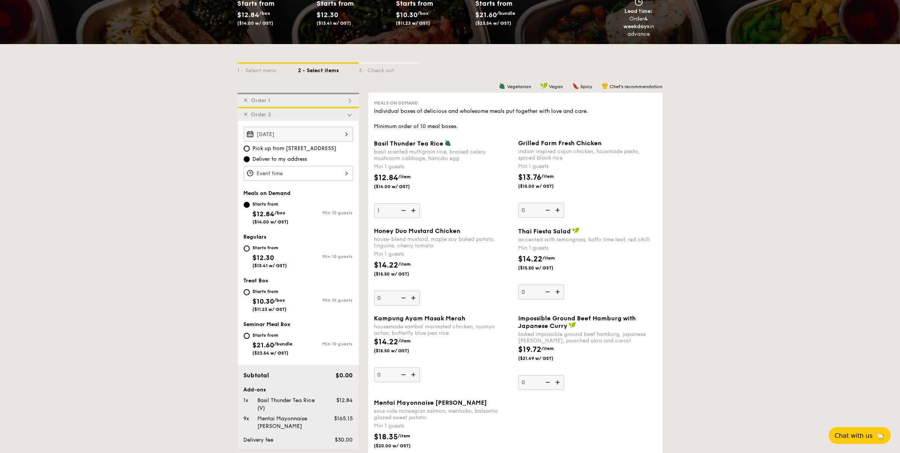
click at [291, 93] on div "✕ Order 1" at bounding box center [298, 100] width 121 height 14
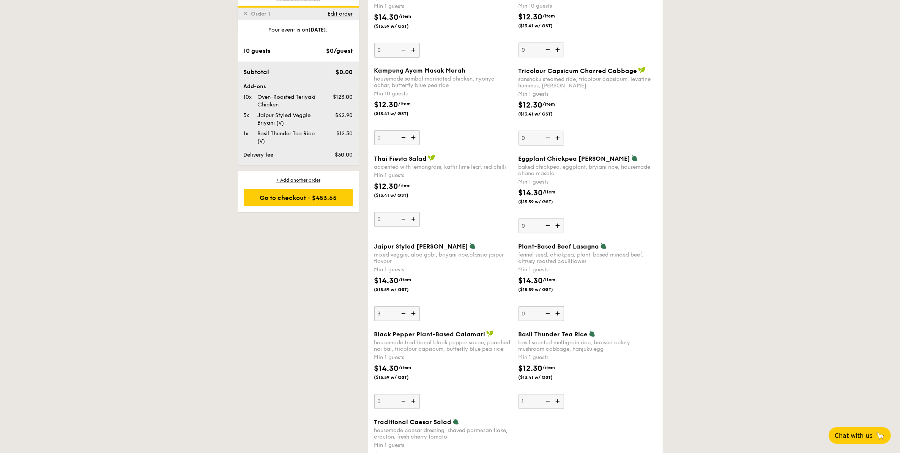
scroll to position [677, 0]
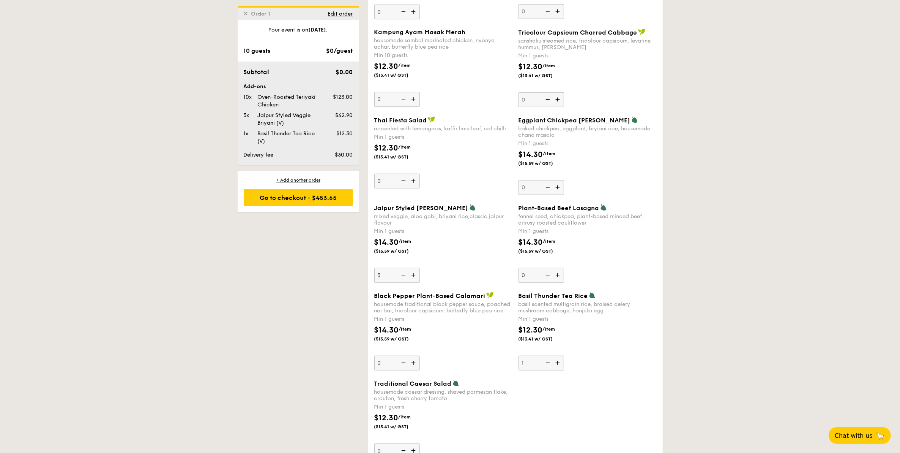
click at [542, 358] on img at bounding box center [546, 362] width 11 height 14
click at [542, 358] on input "1" at bounding box center [542, 362] width 46 height 15
type input "0"
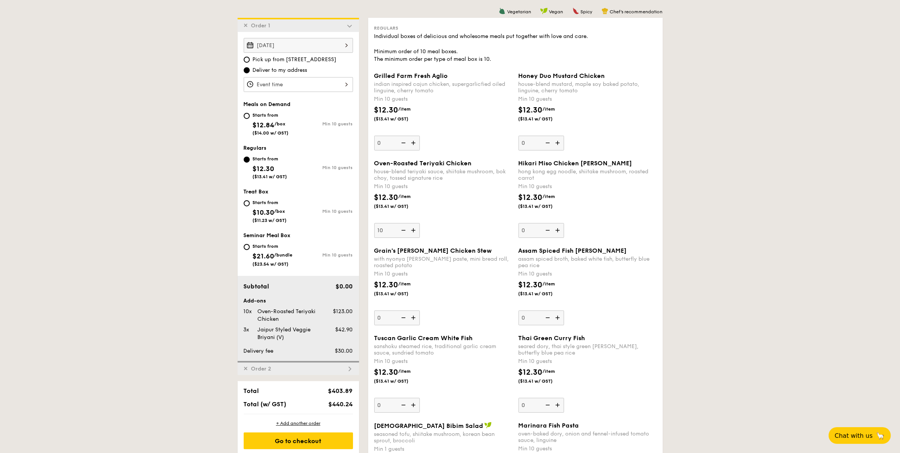
scroll to position [107, 0]
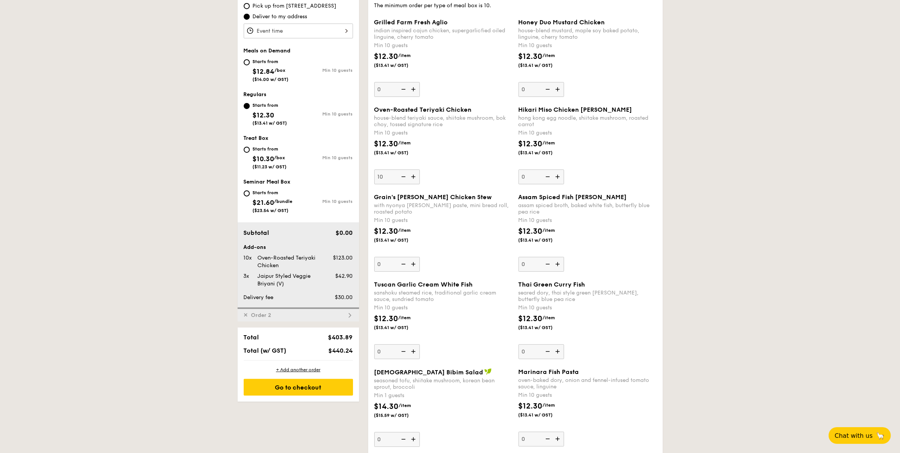
click at [329, 315] on div "✕ Order 2" at bounding box center [298, 314] width 121 height 14
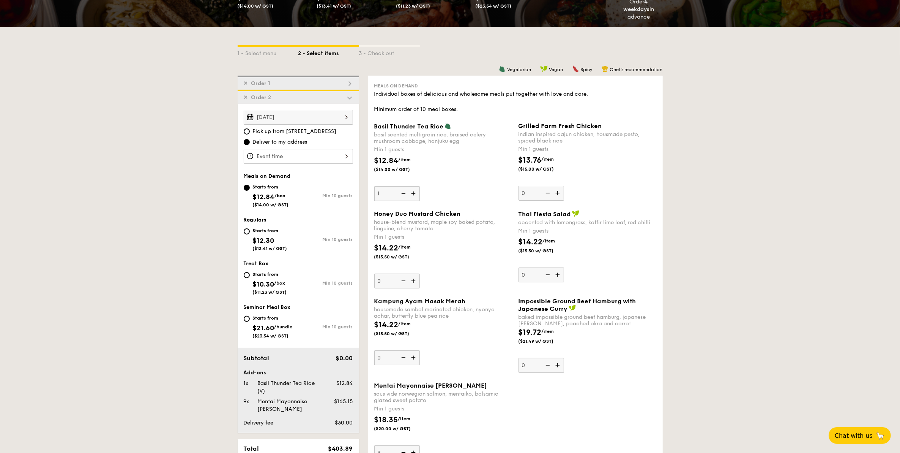
scroll to position [121, 0]
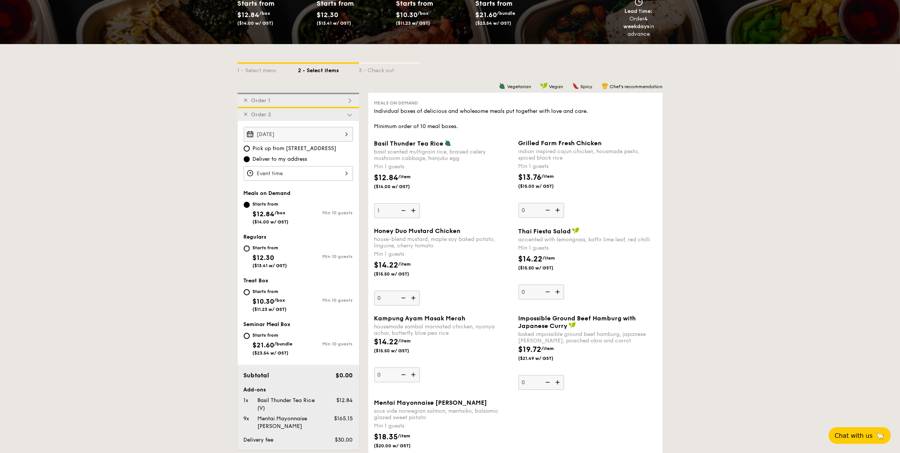
click at [270, 99] on span "Order 1" at bounding box center [260, 100] width 25 height 6
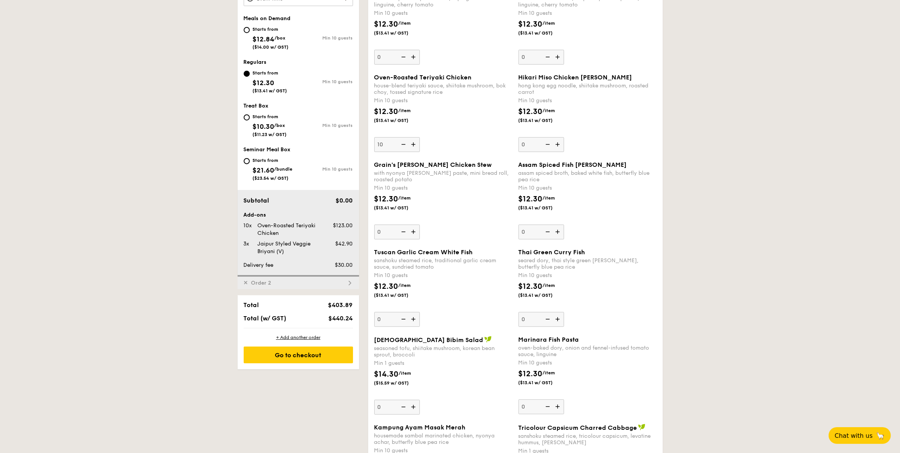
scroll to position [297, 0]
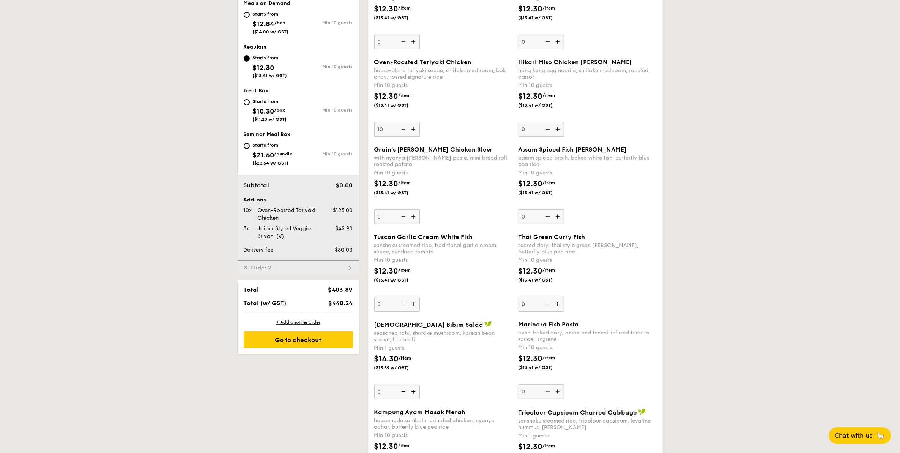
click at [263, 267] on span "Order 2" at bounding box center [261, 267] width 26 height 6
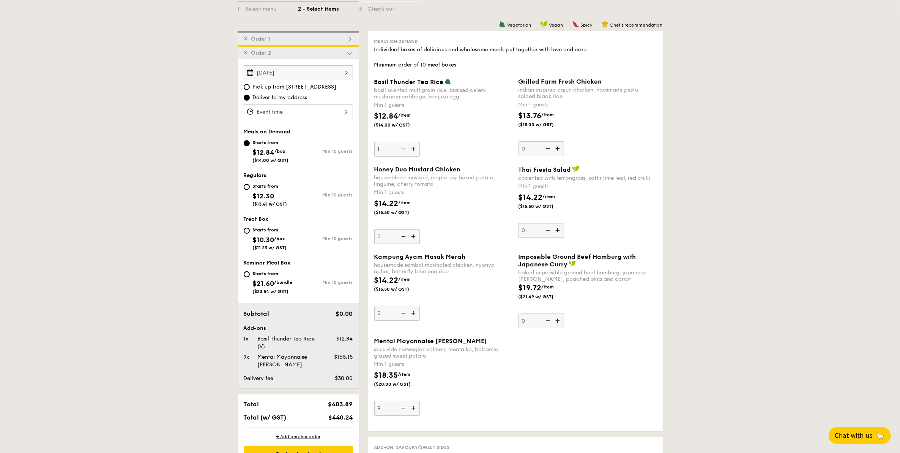
scroll to position [169, 0]
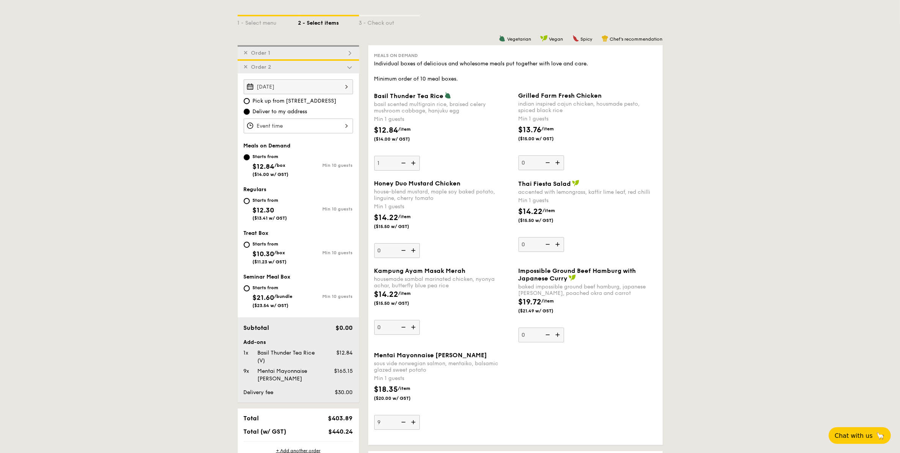
click at [317, 55] on div "✕ Order 1" at bounding box center [298, 52] width 121 height 14
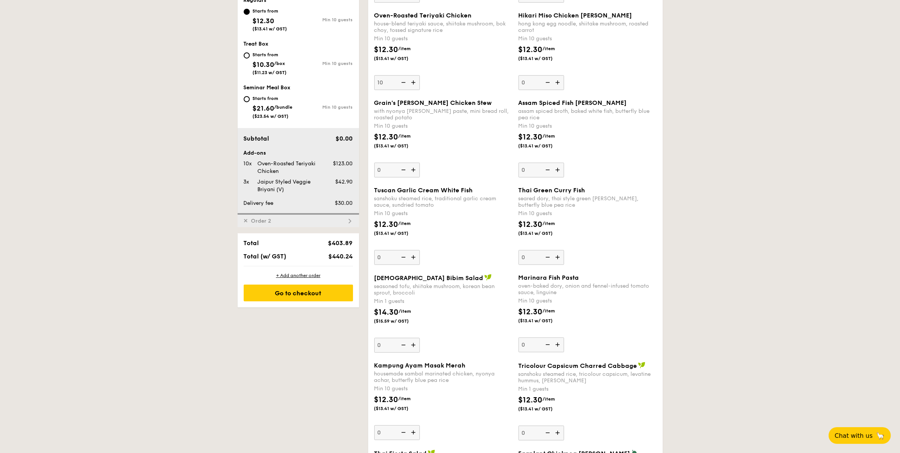
scroll to position [345, 0]
click at [258, 215] on div "✕ Order 2" at bounding box center [298, 219] width 121 height 14
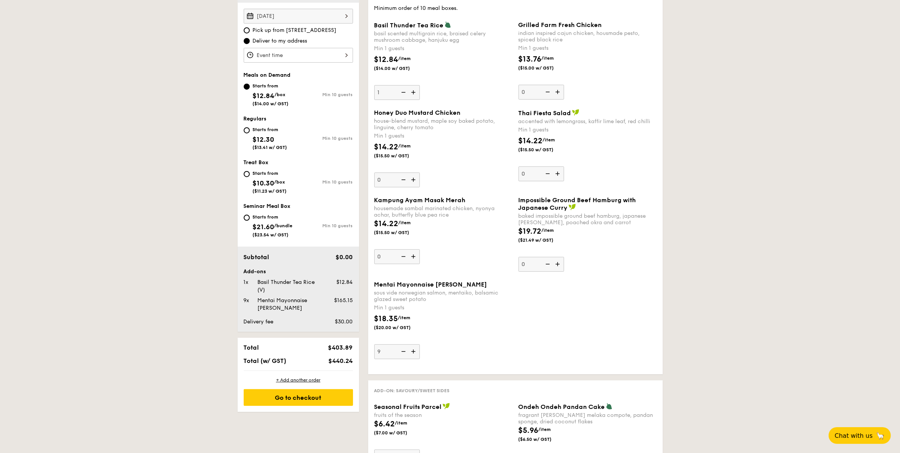
scroll to position [216, 0]
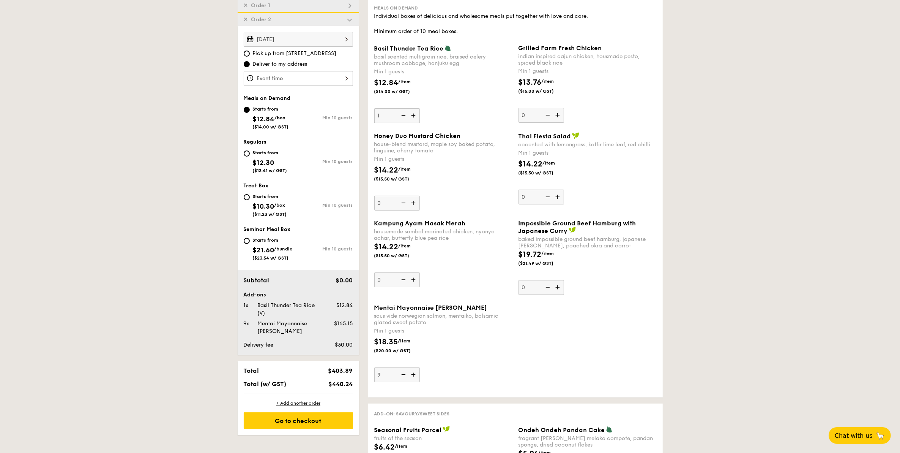
click at [412, 375] on img at bounding box center [414, 374] width 11 height 14
click at [412, 375] on input "9" at bounding box center [397, 374] width 46 height 15
type input "10"
